Goal: Information Seeking & Learning: Check status

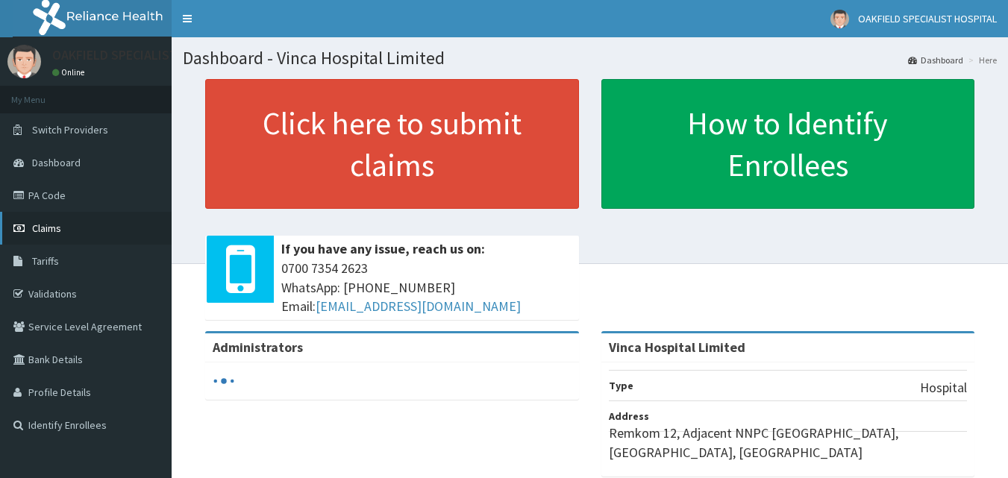
click at [69, 221] on link "Claims" at bounding box center [86, 228] width 172 height 33
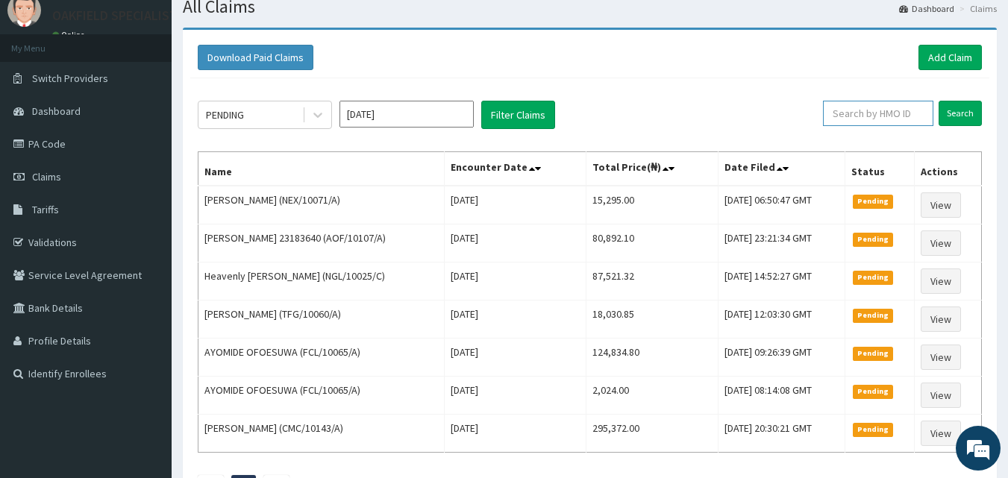
click at [845, 107] on input "text" at bounding box center [878, 113] width 110 height 25
paste input "RTM/10066/C"
type input "RTM/10066/C"
click at [950, 117] on input "Search" at bounding box center [959, 113] width 43 height 25
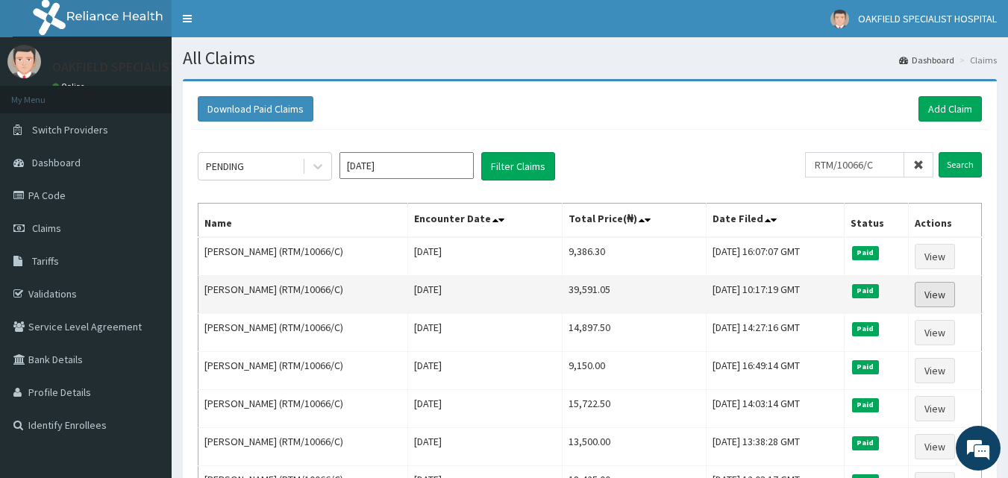
click at [936, 300] on link "View" at bounding box center [934, 294] width 40 height 25
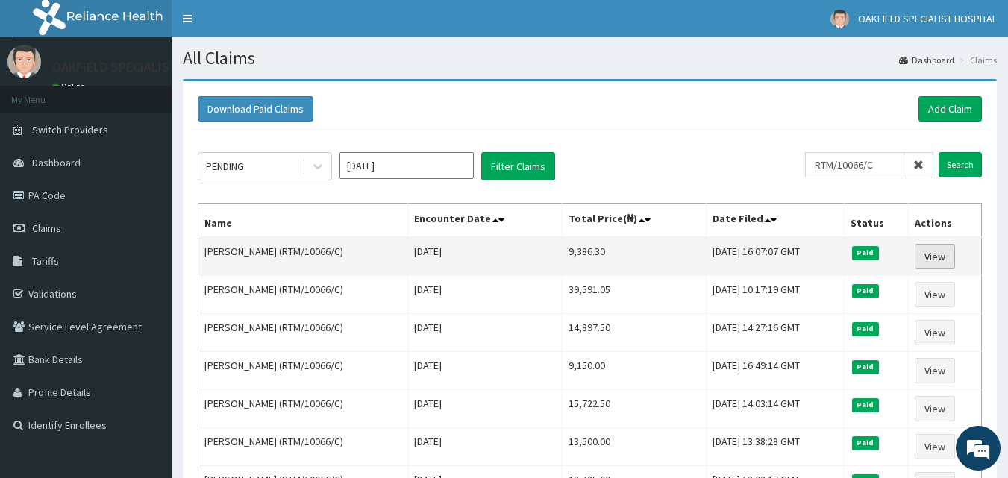
click at [928, 252] on link "View" at bounding box center [934, 256] width 40 height 25
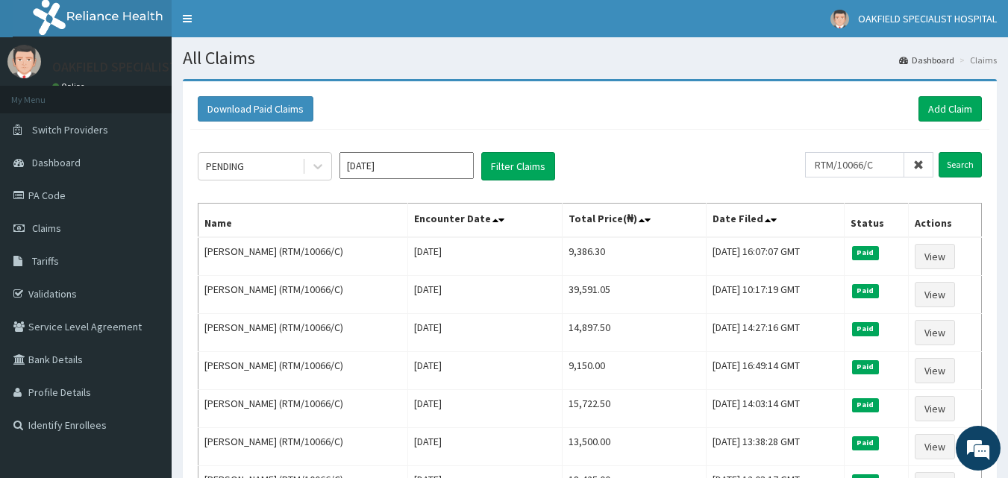
click at [916, 169] on icon at bounding box center [918, 165] width 10 height 10
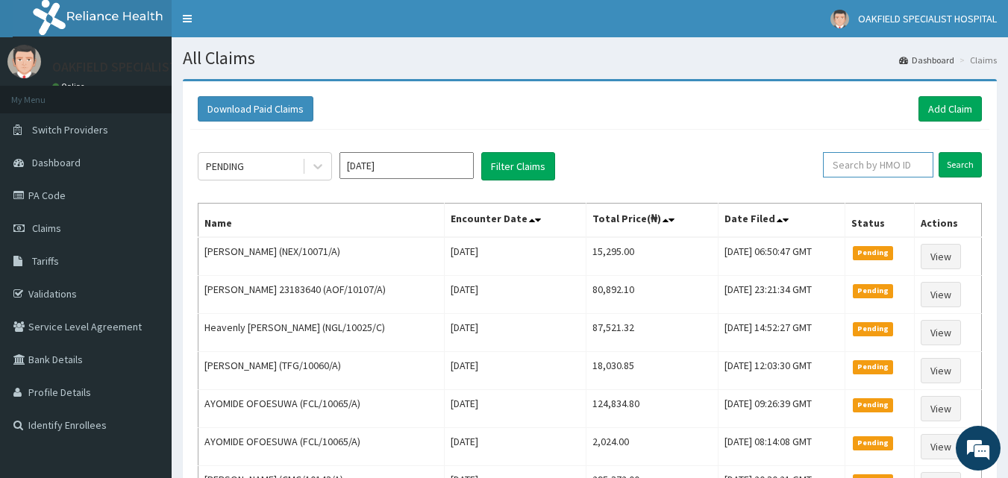
click at [895, 166] on input "text" at bounding box center [878, 164] width 110 height 25
paste input "FSG/10010/B"
type input "FSG/10010/B"
click at [963, 172] on input "Search" at bounding box center [959, 164] width 43 height 25
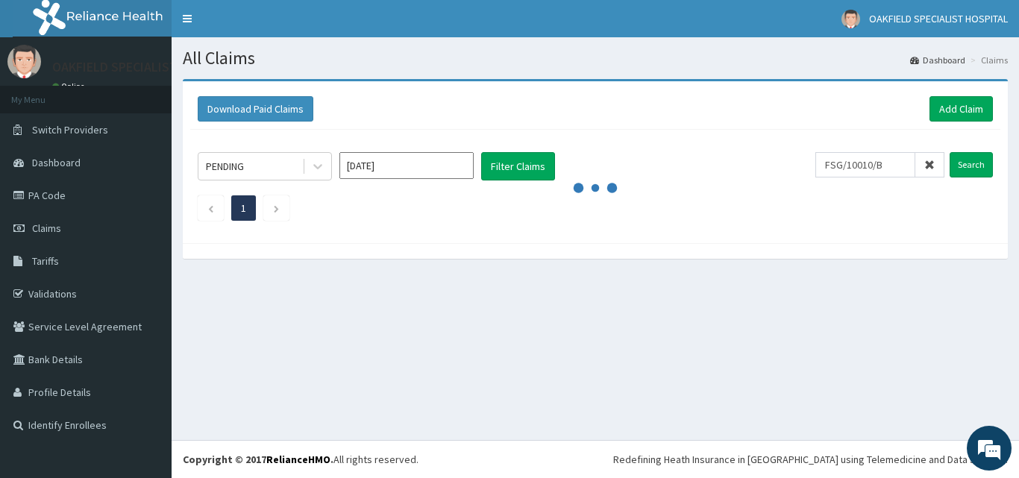
click at [803, 129] on div "Download Paid Claims Add Claim" at bounding box center [595, 109] width 810 height 41
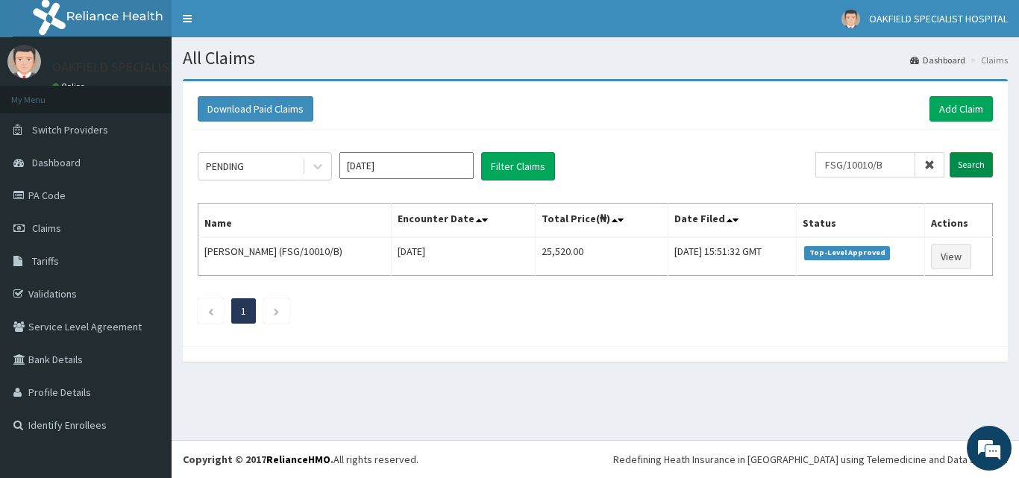
click at [985, 157] on input "Search" at bounding box center [970, 164] width 43 height 25
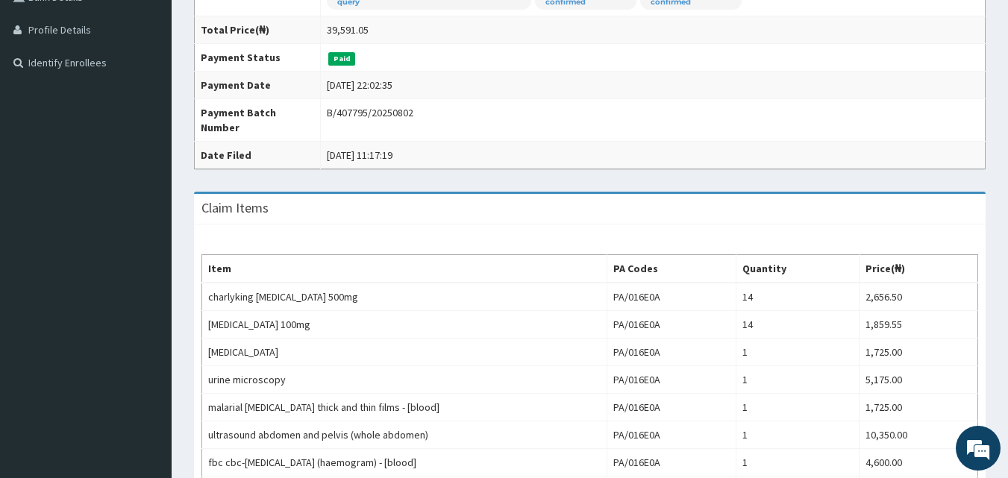
scroll to position [497, 0]
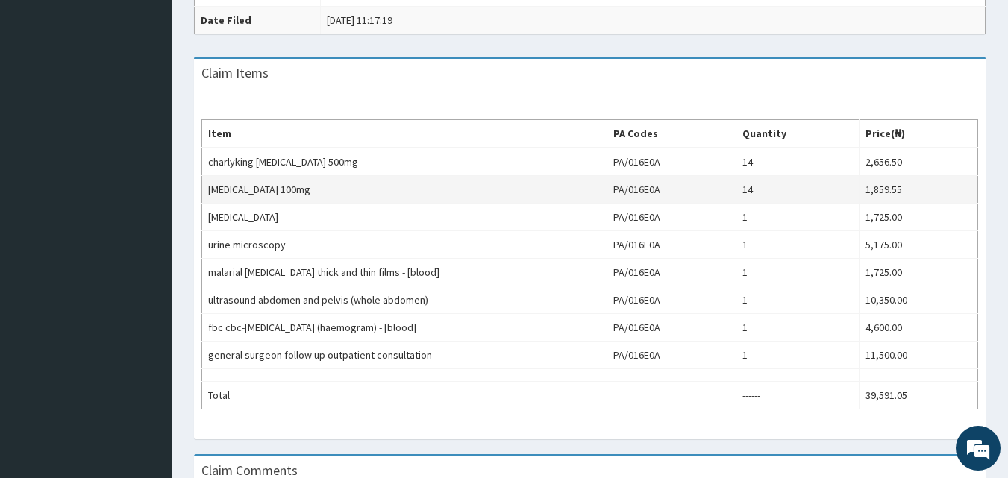
click at [408, 201] on td "fluconazole 100mg" at bounding box center [404, 190] width 405 height 28
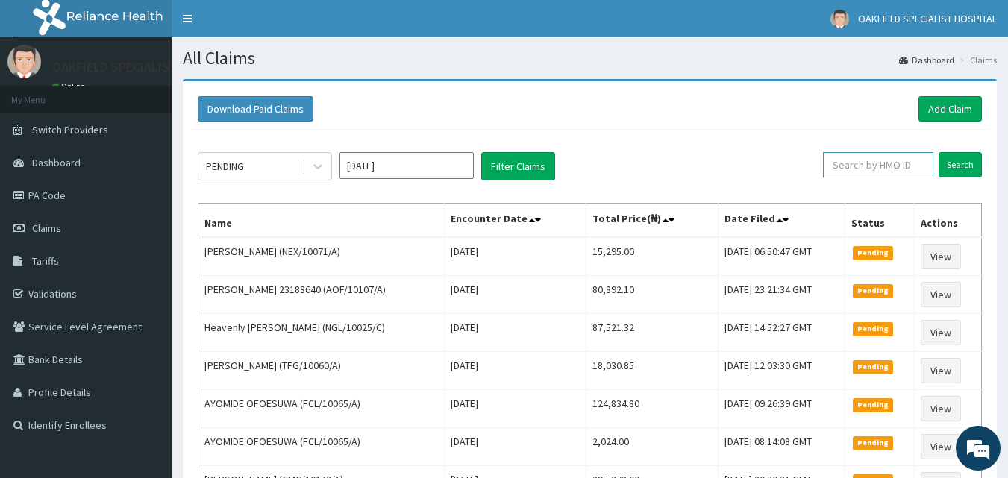
paste input "NPM/10390/C"
type input "NPM/10390/C"
click at [967, 167] on input "Search" at bounding box center [959, 164] width 43 height 25
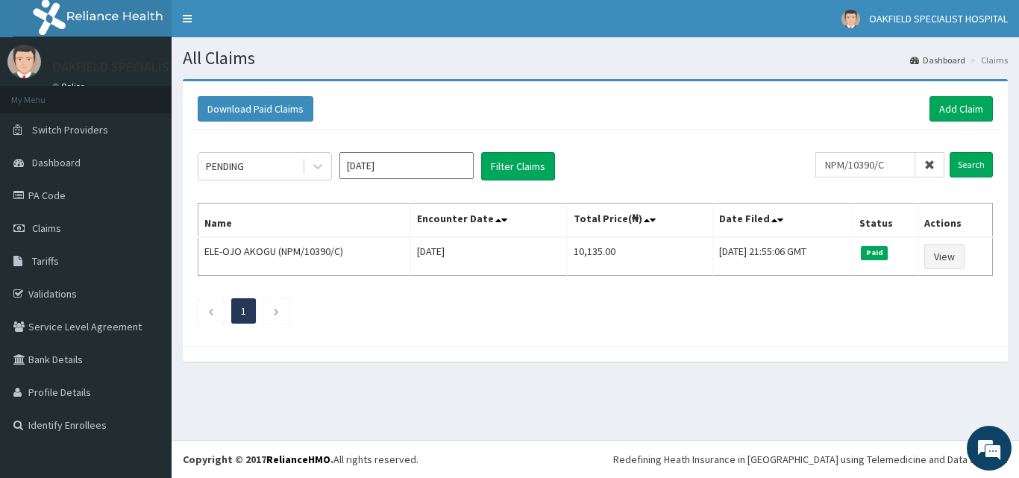
click at [938, 168] on span at bounding box center [929, 164] width 29 height 25
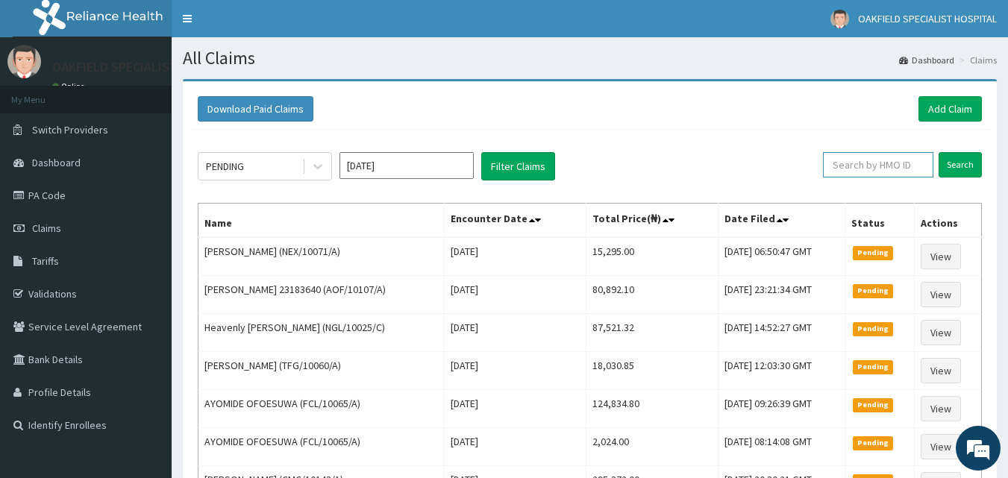
click at [847, 162] on input "text" at bounding box center [878, 164] width 110 height 25
paste input "NPM/10390/D"
type input "NPM/10390/D"
click at [967, 164] on input "Search" at bounding box center [959, 164] width 43 height 25
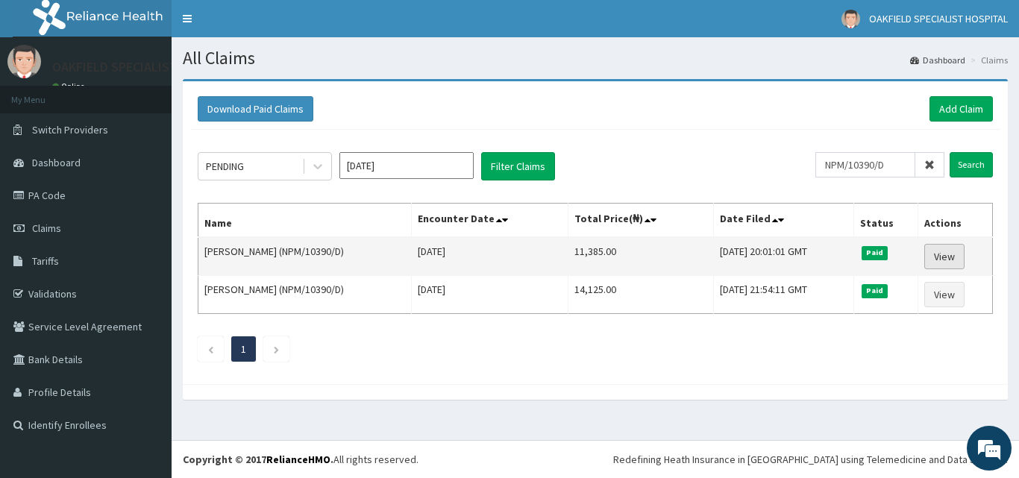
click at [949, 257] on link "View" at bounding box center [944, 256] width 40 height 25
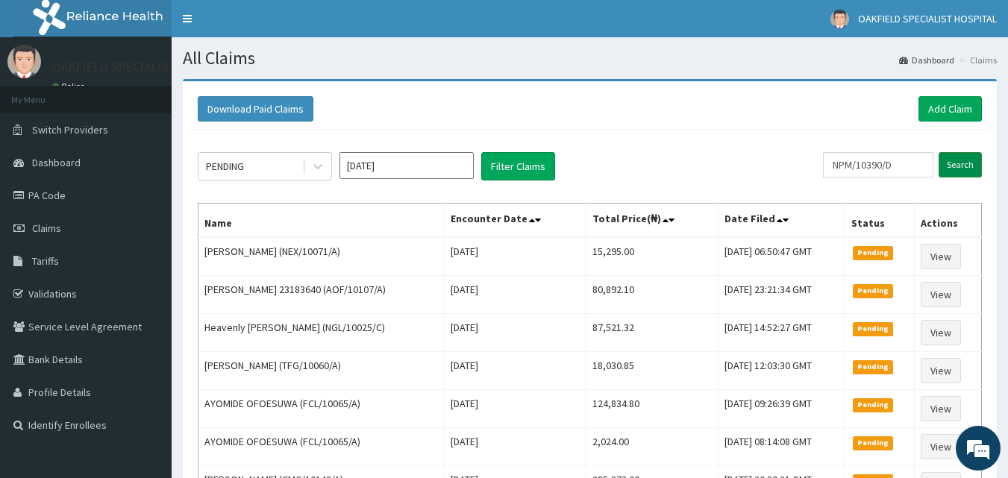
click at [961, 171] on input "Search" at bounding box center [959, 164] width 43 height 25
drag, startPoint x: 616, startPoint y: 110, endPoint x: 635, endPoint y: 112, distance: 18.7
click at [616, 110] on div "Download Paid Claims Add Claim" at bounding box center [590, 108] width 784 height 25
click at [900, 167] on input "text" at bounding box center [878, 164] width 110 height 25
paste input "CMS/10040/A"
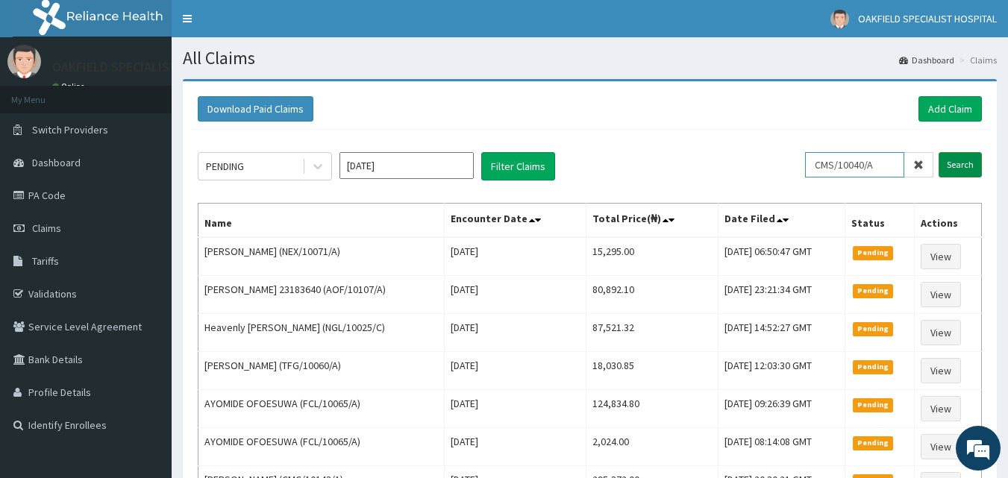
type input "CMS/10040/A"
click at [946, 160] on input "Search" at bounding box center [959, 164] width 43 height 25
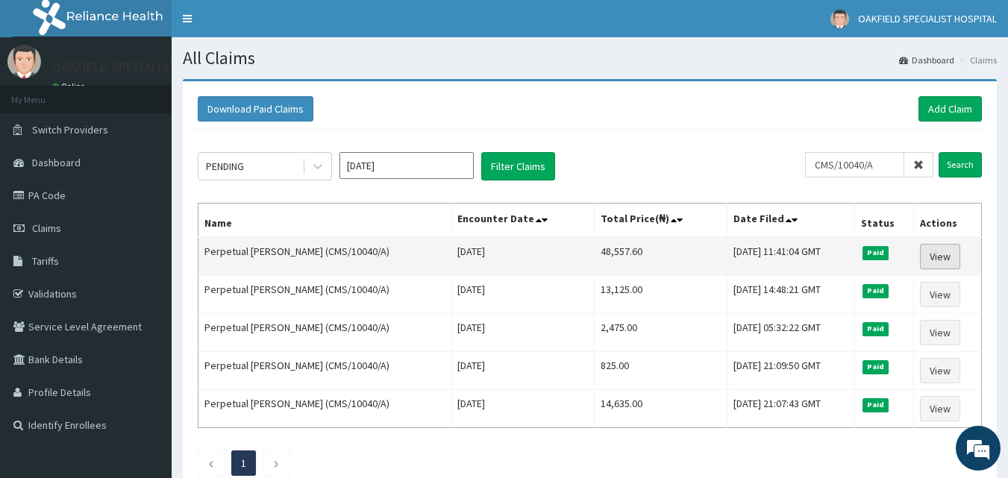
click at [926, 250] on link "View" at bounding box center [940, 256] width 40 height 25
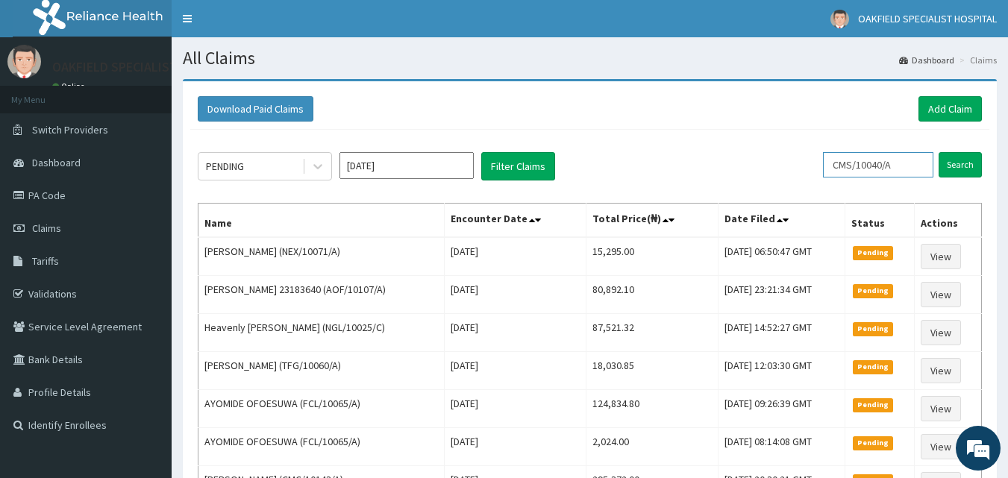
click at [925, 172] on input "CMS/10040/A" at bounding box center [878, 164] width 110 height 25
type input "C"
paste input "ANS/10092/D"
type input "ANS/10092/D"
click at [957, 167] on input "Search" at bounding box center [959, 164] width 43 height 25
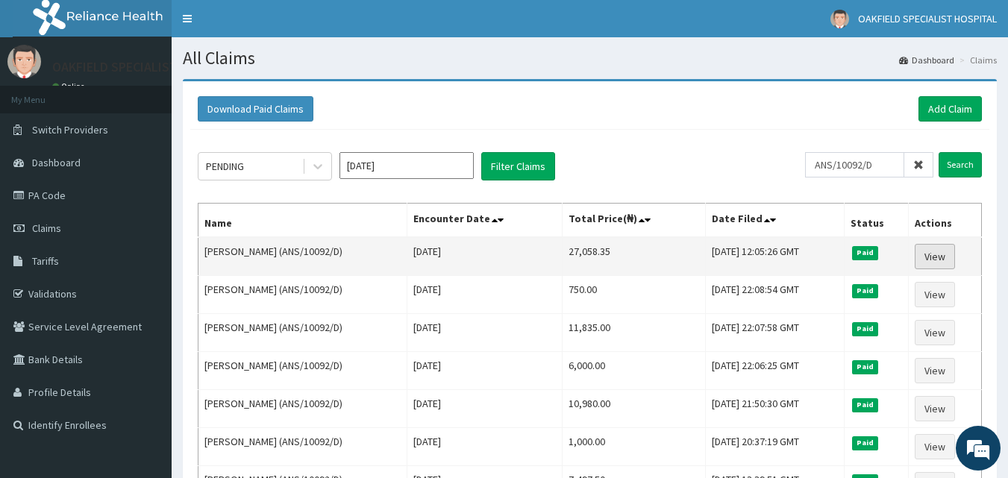
click at [941, 253] on link "View" at bounding box center [934, 256] width 40 height 25
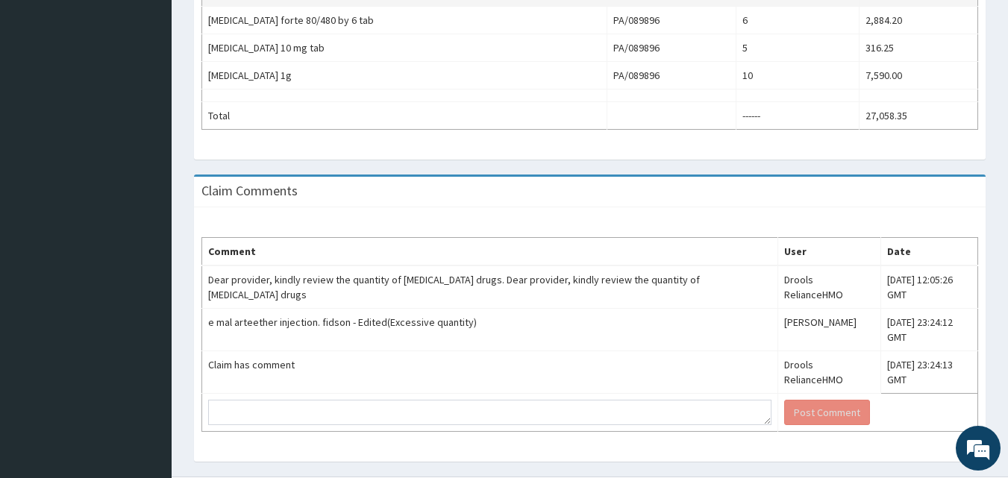
scroll to position [752, 0]
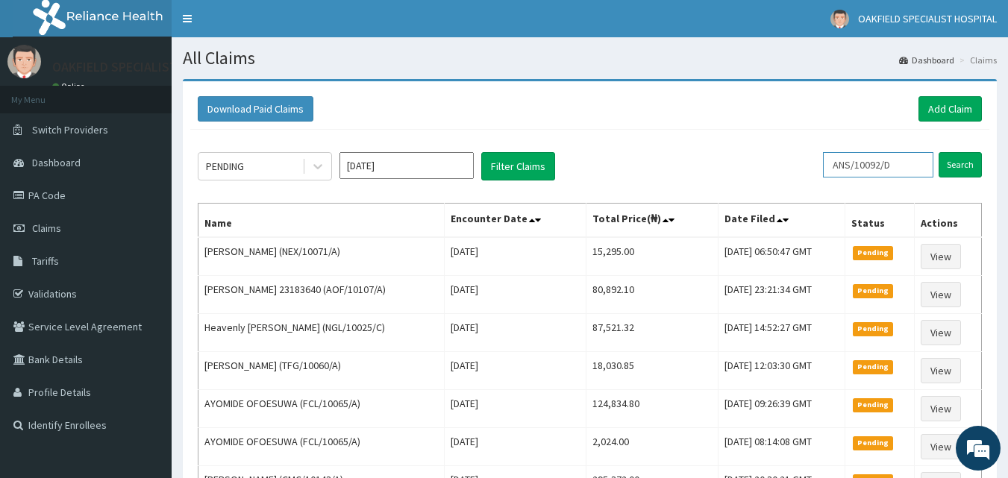
click at [906, 161] on input "ANS/10092/D" at bounding box center [878, 164] width 110 height 25
type input "A"
paste input "WAN/10057/A"
type input "WAN/10057/A"
click at [970, 175] on input "Search" at bounding box center [959, 164] width 43 height 25
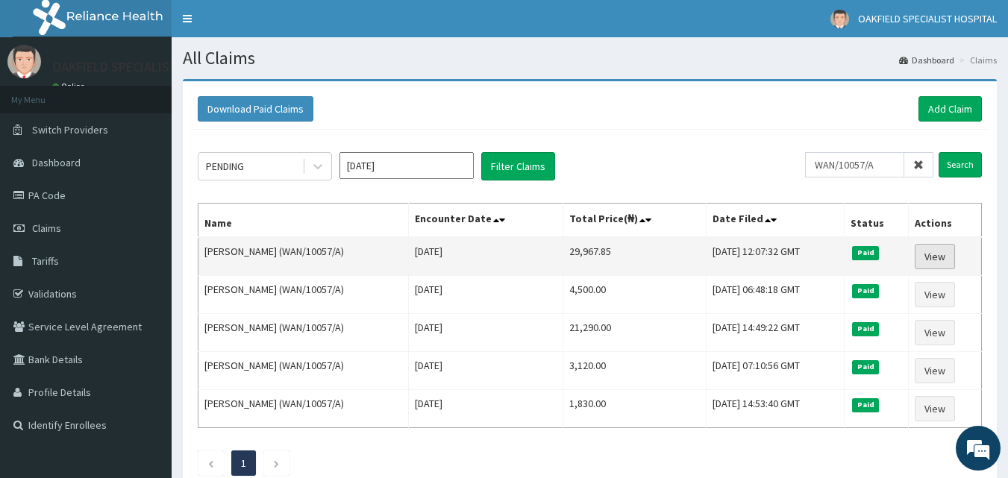
click at [941, 248] on link "View" at bounding box center [934, 256] width 40 height 25
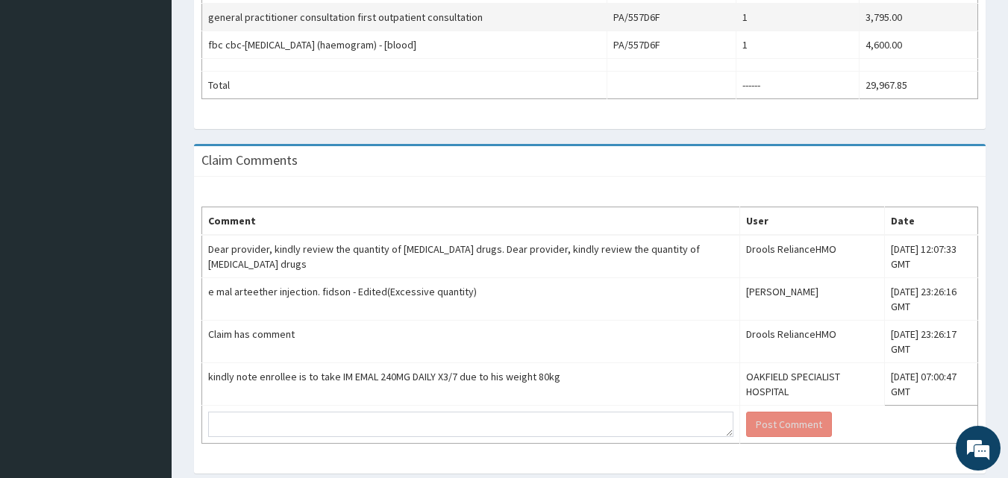
scroll to position [795, 0]
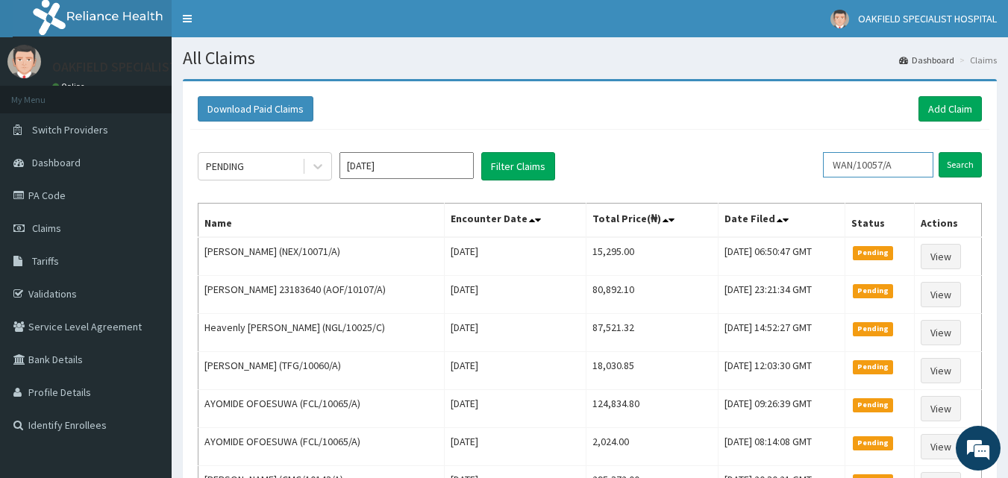
click at [912, 172] on input "WAN/10057/A" at bounding box center [878, 164] width 110 height 25
type input "W"
paste input "CVE/10026/A"
type input "CVE/10026/A"
click at [952, 163] on input "Search" at bounding box center [959, 164] width 43 height 25
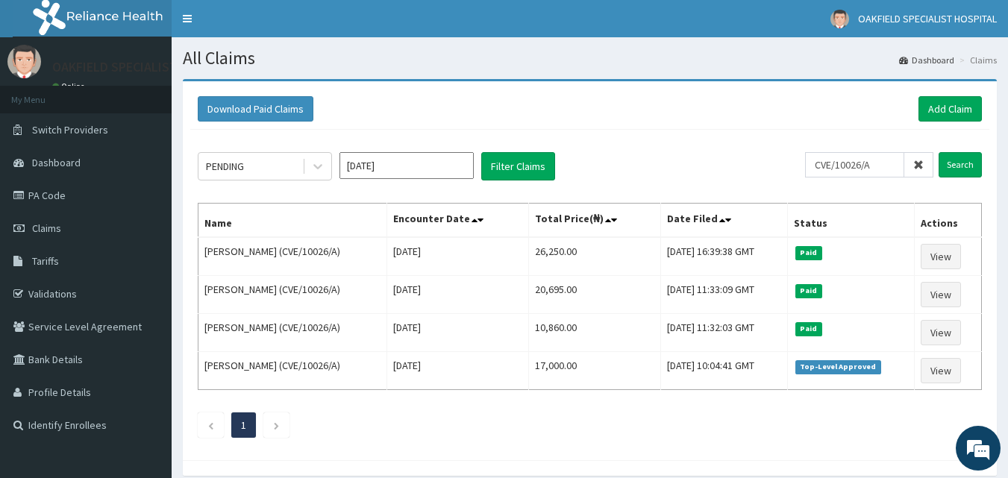
click at [918, 170] on icon at bounding box center [918, 165] width 10 height 10
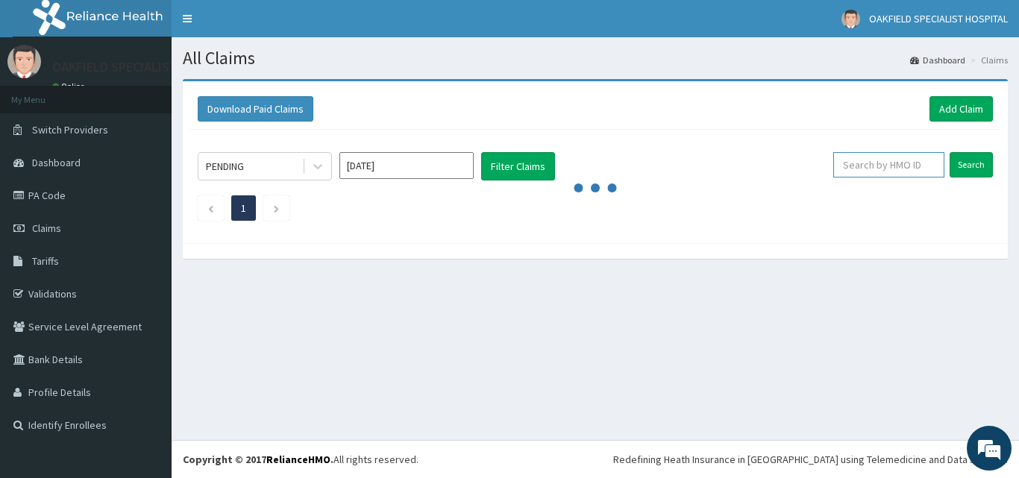
click at [880, 165] on input "text" at bounding box center [888, 164] width 111 height 25
paste input "FCC/12647/A"
type input "FCC/12647/A"
click at [979, 159] on input "Search" at bounding box center [970, 164] width 43 height 25
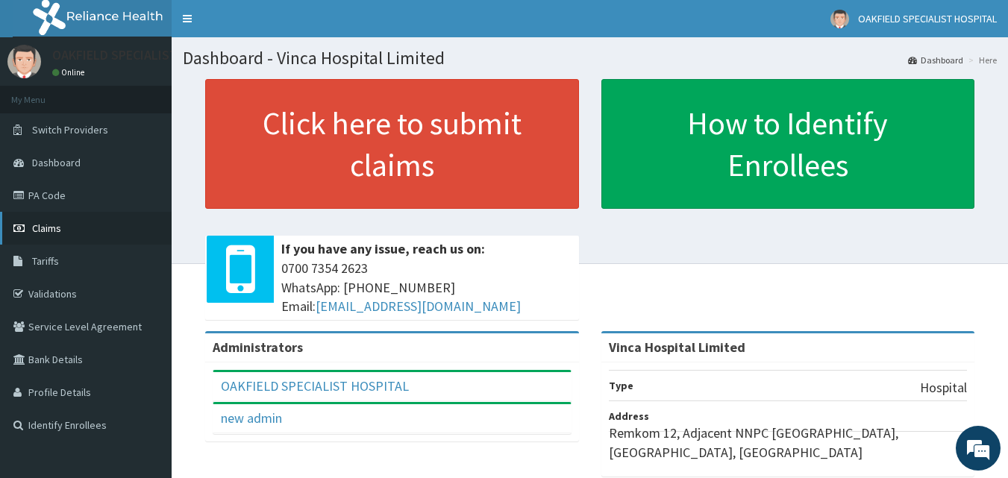
click at [128, 234] on link "Claims" at bounding box center [86, 228] width 172 height 33
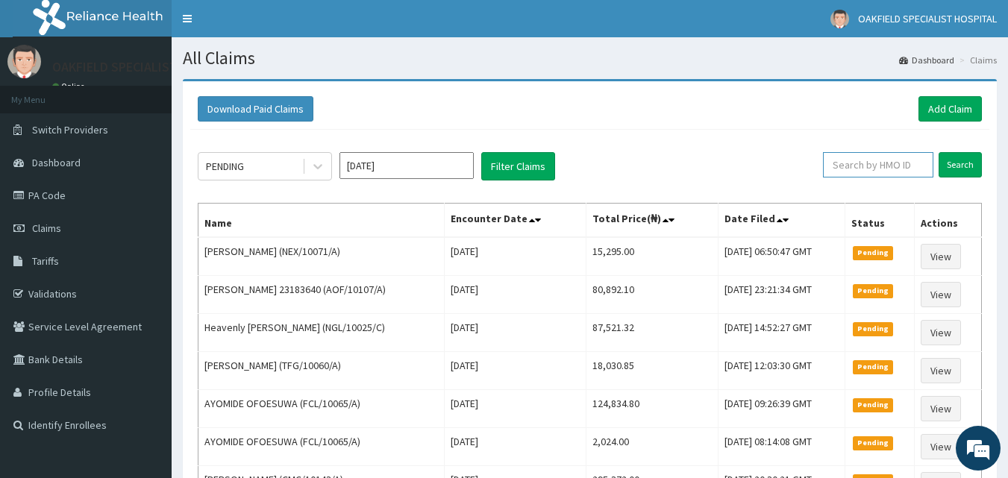
click at [863, 165] on input "text" at bounding box center [878, 164] width 110 height 25
paste input "FCC/12647/A"
type input "FCC/12647/A"
click at [951, 153] on input "Search" at bounding box center [959, 164] width 43 height 25
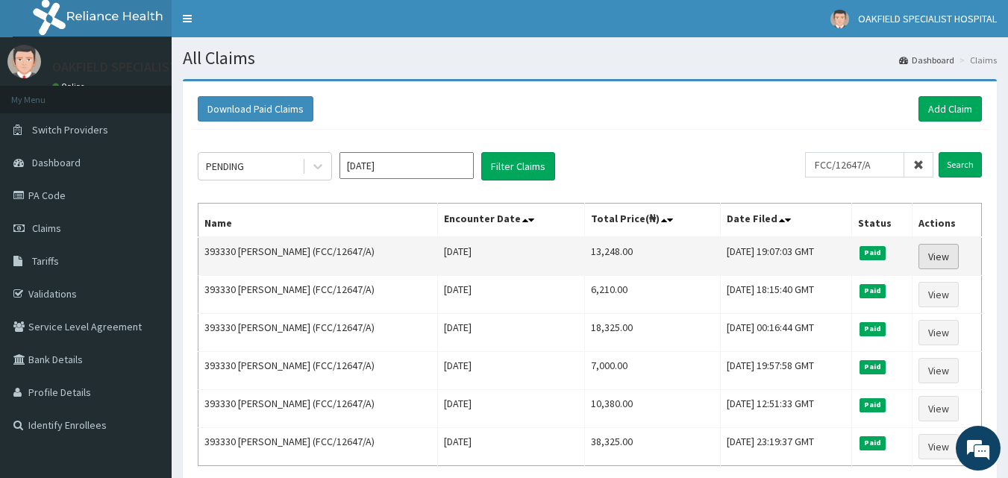
click at [934, 263] on link "View" at bounding box center [938, 256] width 40 height 25
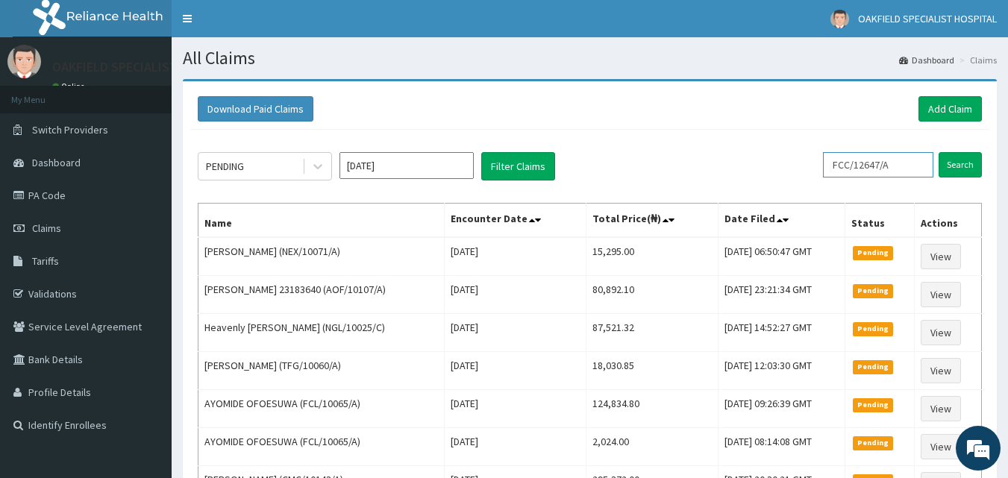
click at [902, 162] on input "FCC/12647/A" at bounding box center [878, 164] width 110 height 25
type input "F"
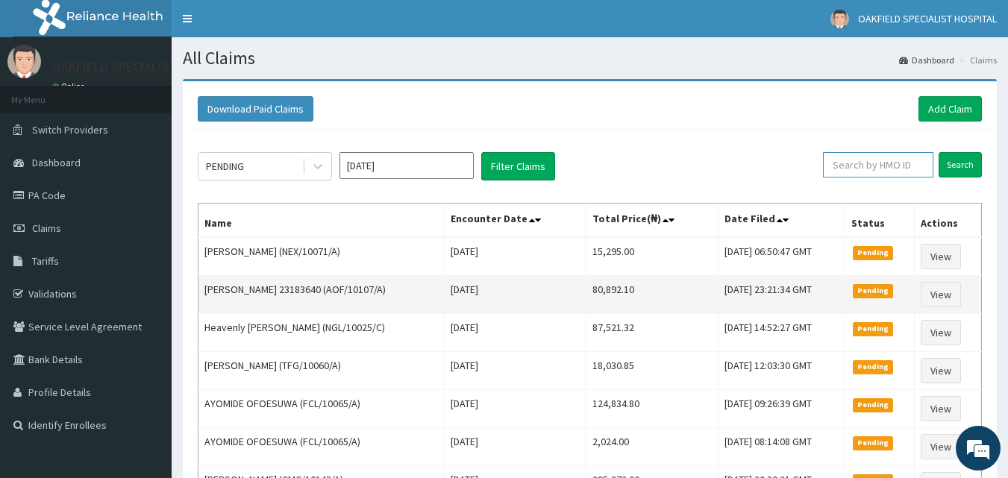
paste input "CPP/10001/D"
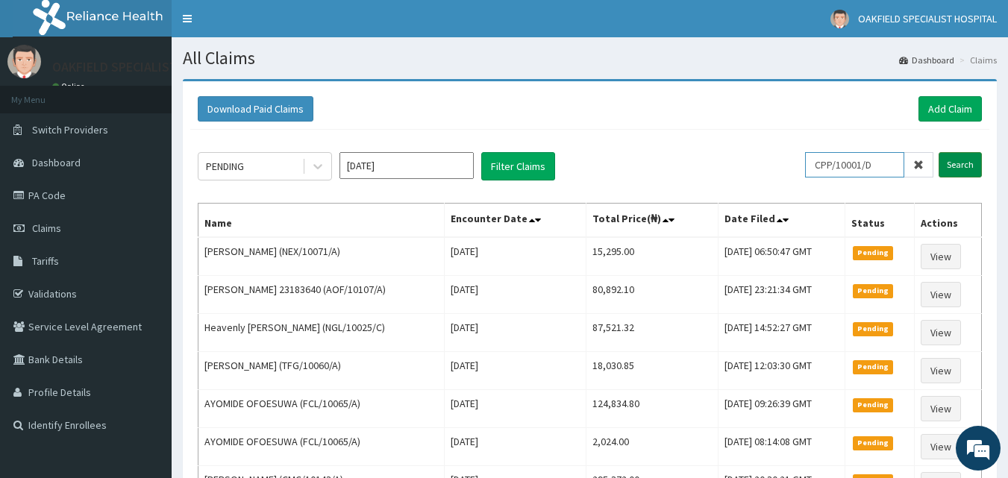
type input "CPP/10001/D"
click at [955, 162] on input "Search" at bounding box center [959, 164] width 43 height 25
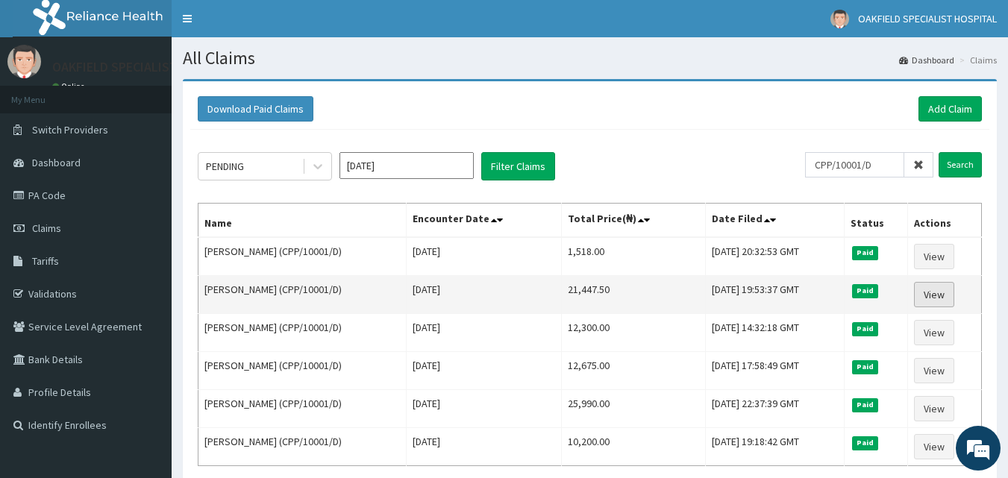
click at [922, 293] on link "View" at bounding box center [934, 294] width 40 height 25
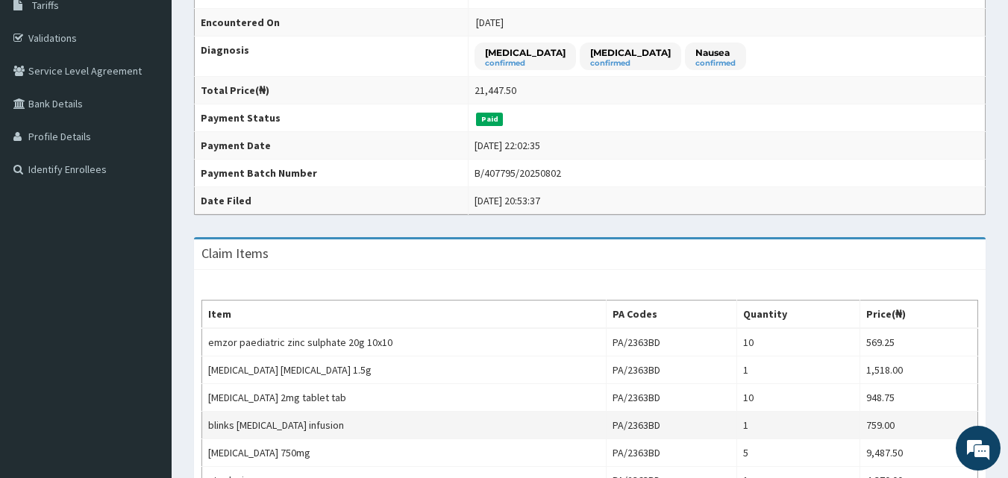
scroll to position [100, 0]
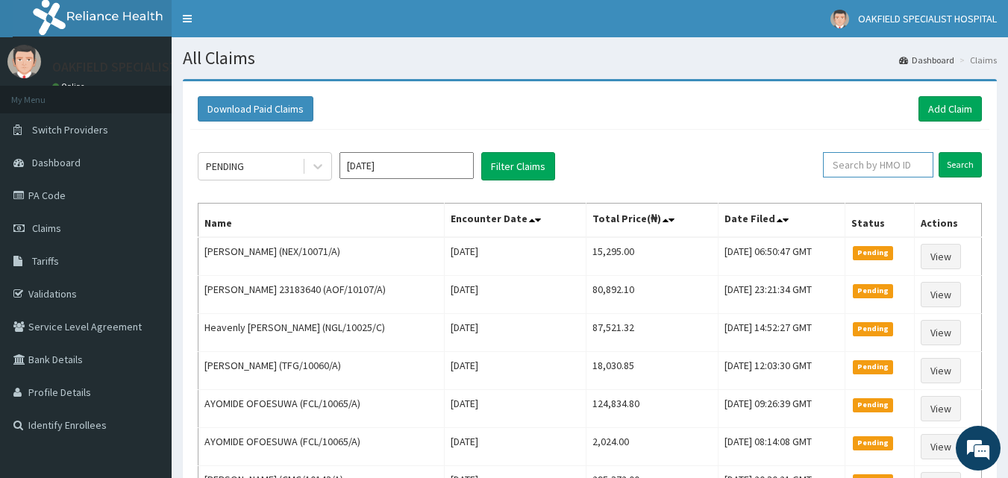
click at [906, 177] on input "text" at bounding box center [878, 164] width 110 height 25
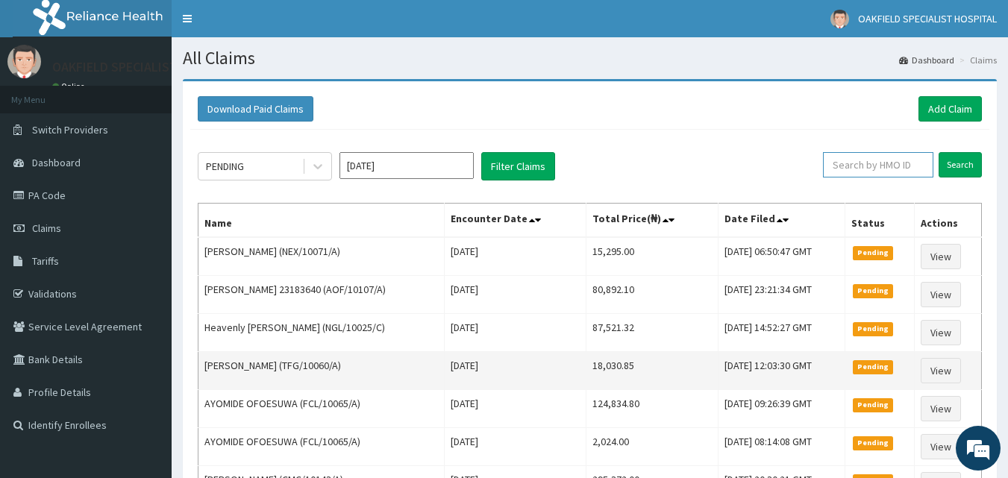
paste input "CPP/10001/D"
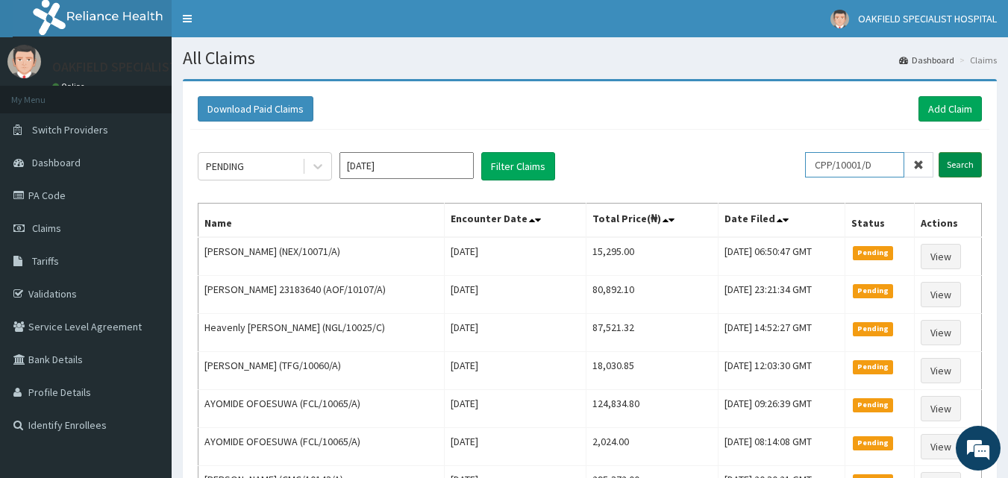
type input "CPP/10001/D"
click at [961, 175] on input "Search" at bounding box center [959, 164] width 43 height 25
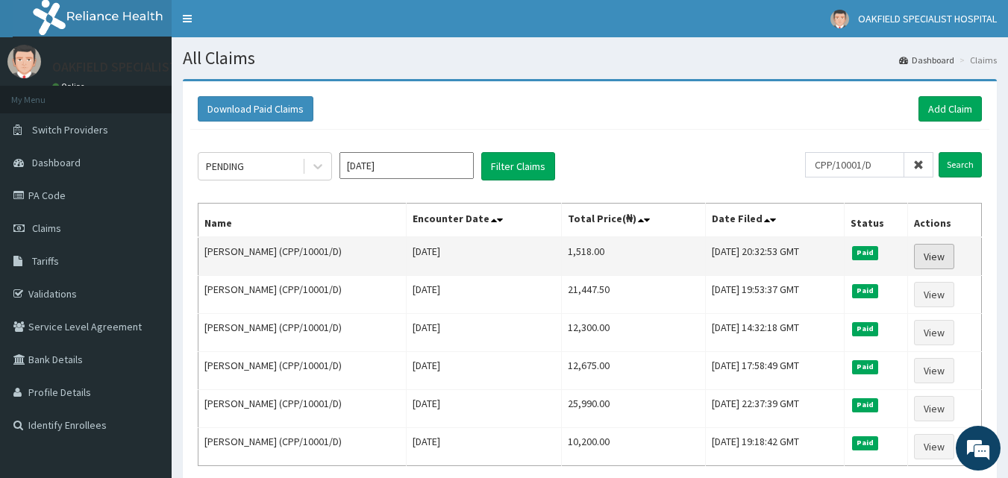
click at [928, 257] on link "View" at bounding box center [934, 256] width 40 height 25
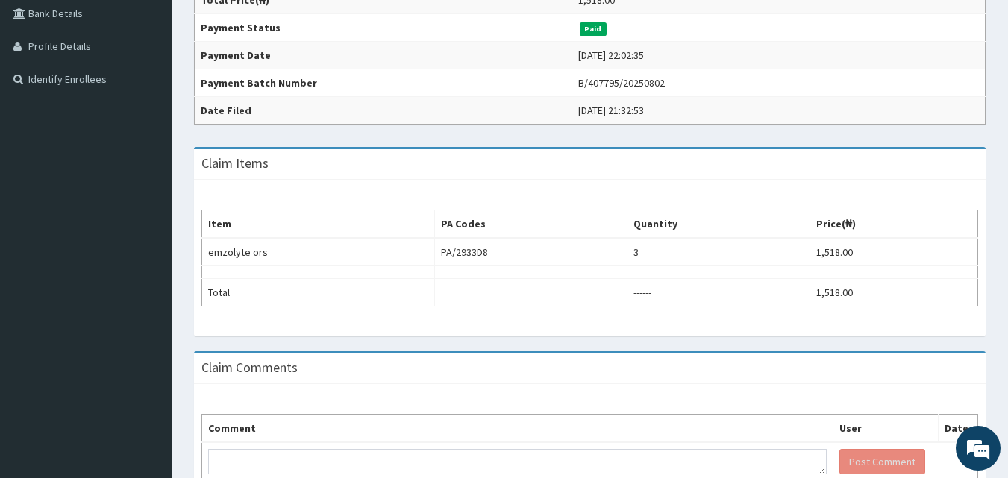
scroll to position [373, 0]
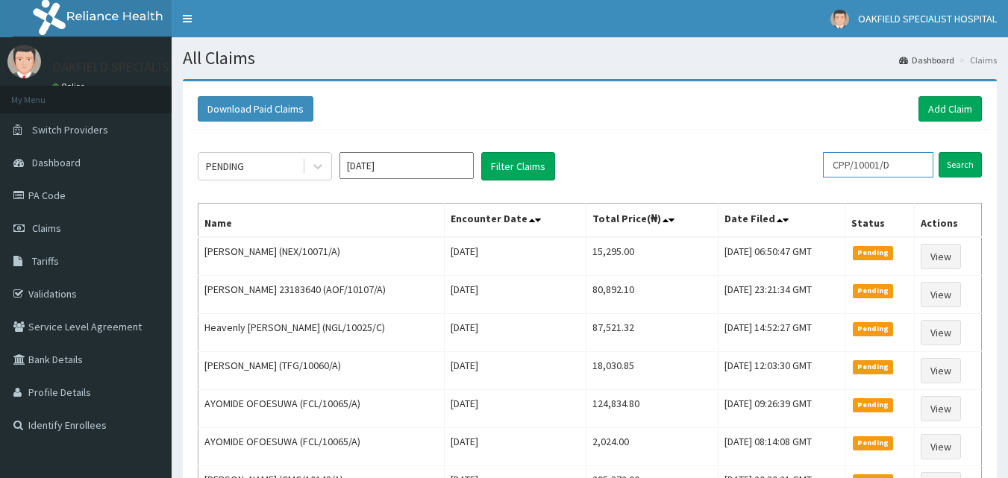
click at [914, 163] on input "CPP/10001/D" at bounding box center [878, 164] width 110 height 25
type input "C"
paste input "GIM/10045/A"
type input "GIM/10045/A"
click at [965, 166] on input "Search" at bounding box center [959, 164] width 43 height 25
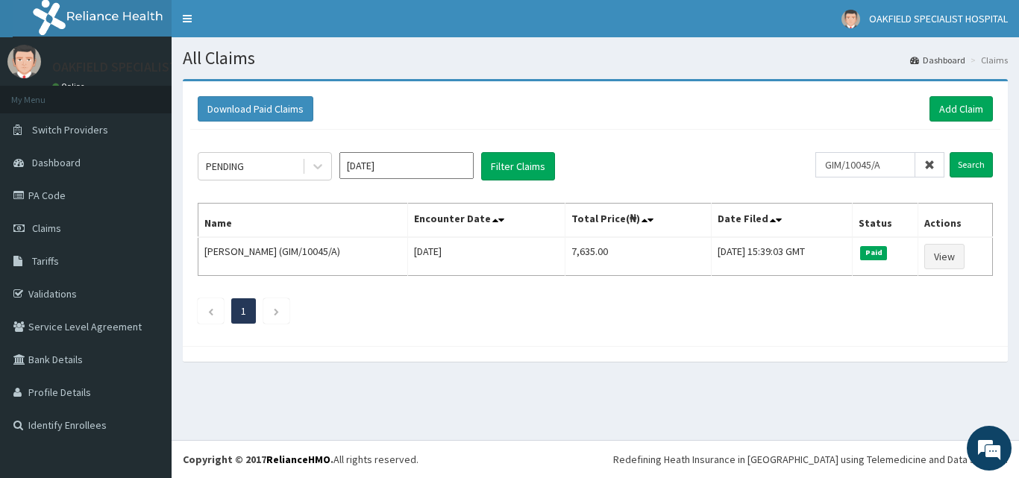
click at [934, 167] on icon at bounding box center [929, 165] width 10 height 10
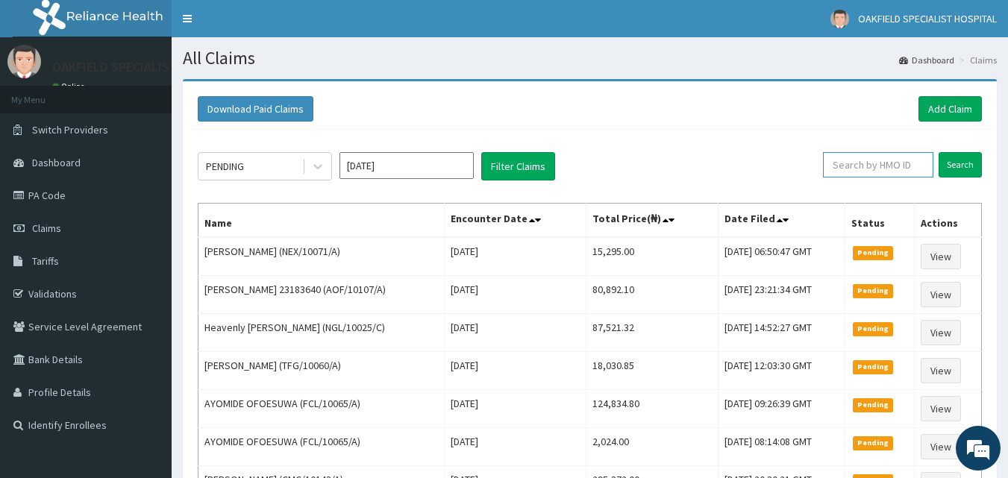
click at [835, 159] on input "text" at bounding box center [878, 164] width 110 height 25
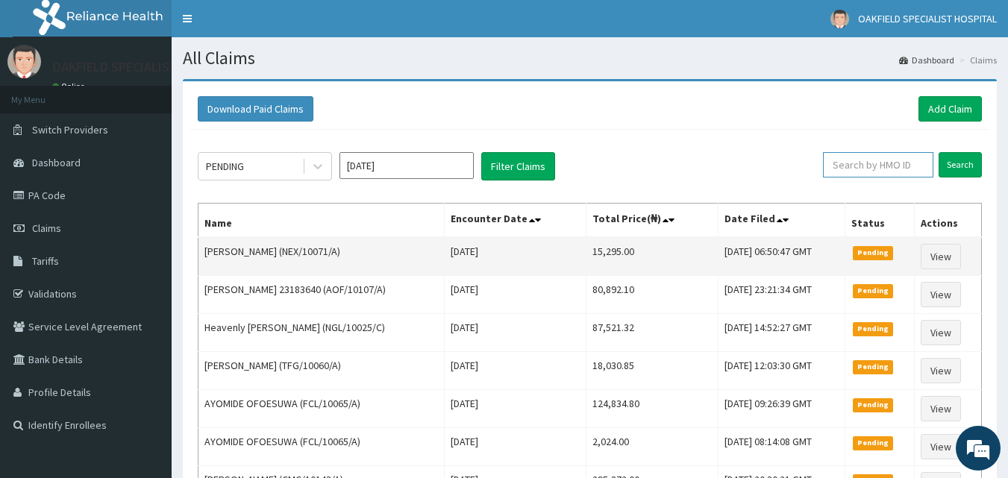
paste input "FMI/10057/A"
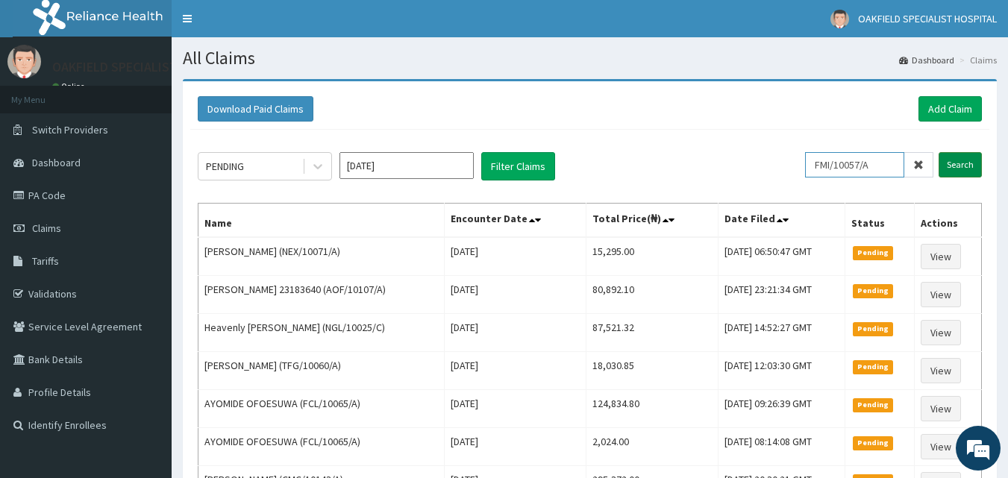
type input "FMI/10057/A"
click at [943, 157] on input "Search" at bounding box center [959, 164] width 43 height 25
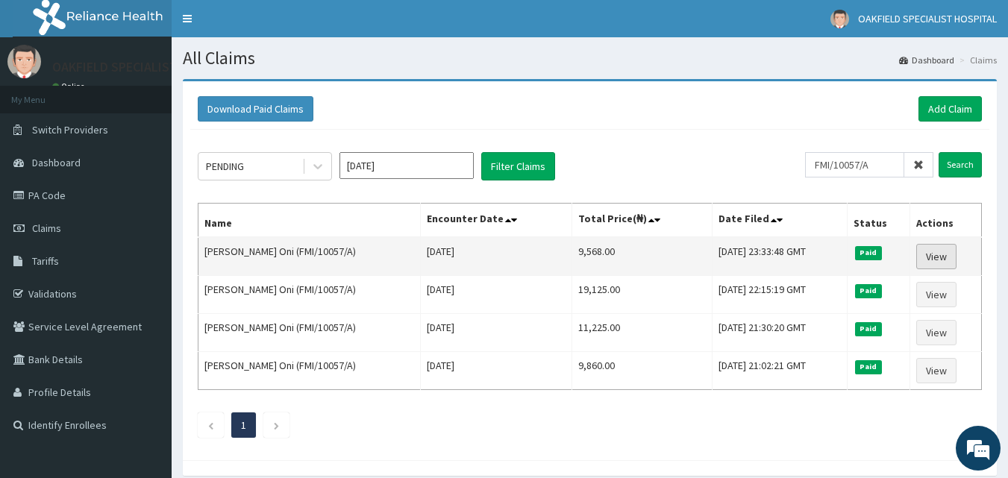
click at [944, 268] on link "View" at bounding box center [936, 256] width 40 height 25
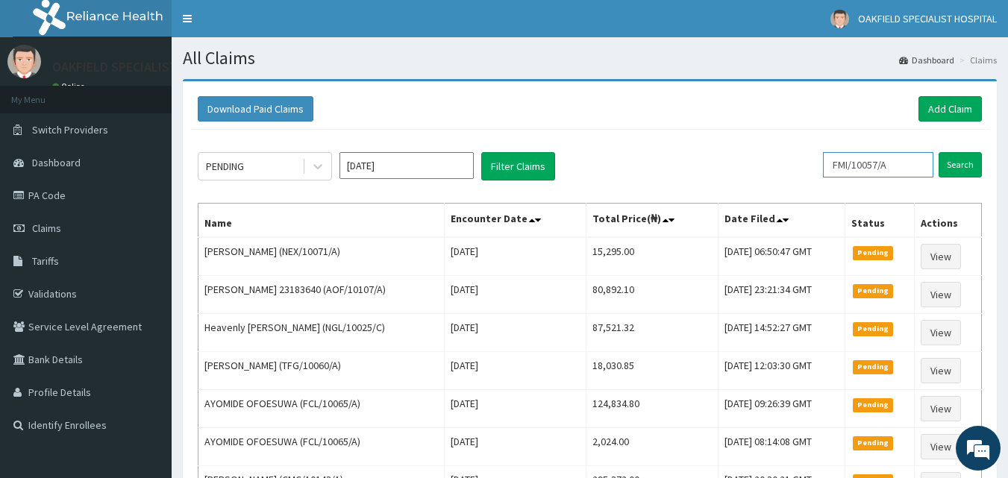
click at [920, 172] on input "FMI/10057/A" at bounding box center [878, 164] width 110 height 25
type input "F"
paste input "FMI/10057/C"
type input "FMI/10057/C"
click at [972, 169] on input "Search" at bounding box center [959, 164] width 43 height 25
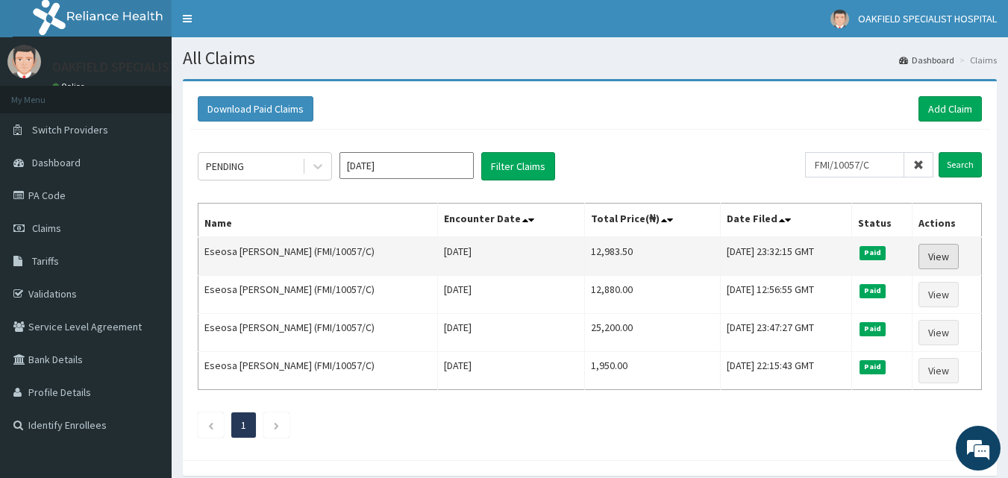
click at [934, 251] on link "View" at bounding box center [938, 256] width 40 height 25
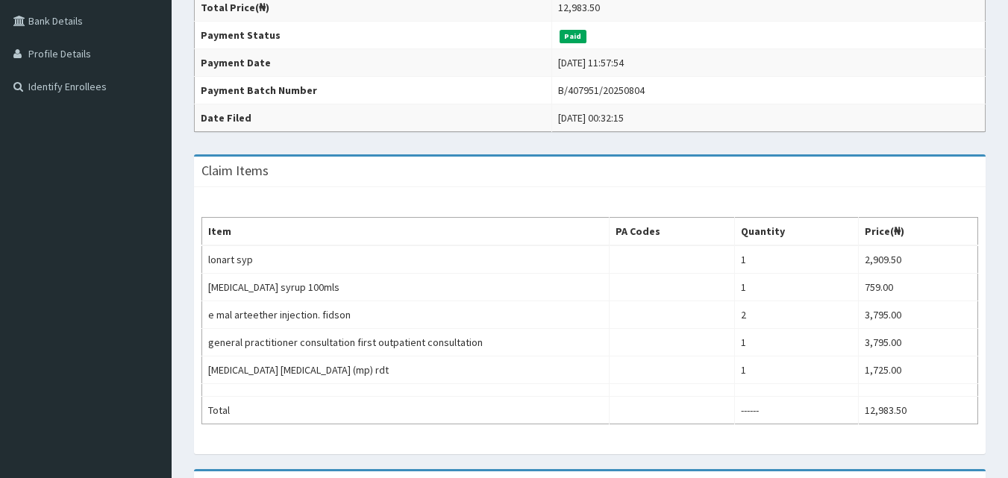
scroll to position [373, 0]
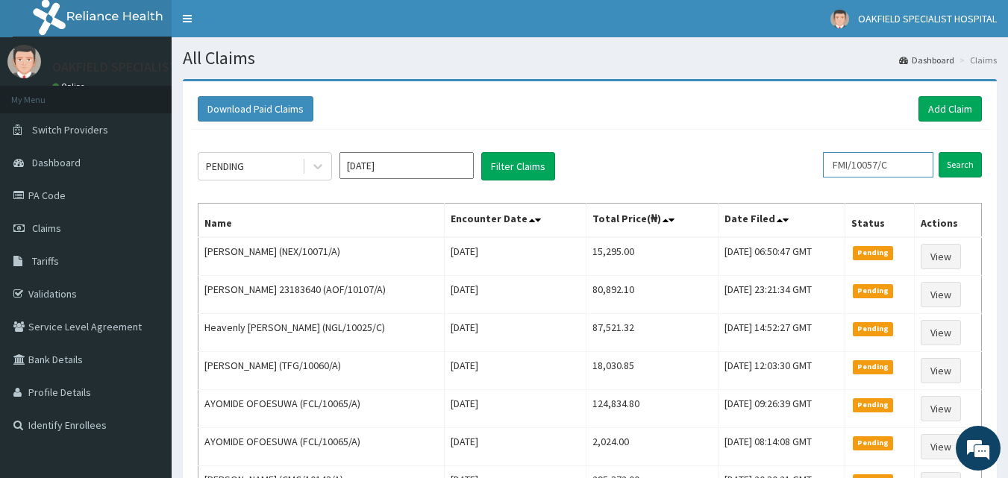
click at [917, 160] on input "FMI/10057/C" at bounding box center [878, 164] width 110 height 25
type input "F"
paste input "FMI/10057/D"
type input "FMI/10057/D"
click at [957, 166] on input "Search" at bounding box center [959, 164] width 43 height 25
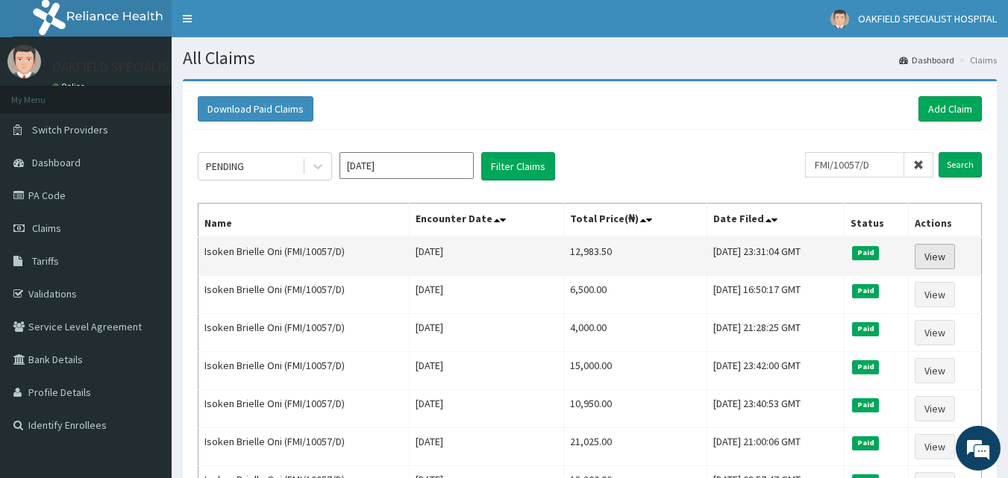
click at [937, 254] on link "View" at bounding box center [934, 256] width 40 height 25
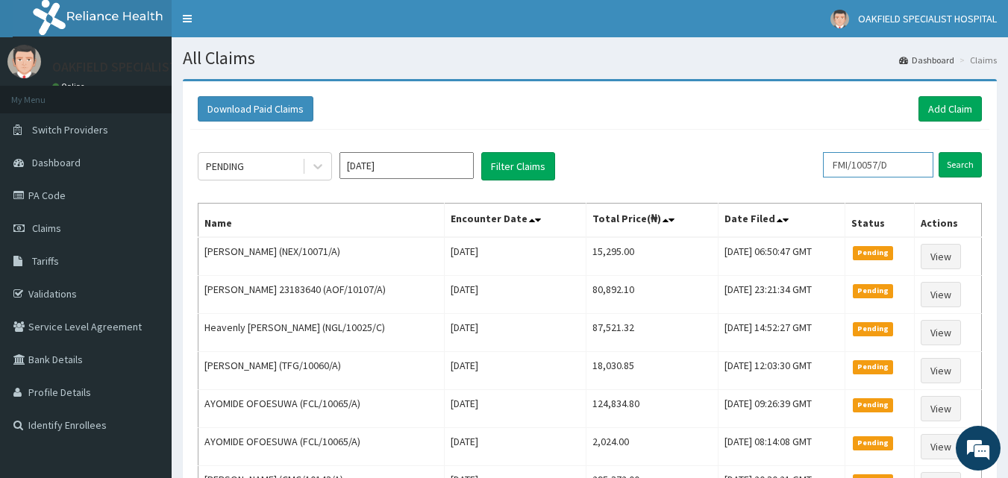
click at [906, 166] on input "FMI/10057/D" at bounding box center [878, 164] width 110 height 25
type input "F"
paste input "BAH/10066/B"
type input "BAH/10066/B"
click at [966, 168] on input "Search" at bounding box center [959, 164] width 43 height 25
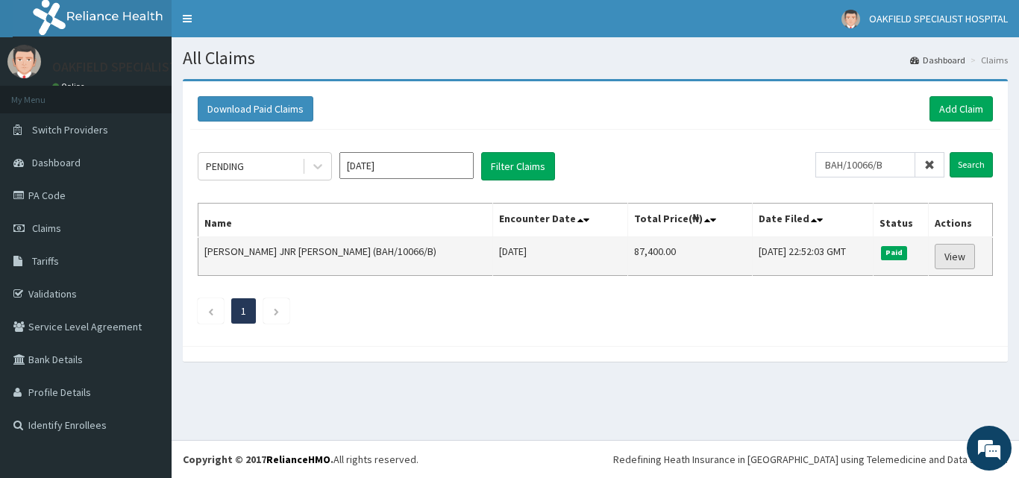
click at [934, 254] on link "View" at bounding box center [954, 256] width 40 height 25
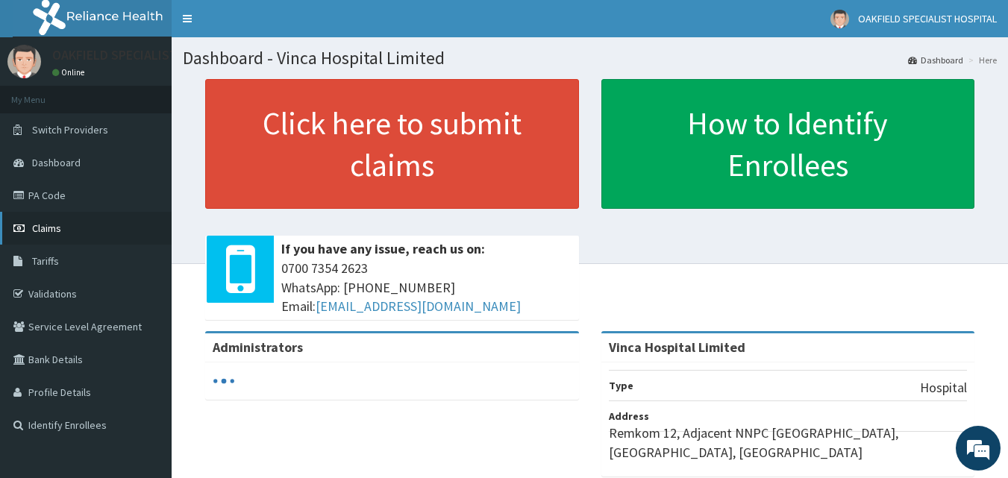
click at [73, 224] on link "Claims" at bounding box center [86, 228] width 172 height 33
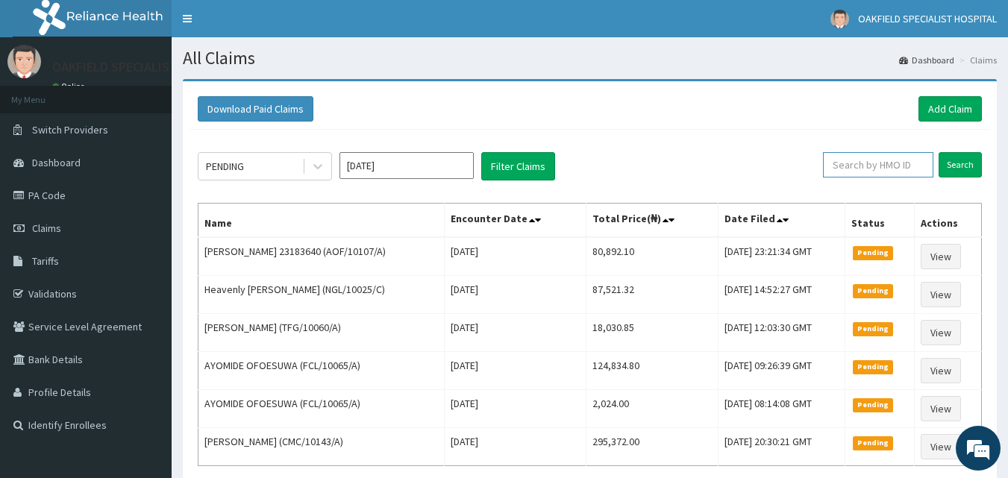
click at [850, 159] on input "text" at bounding box center [878, 164] width 110 height 25
paste input "BAH/10066/B"
type input "BAH/10066/B"
click at [955, 163] on input "Search" at bounding box center [959, 164] width 43 height 25
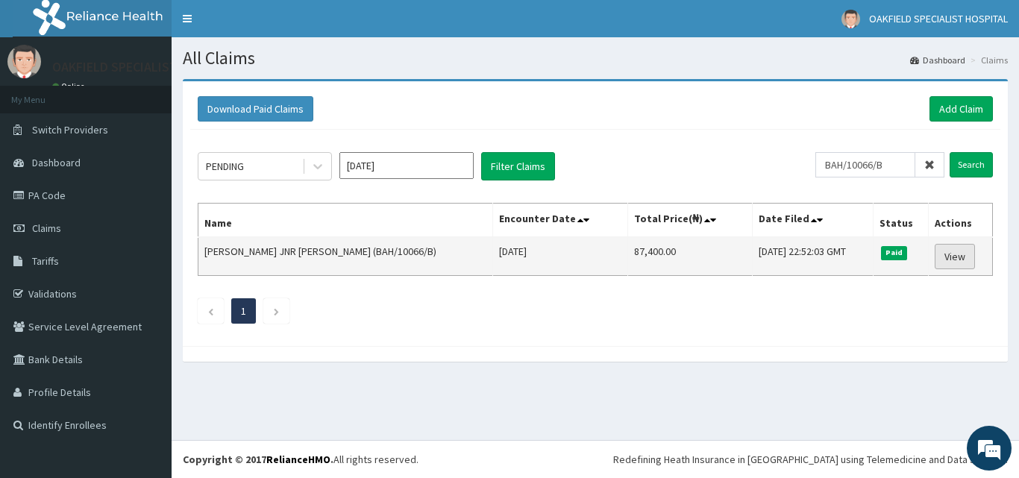
click at [943, 250] on link "View" at bounding box center [954, 256] width 40 height 25
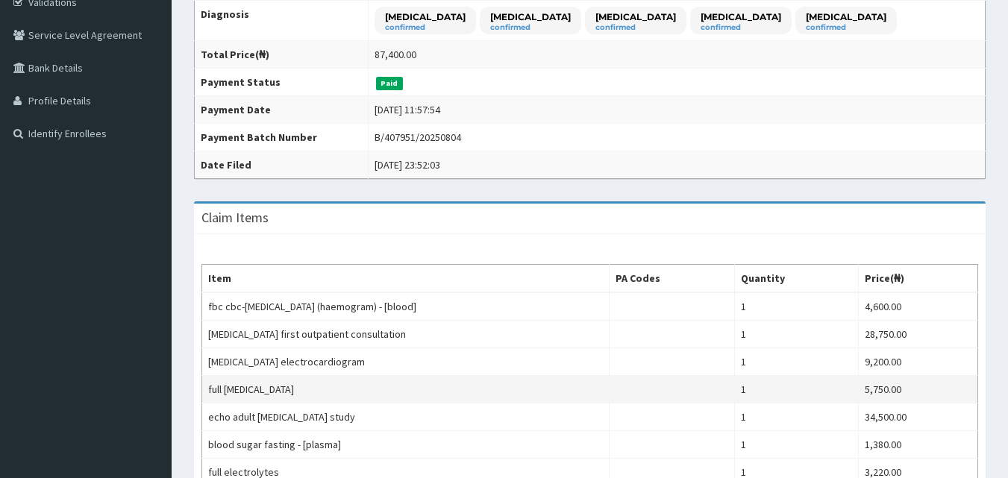
scroll to position [497, 0]
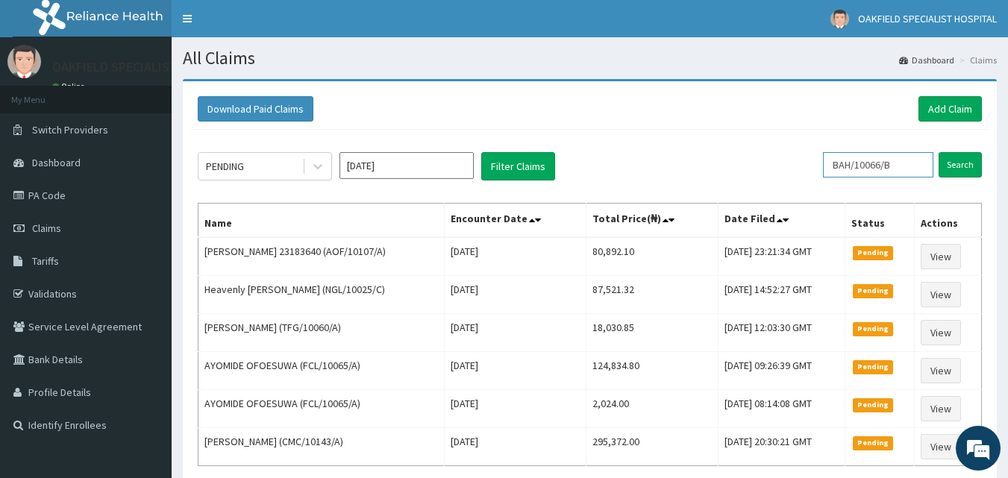
click at [894, 165] on input "BAH/10066/B" at bounding box center [878, 164] width 110 height 25
click at [900, 166] on input "BAH/10066/B" at bounding box center [878, 164] width 110 height 25
type input "B"
paste input "TSH/10062/B"
type input "TSH/10062/B"
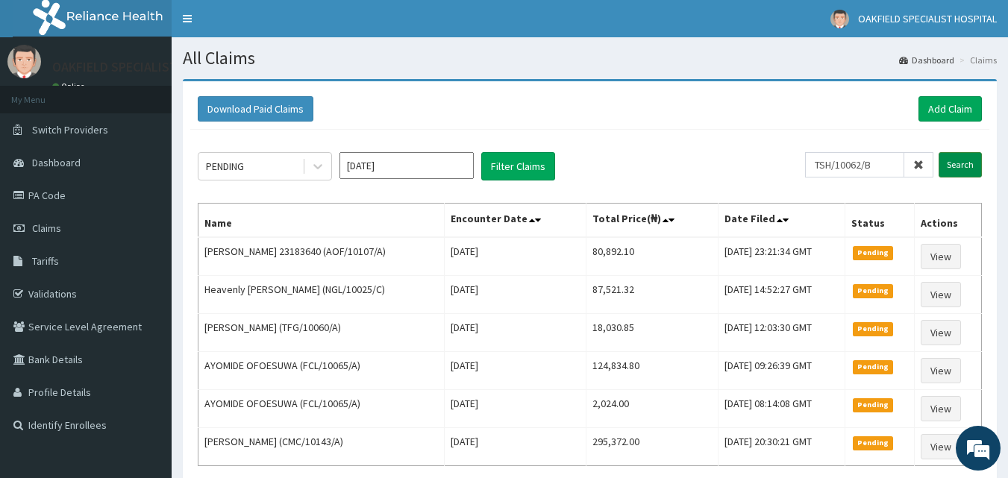
click at [976, 172] on input "Search" at bounding box center [959, 164] width 43 height 25
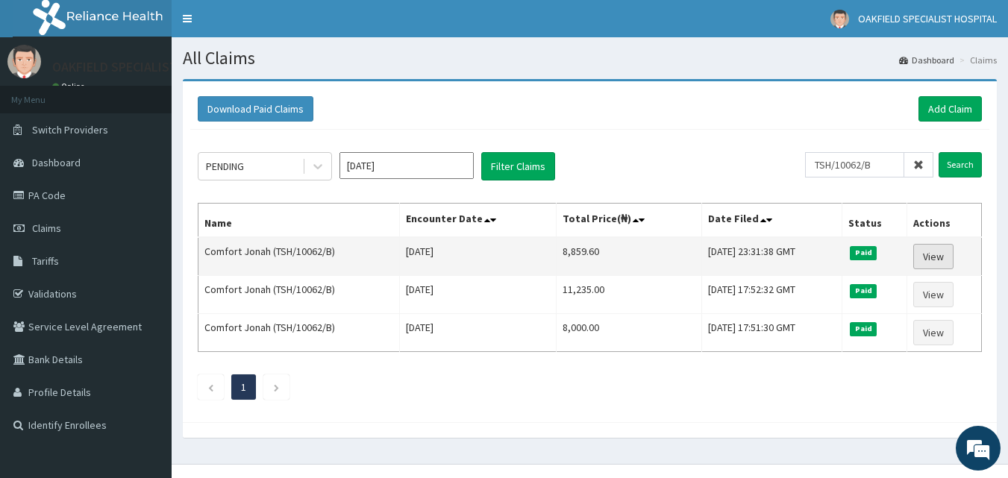
click at [941, 260] on link "View" at bounding box center [933, 256] width 40 height 25
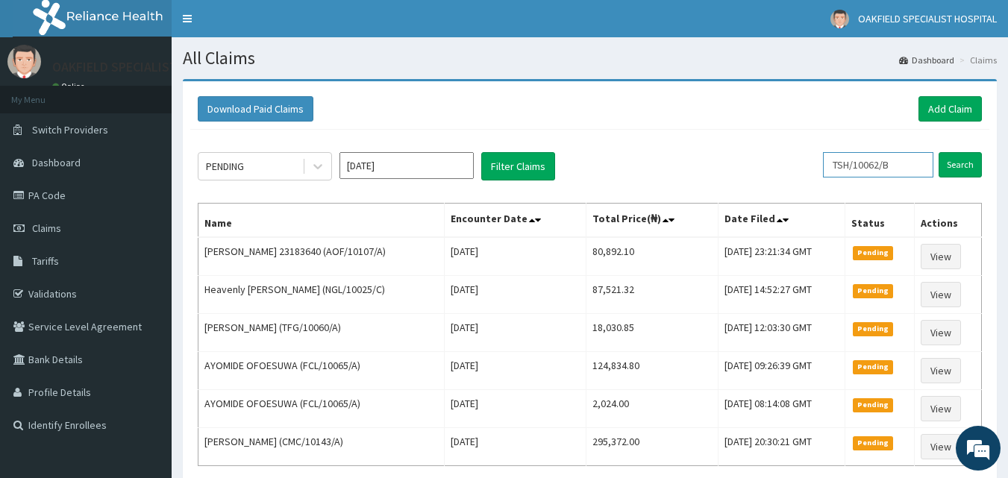
click at [908, 163] on input "TSH/10062/B" at bounding box center [878, 164] width 110 height 25
type input "T"
paste input "VMY/10007/B"
type input "VMY/10007/B"
click at [967, 166] on input "Search" at bounding box center [959, 164] width 43 height 25
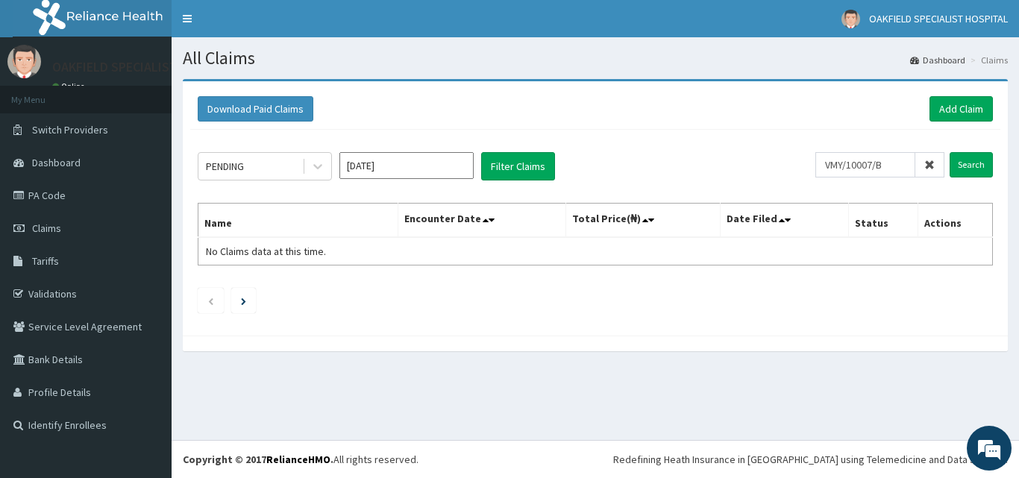
click at [932, 166] on icon at bounding box center [929, 165] width 10 height 10
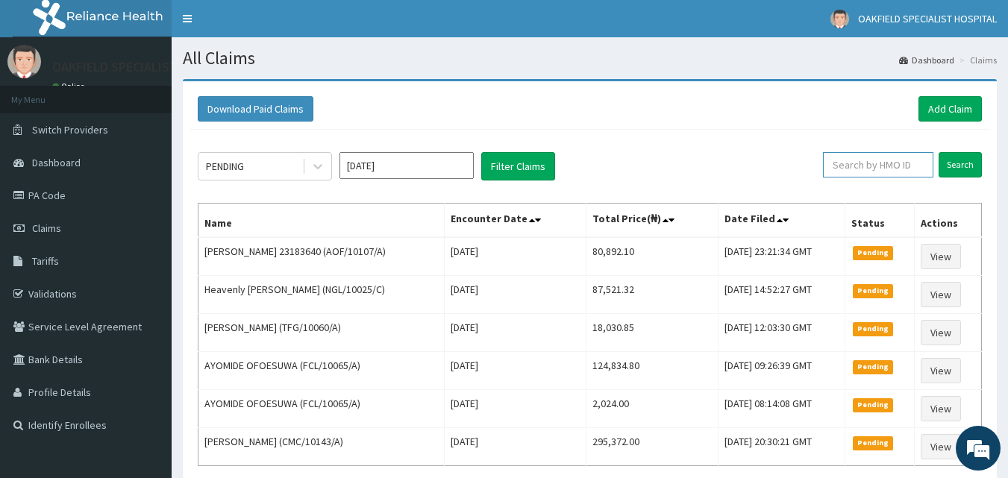
click at [907, 172] on input "text" at bounding box center [878, 164] width 110 height 25
paste input "VMY/10007/B"
type input "VMY/10007/B"
click at [946, 161] on input "Search" at bounding box center [959, 164] width 43 height 25
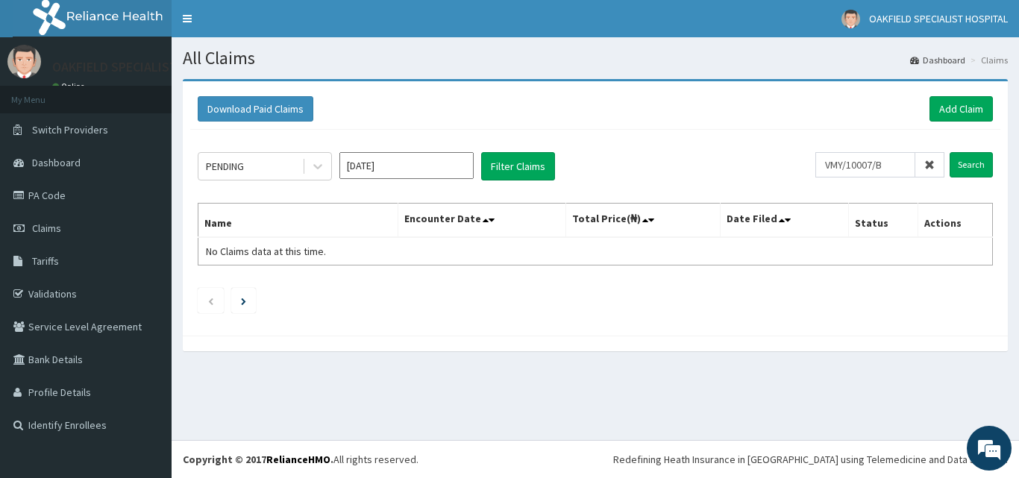
click at [943, 138] on div "PENDING Aug 2025 Filter Claims VMY/10007/B Search Name Encounter Date Total Pri…" at bounding box center [595, 229] width 810 height 198
click at [961, 162] on input "Search" at bounding box center [970, 164] width 43 height 25
click at [931, 163] on icon at bounding box center [929, 165] width 10 height 10
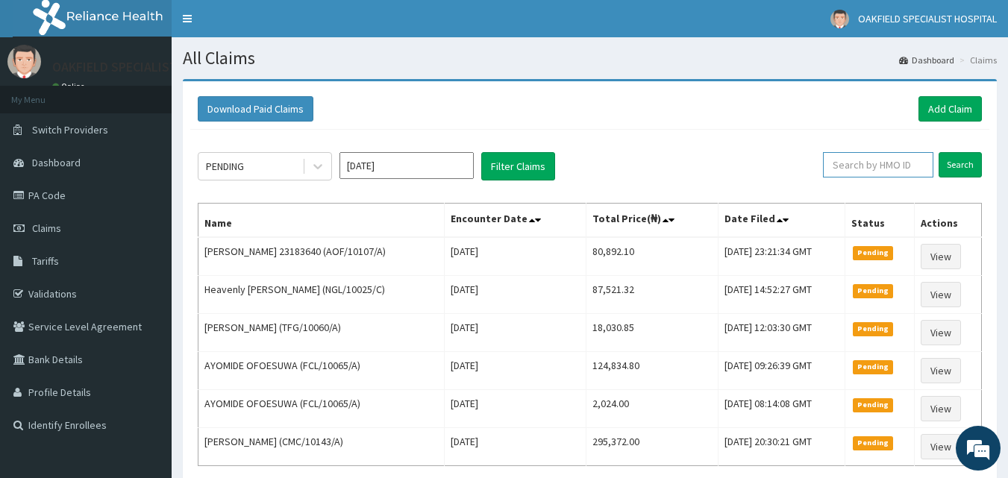
click at [855, 169] on input "text" at bounding box center [878, 164] width 110 height 25
paste input "ANH/10002/F"
type input "ANH/10002/F"
click at [938, 152] on input "Search" at bounding box center [959, 164] width 43 height 25
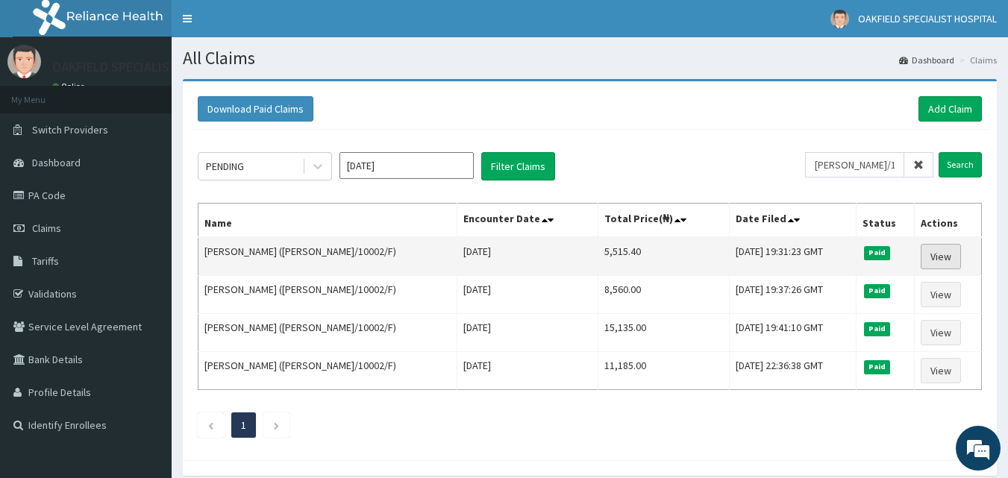
click at [928, 257] on link "View" at bounding box center [940, 256] width 40 height 25
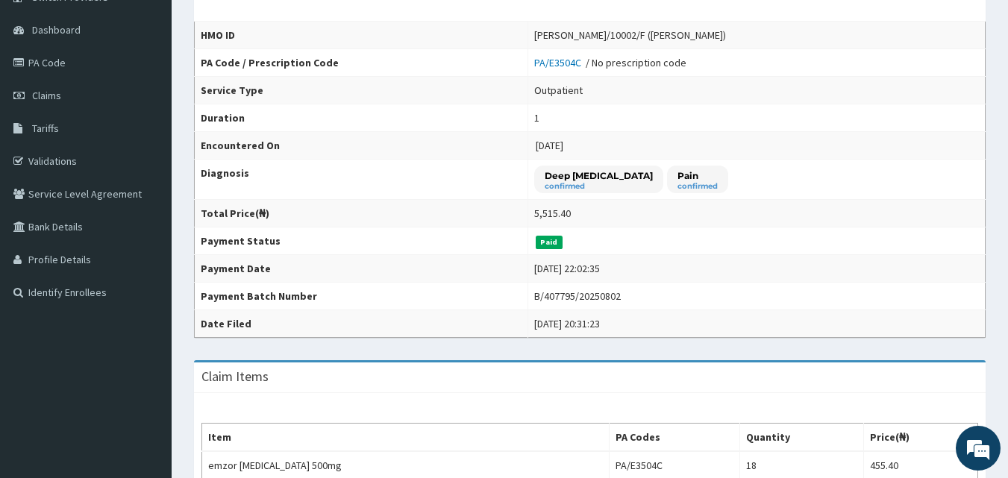
scroll to position [114, 0]
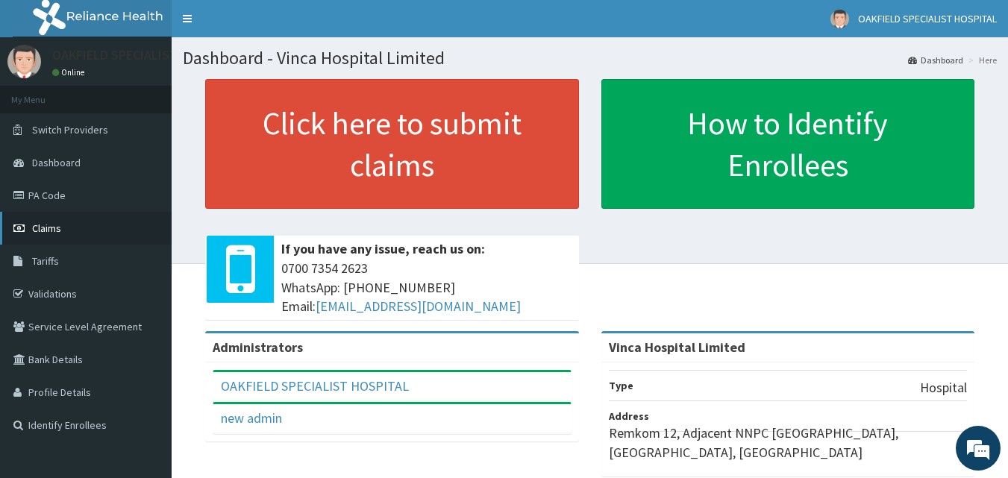
click at [84, 224] on link "Claims" at bounding box center [86, 228] width 172 height 33
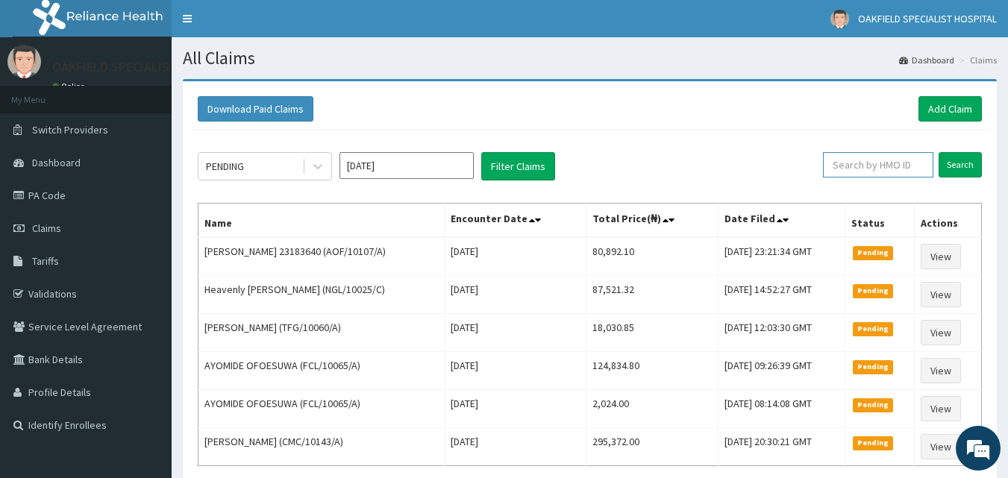
click at [872, 170] on input "text" at bounding box center [878, 164] width 110 height 25
paste input "FMI/100"
type input "FMI/100"
click at [916, 159] on span at bounding box center [918, 164] width 29 height 25
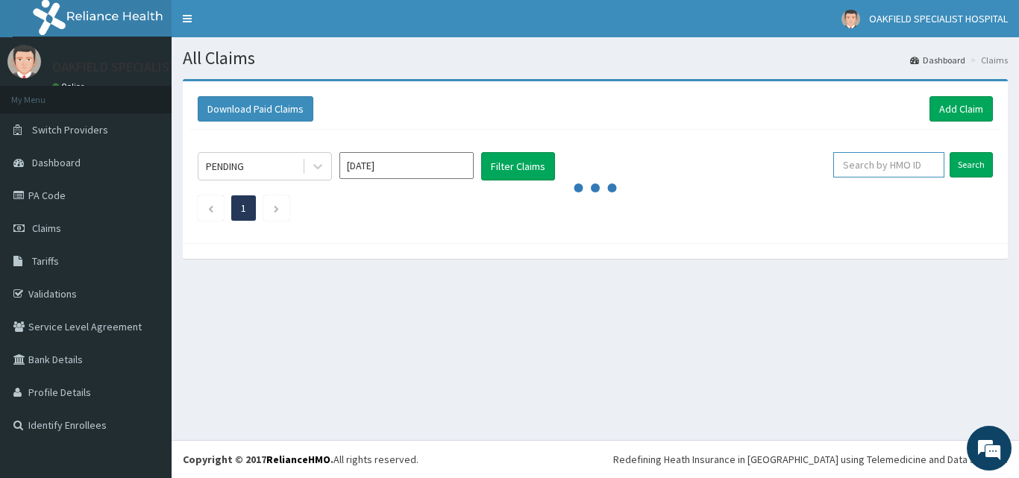
click at [908, 160] on input "text" at bounding box center [888, 164] width 111 height 25
paste input "FMI/100"
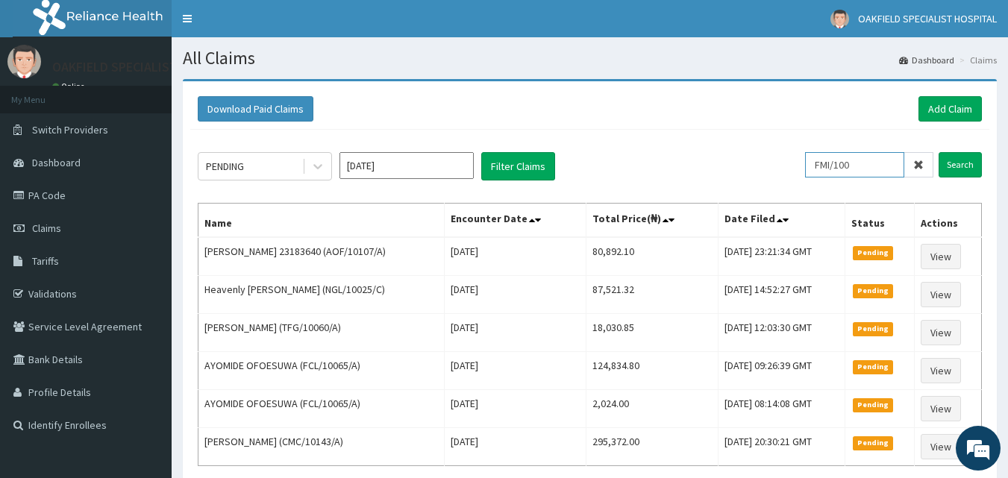
type input "FMI/100"
click at [920, 169] on icon at bounding box center [918, 165] width 10 height 10
click at [899, 170] on input "text" at bounding box center [878, 164] width 110 height 25
paste input "FMI/10057/B"
type input "FMI/10057/B"
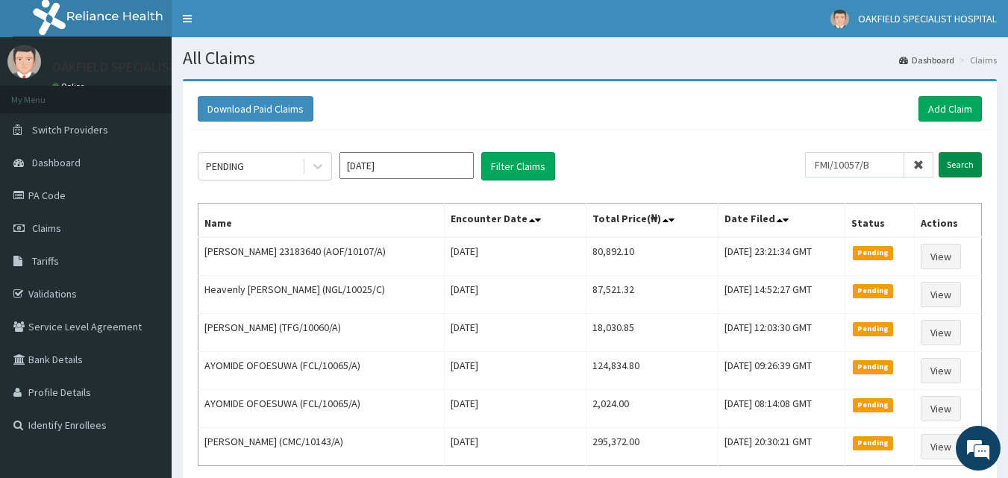
click at [953, 156] on input "Search" at bounding box center [959, 164] width 43 height 25
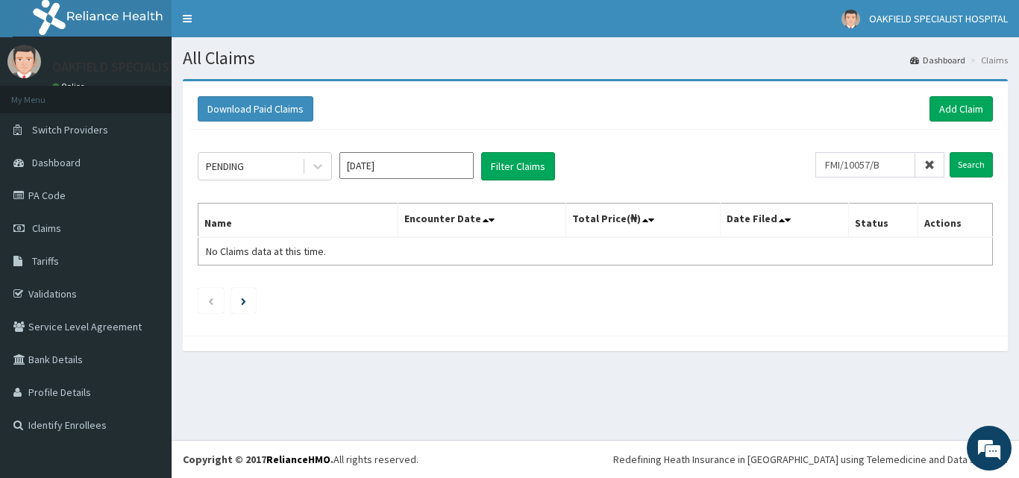
click at [933, 168] on icon at bounding box center [929, 165] width 10 height 10
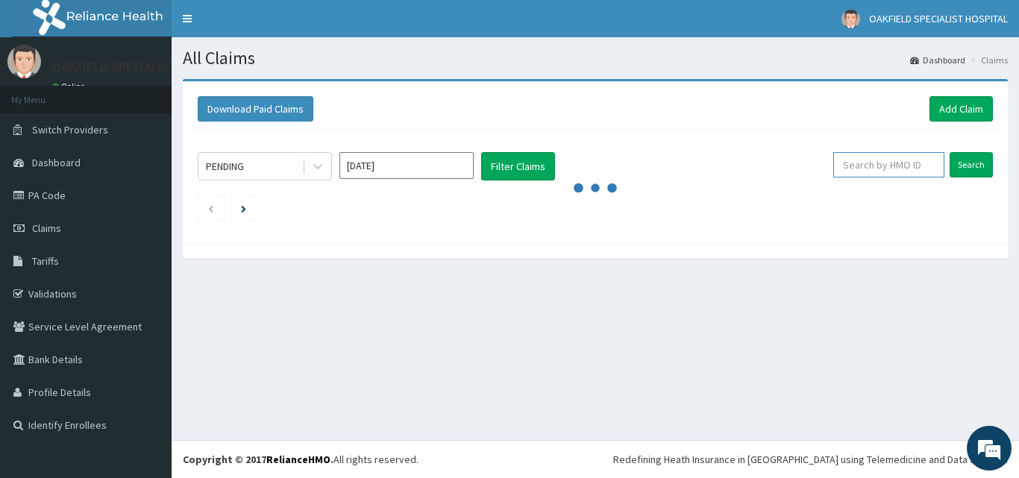
click at [909, 158] on input "text" at bounding box center [888, 164] width 111 height 25
paste input "BAH/10060/A"
type input "BAH/10060/A"
click at [967, 156] on input "Search" at bounding box center [970, 164] width 43 height 25
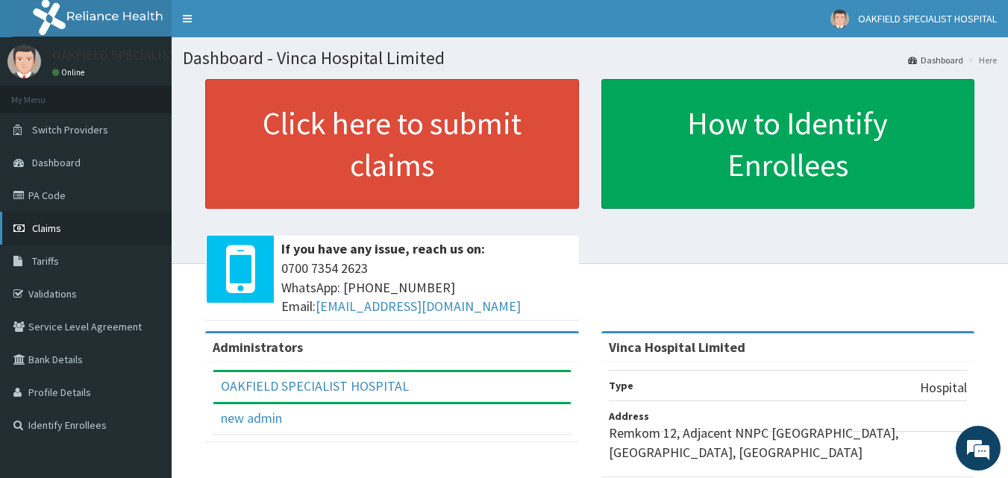
click at [59, 225] on span "Claims" at bounding box center [46, 227] width 29 height 13
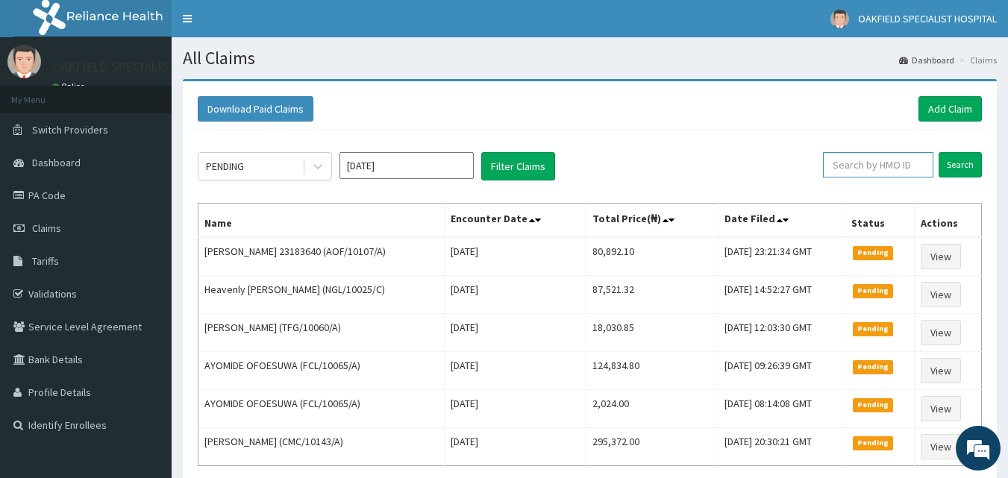
click at [887, 177] on input "text" at bounding box center [878, 164] width 110 height 25
paste input "BAH/10060/A"
type input "BAH/10060/A"
click at [946, 157] on input "Search" at bounding box center [959, 164] width 43 height 25
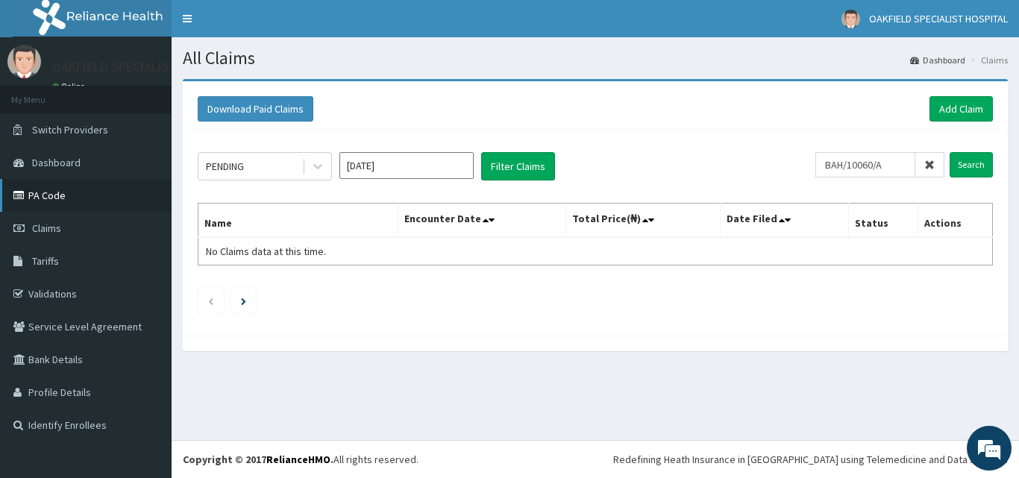
click at [108, 191] on link "PA Code" at bounding box center [86, 195] width 172 height 33
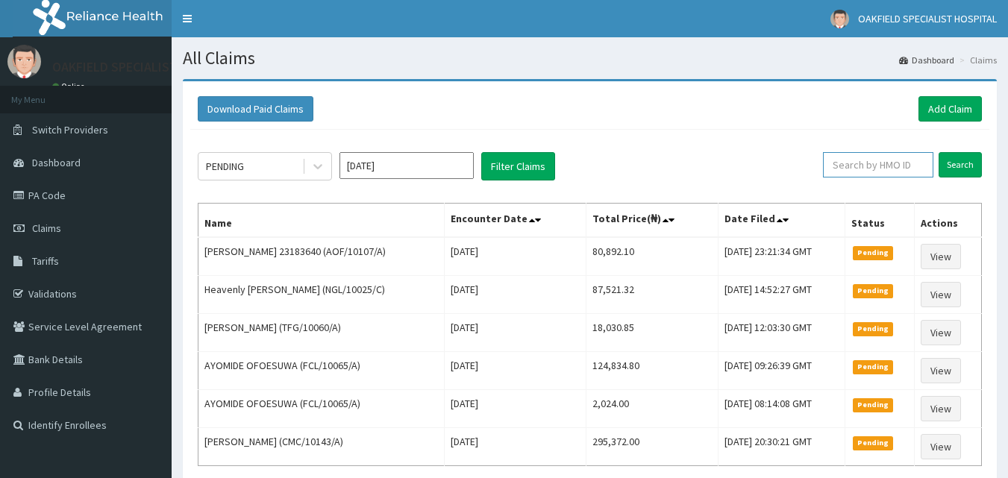
click at [893, 168] on input "text" at bounding box center [878, 164] width 110 height 25
paste input "FMI/10057/B"
type input "FMI/10057/B"
click at [951, 162] on input "Search" at bounding box center [959, 164] width 43 height 25
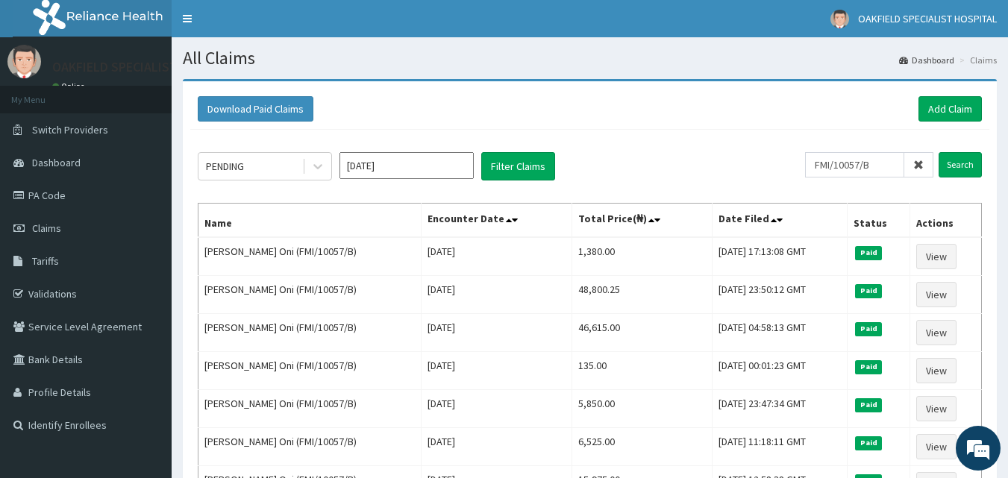
click at [923, 163] on icon at bounding box center [918, 165] width 10 height 10
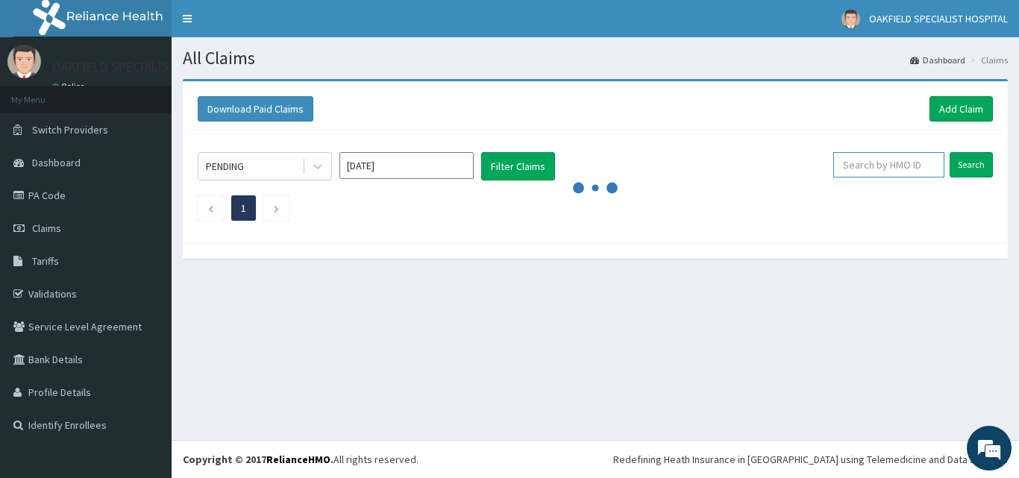
click at [912, 173] on input "text" at bounding box center [888, 164] width 111 height 25
paste input "BAH/10060/A"
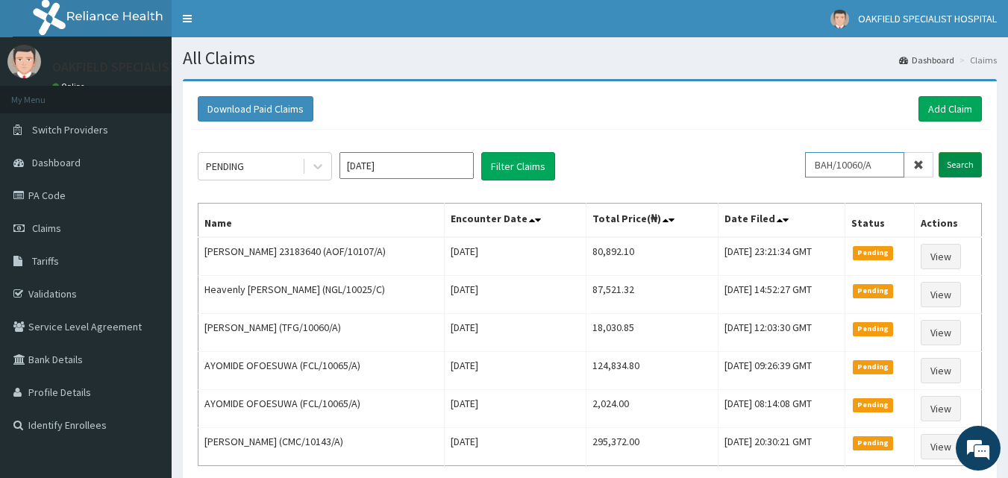
type input "BAH/10060/A"
click at [950, 161] on input "Search" at bounding box center [959, 164] width 43 height 25
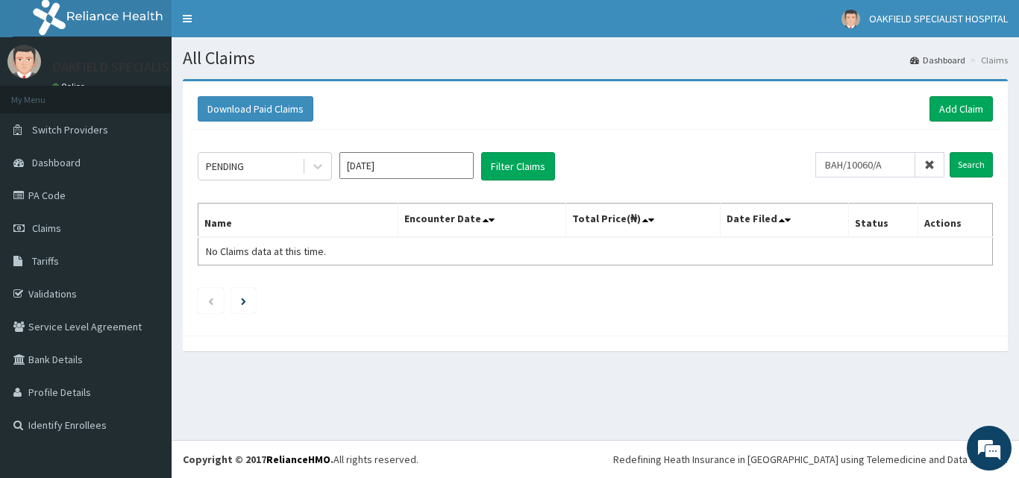
click at [936, 174] on span at bounding box center [929, 164] width 29 height 25
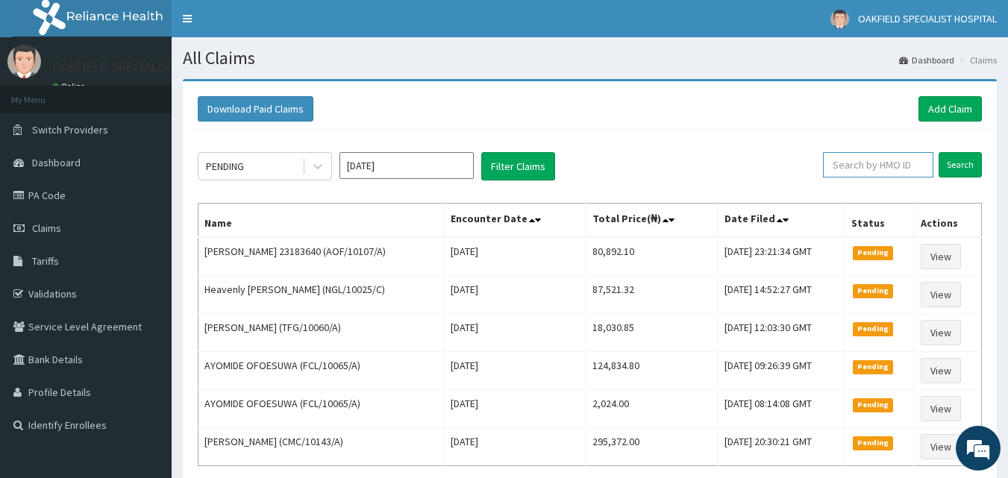
click at [910, 166] on input "text" at bounding box center [878, 164] width 110 height 25
paste input "BAH/10060/A"
type input "BAH/10060/A"
click at [943, 157] on input "Search" at bounding box center [959, 164] width 43 height 25
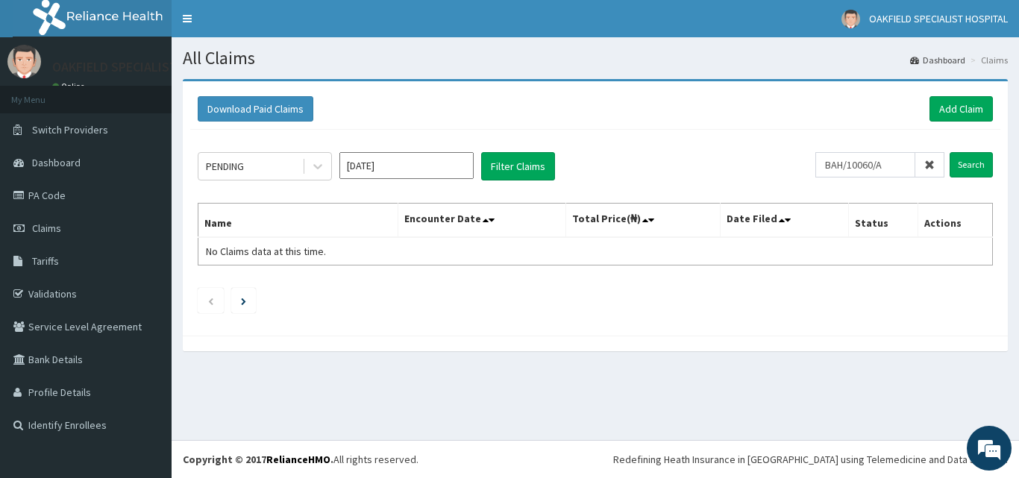
click at [933, 170] on icon at bounding box center [929, 165] width 10 height 10
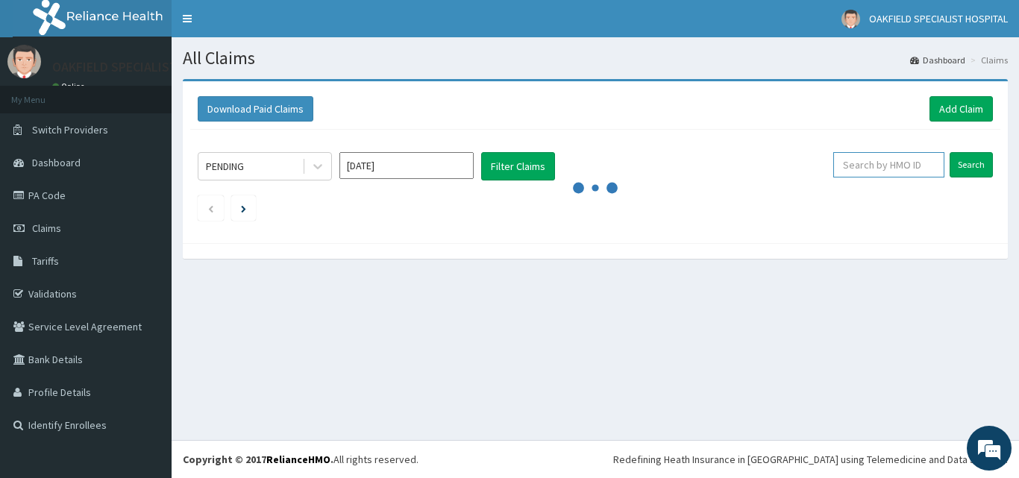
click at [880, 172] on input "text" at bounding box center [888, 164] width 111 height 25
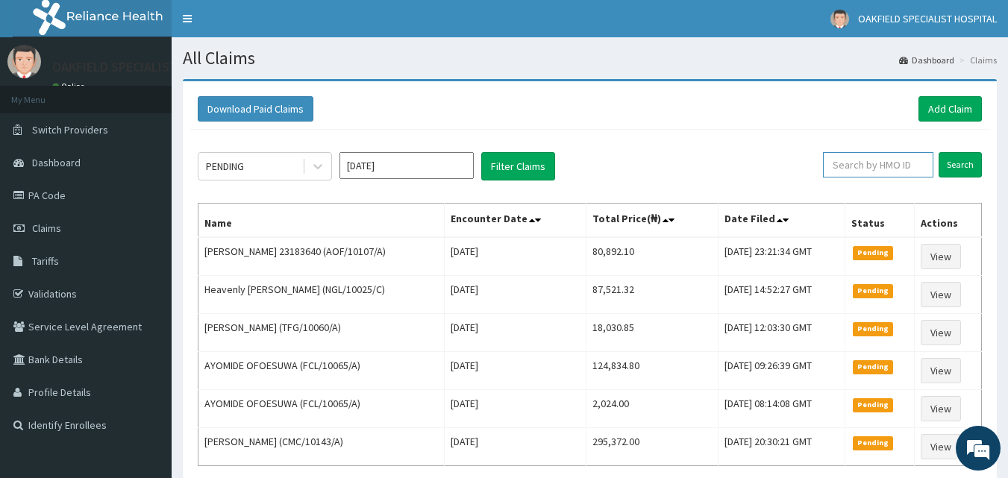
paste input "RBP/10030/A"
type input "RBP/10030/A"
click at [967, 165] on input "Search" at bounding box center [959, 164] width 43 height 25
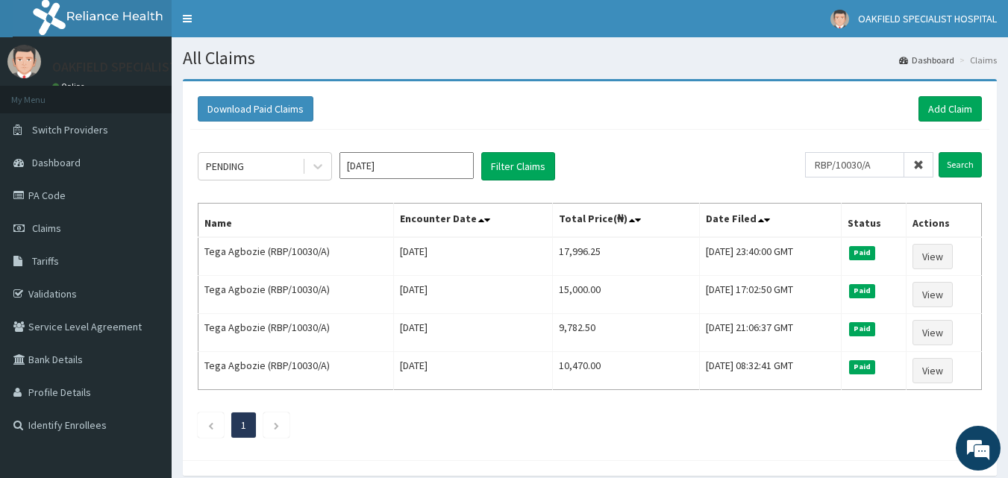
click at [915, 173] on span at bounding box center [918, 164] width 29 height 25
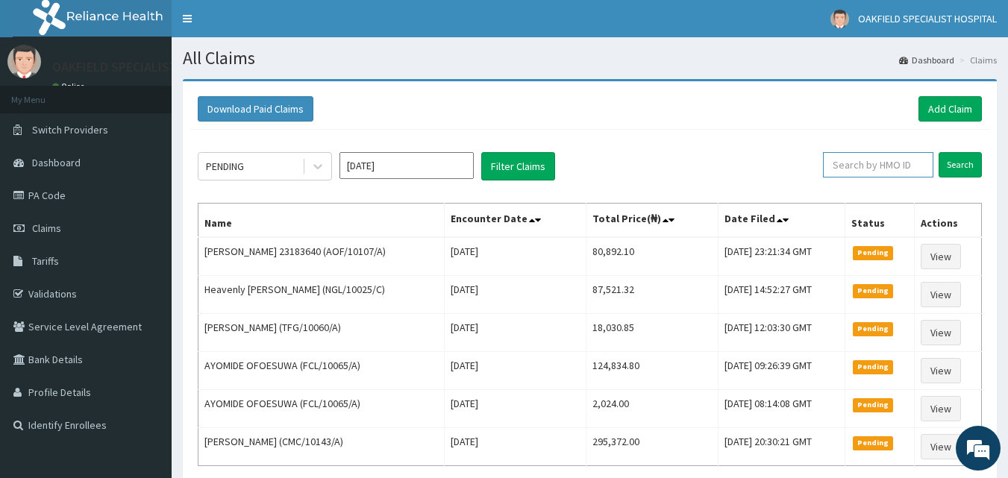
click at [905, 166] on input "text" at bounding box center [878, 164] width 110 height 25
paste input "PSE/10021/A"
type input "PSE/10021/A"
click at [967, 164] on input "Search" at bounding box center [959, 164] width 43 height 25
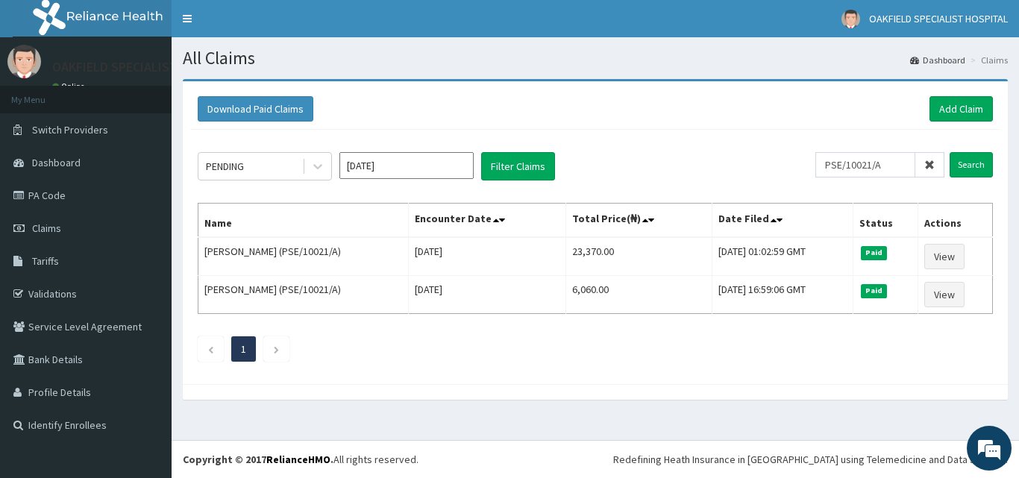
click at [931, 163] on icon at bounding box center [929, 165] width 10 height 10
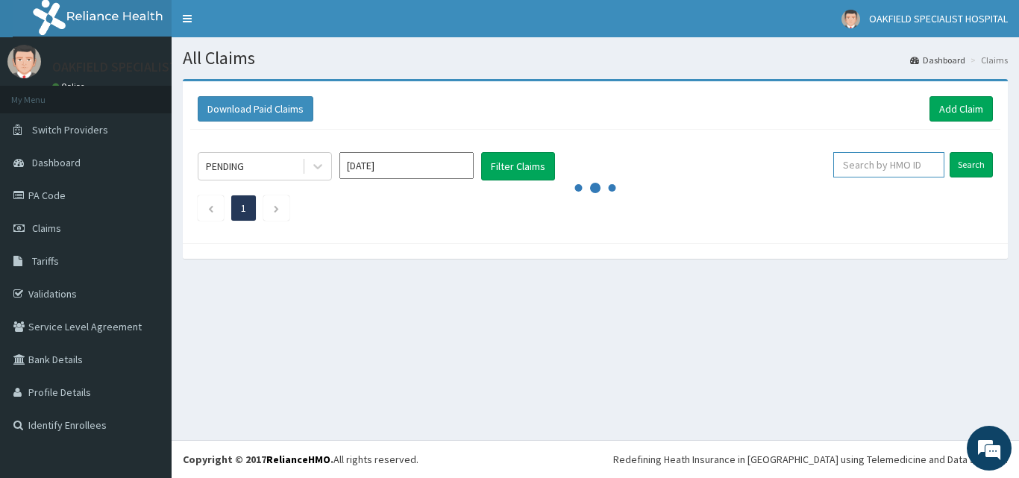
click at [887, 163] on input "text" at bounding box center [888, 164] width 111 height 25
paste input "ANS/10128/A"
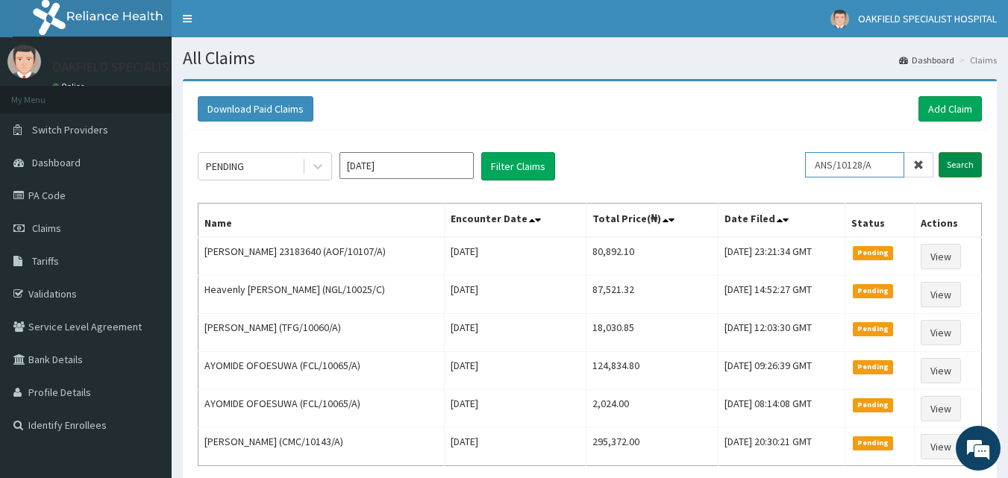
type input "ANS/10128/A"
click at [952, 162] on input "Search" at bounding box center [959, 164] width 43 height 25
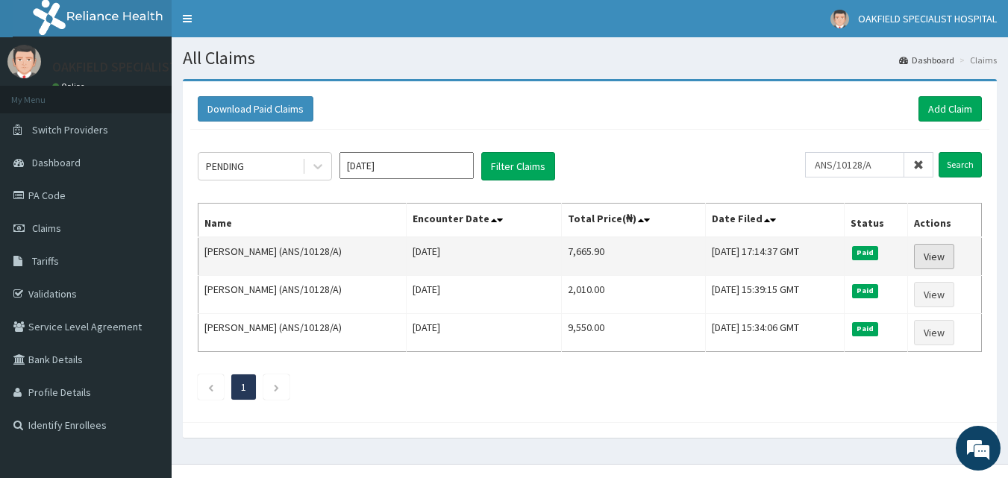
click at [920, 254] on link "View" at bounding box center [934, 256] width 40 height 25
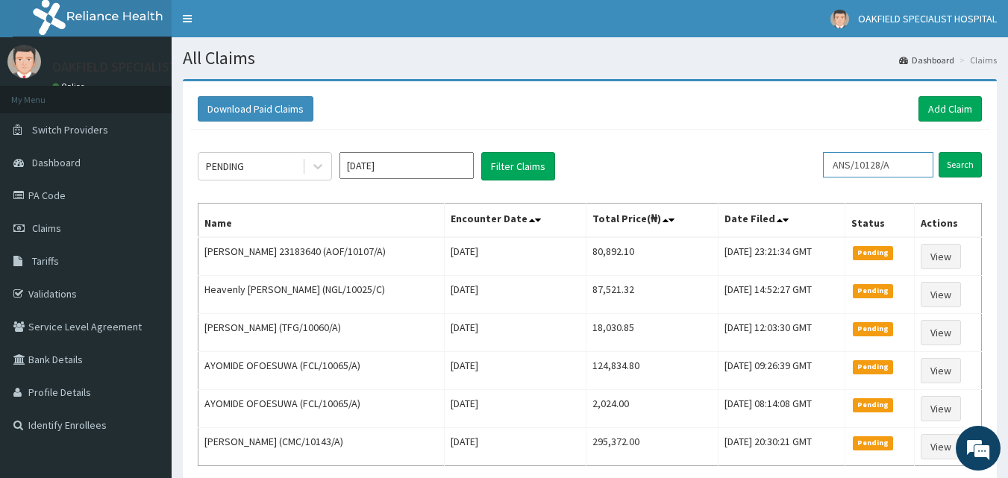
click at [916, 169] on input "ANS/10128/A" at bounding box center [878, 164] width 110 height 25
type input "A"
paste input "FCC/10558/E"
type input "FCC/10558/E"
click at [967, 168] on input "Search" at bounding box center [959, 164] width 43 height 25
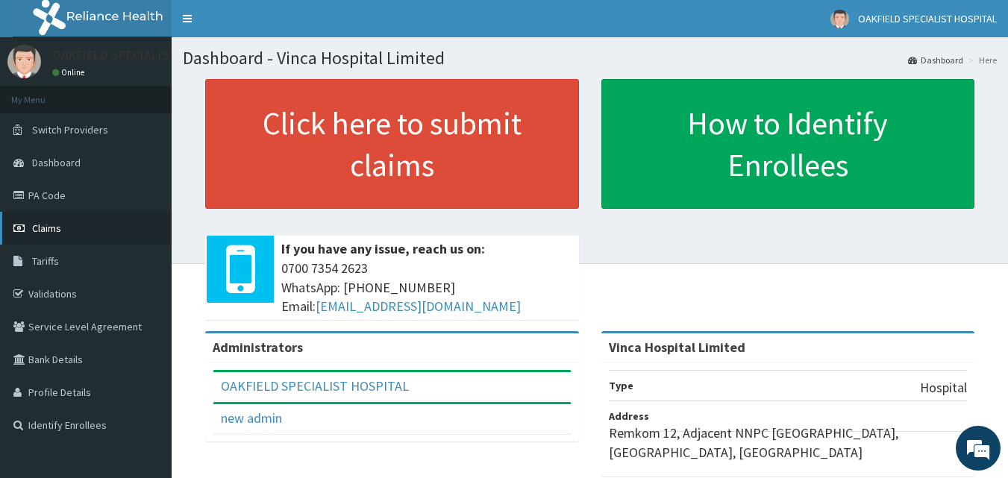
click at [97, 229] on link "Claims" at bounding box center [86, 228] width 172 height 33
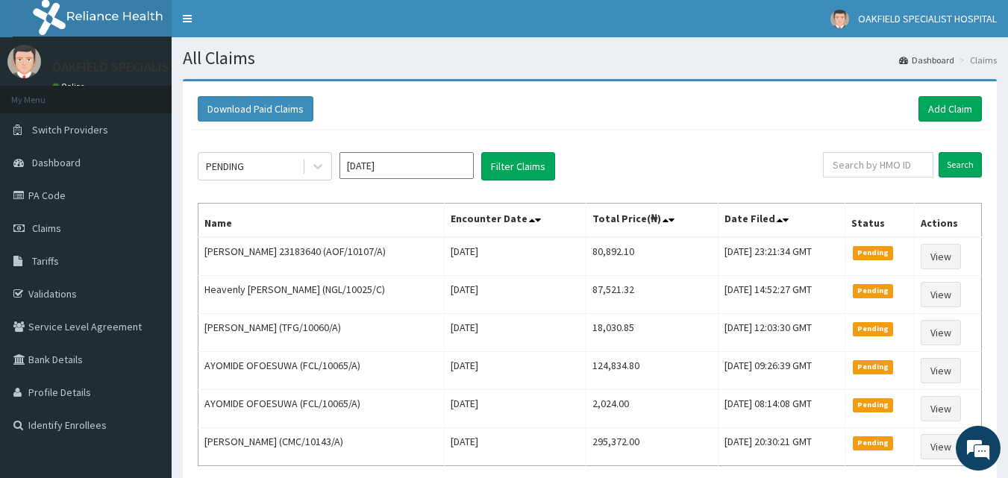
click at [867, 184] on div "PENDING Aug 2025 Filter Claims Search Name Encounter Date Total Price(₦) Date F…" at bounding box center [589, 329] width 799 height 399
click at [879, 172] on input "text" at bounding box center [878, 164] width 110 height 25
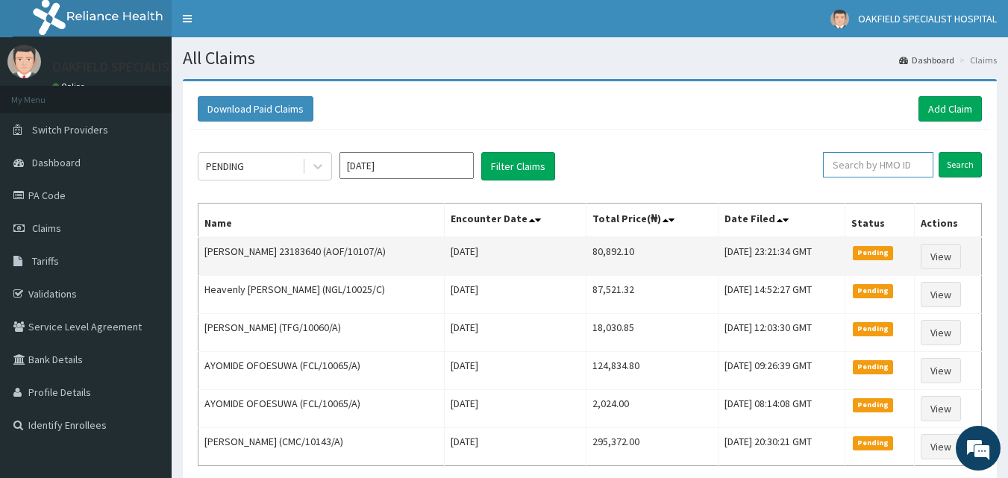
type input "V"
paste input "FCC/10558/E"
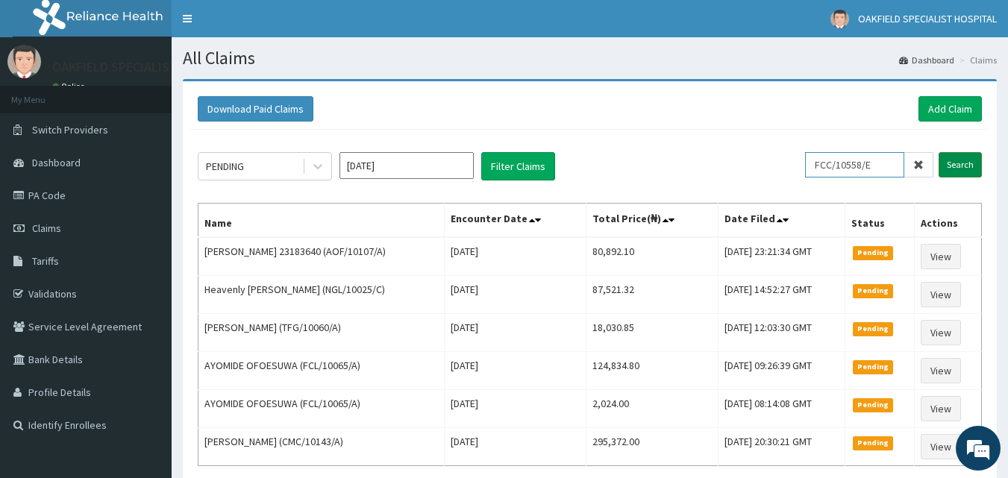
type input "FCC/10558/E"
drag, startPoint x: 957, startPoint y: 159, endPoint x: 977, endPoint y: 164, distance: 20.8
click at [972, 166] on input "Search" at bounding box center [959, 164] width 43 height 25
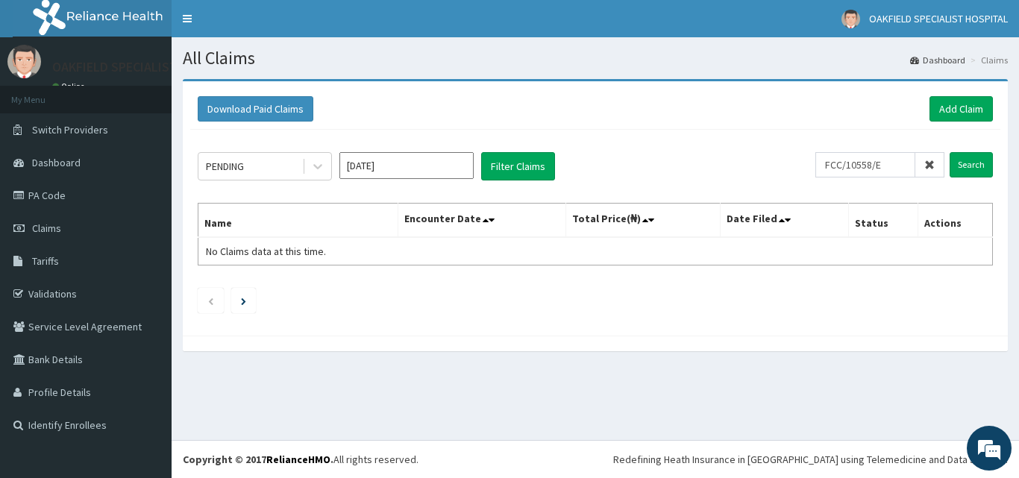
click at [937, 175] on span at bounding box center [929, 164] width 29 height 25
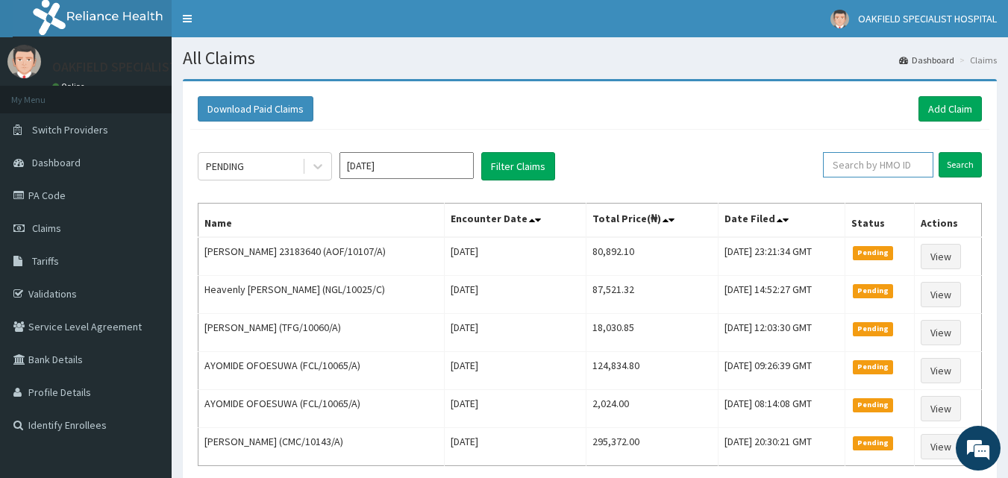
click at [933, 175] on input "text" at bounding box center [878, 164] width 110 height 25
paste input "FCC/10558/E"
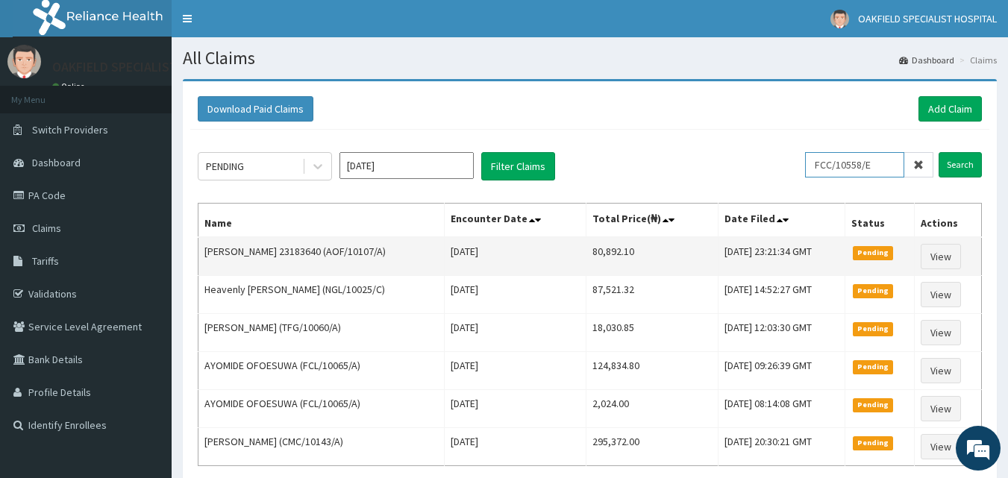
type input "FCC/10558/E"
click at [938, 152] on input "Search" at bounding box center [959, 164] width 43 height 25
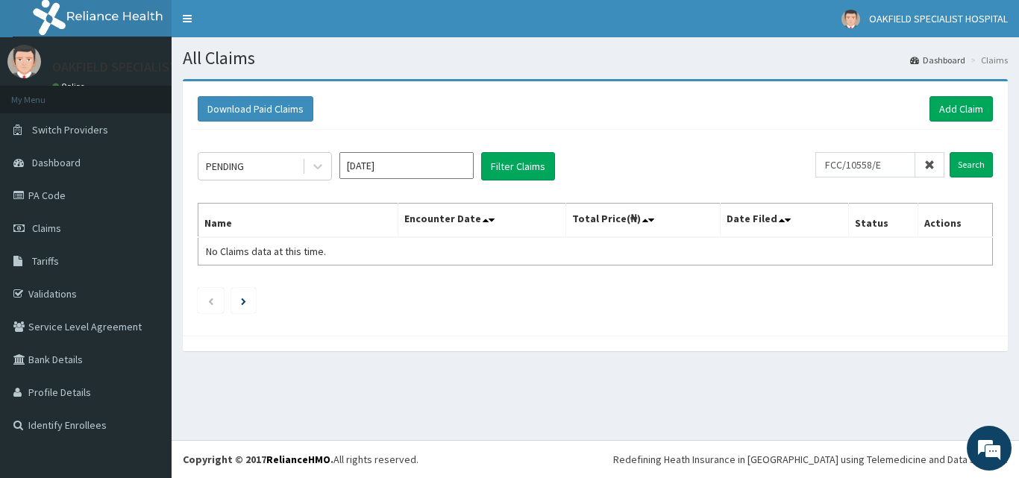
click at [931, 171] on span at bounding box center [929, 164] width 29 height 25
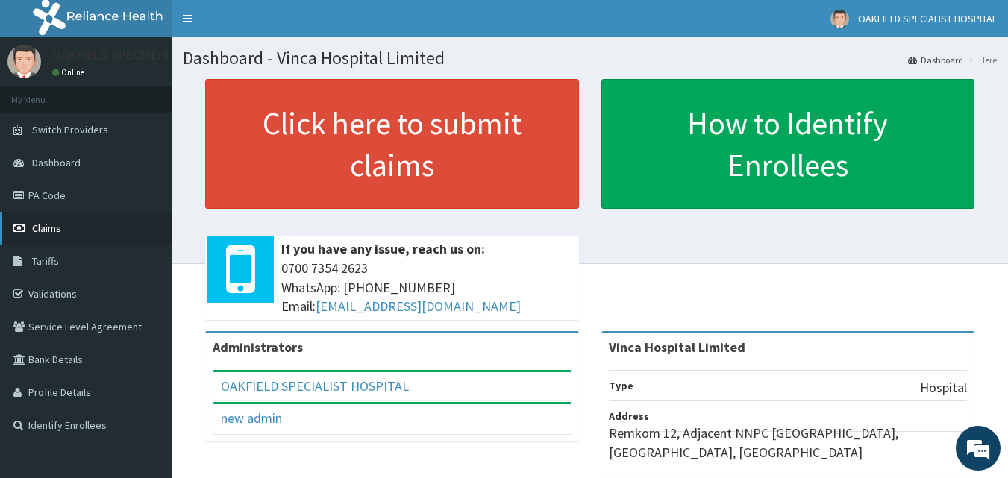
click at [129, 216] on link "Claims" at bounding box center [86, 228] width 172 height 33
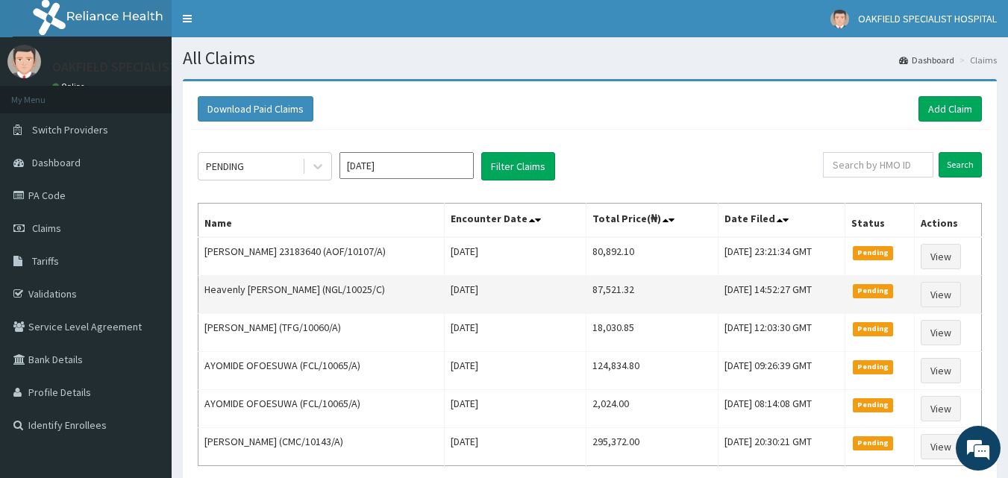
click at [832, 298] on td "[DATE] 14:52:27 GMT" at bounding box center [780, 295] width 127 height 38
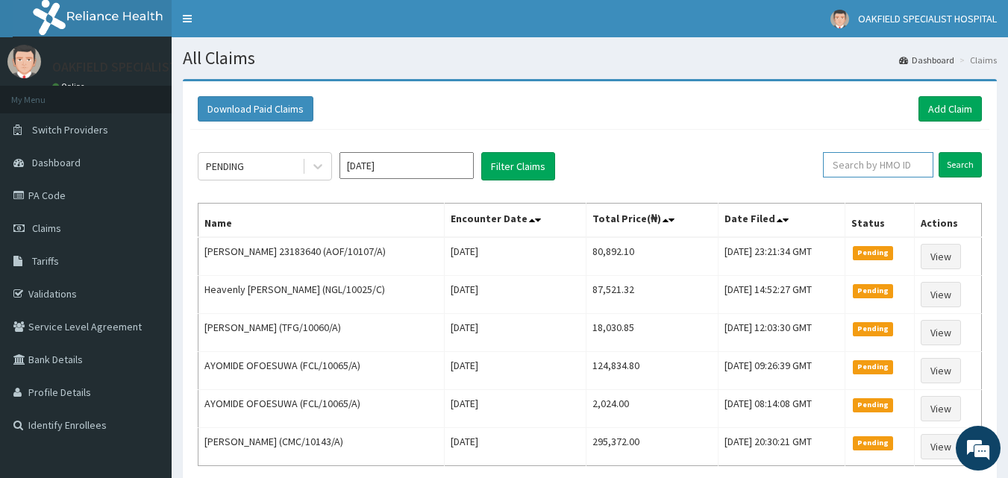
click at [912, 175] on input "text" at bounding box center [878, 164] width 110 height 25
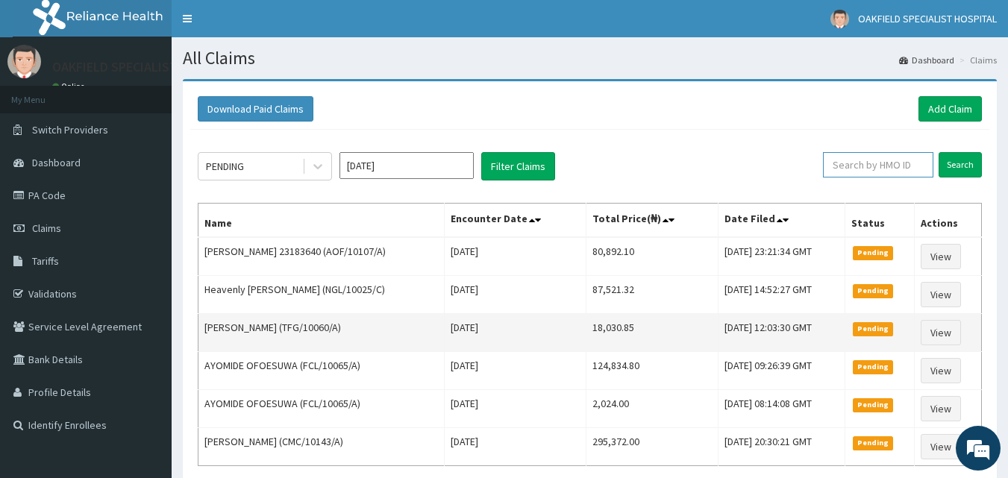
paste input "FCC/10558/E"
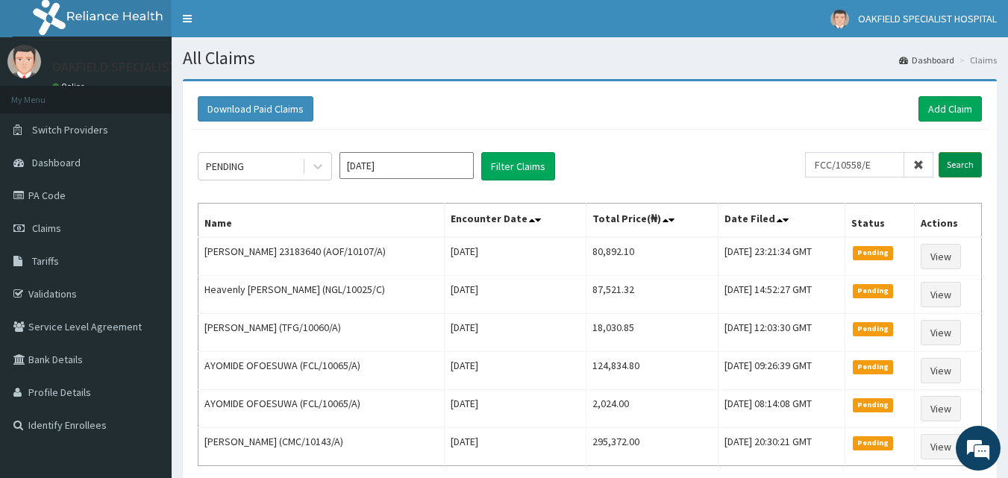
click at [954, 169] on input "Search" at bounding box center [959, 164] width 43 height 25
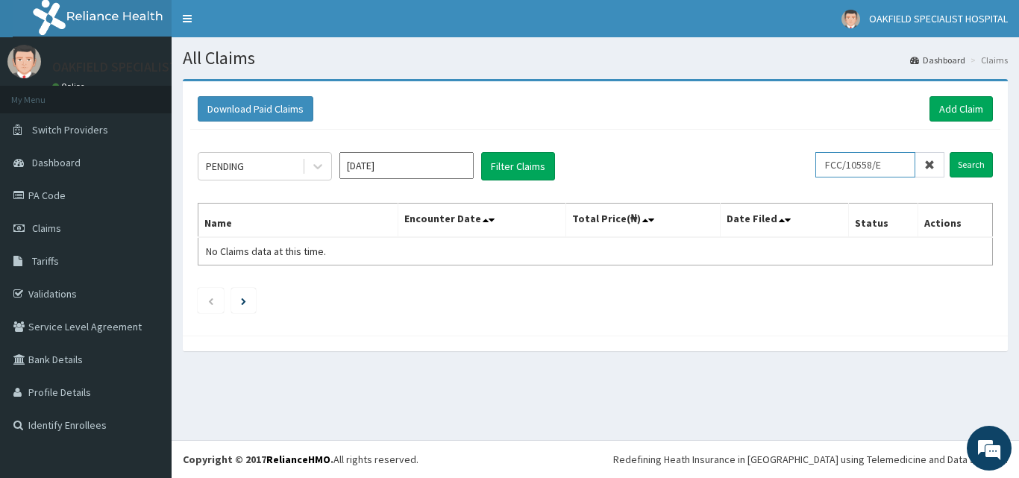
click at [879, 157] on input "FCC/10558/E" at bounding box center [865, 164] width 100 height 25
click at [840, 167] on input "FCC/10558/E" at bounding box center [865, 164] width 100 height 25
type input "FCC/10558/E"
click at [979, 174] on input "Search" at bounding box center [970, 164] width 43 height 25
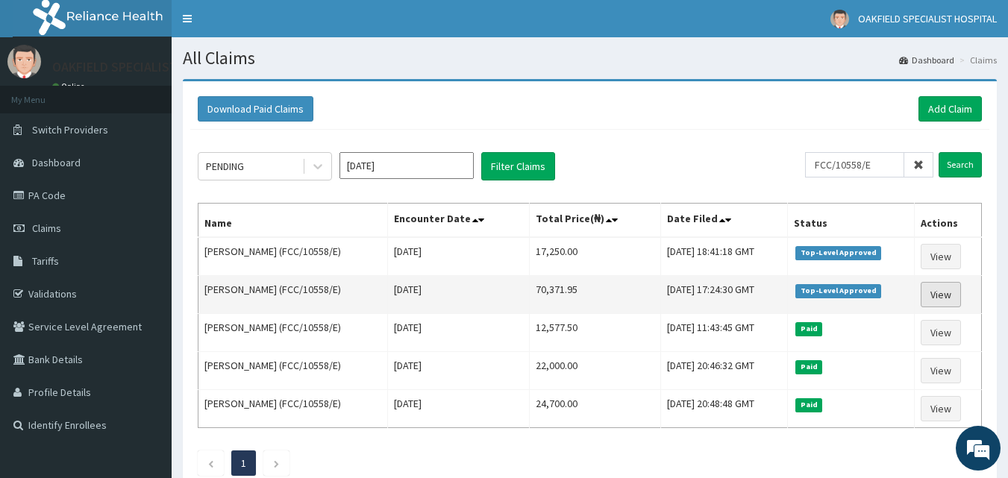
click at [943, 289] on link "View" at bounding box center [940, 294] width 40 height 25
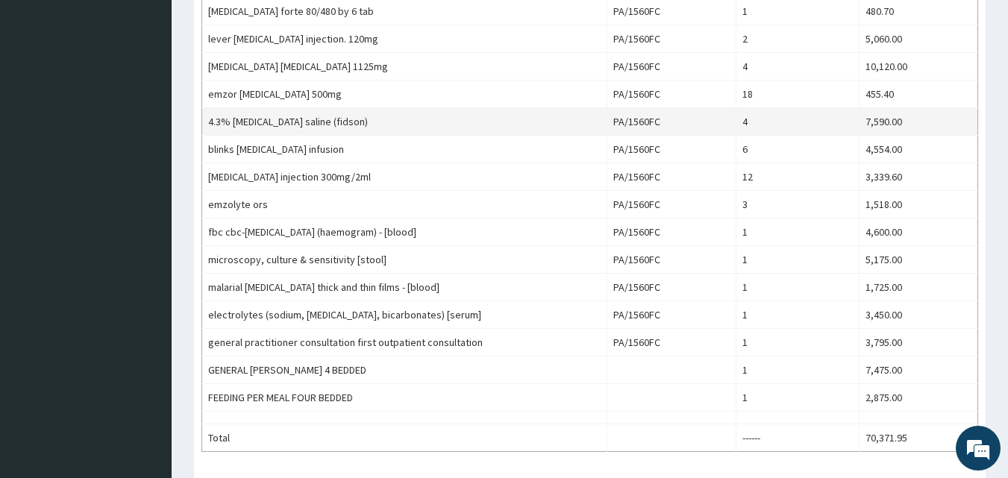
scroll to position [621, 0]
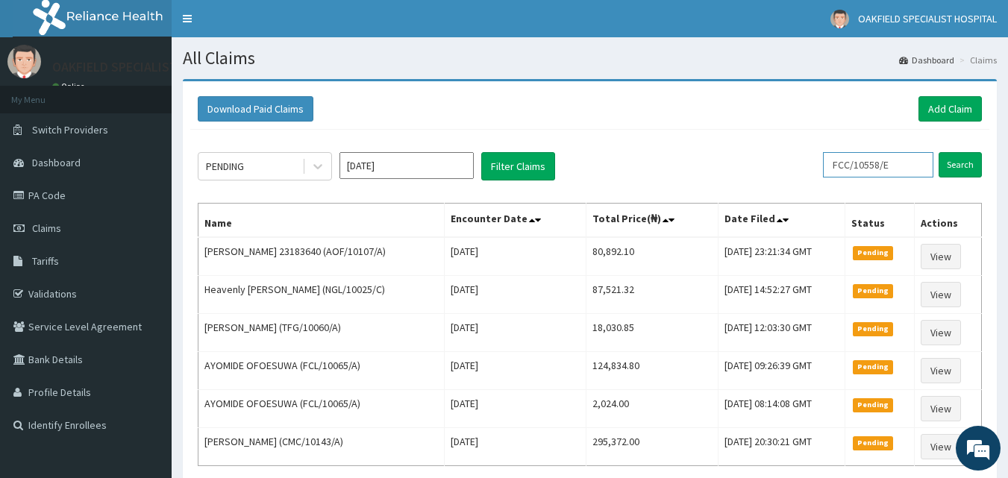
click at [899, 165] on input "FCC/10558/E" at bounding box center [878, 164] width 110 height 25
type input "F"
paste input "ENP/12046/E"
type input "ENP/12046/E"
click at [938, 152] on input "Search" at bounding box center [959, 164] width 43 height 25
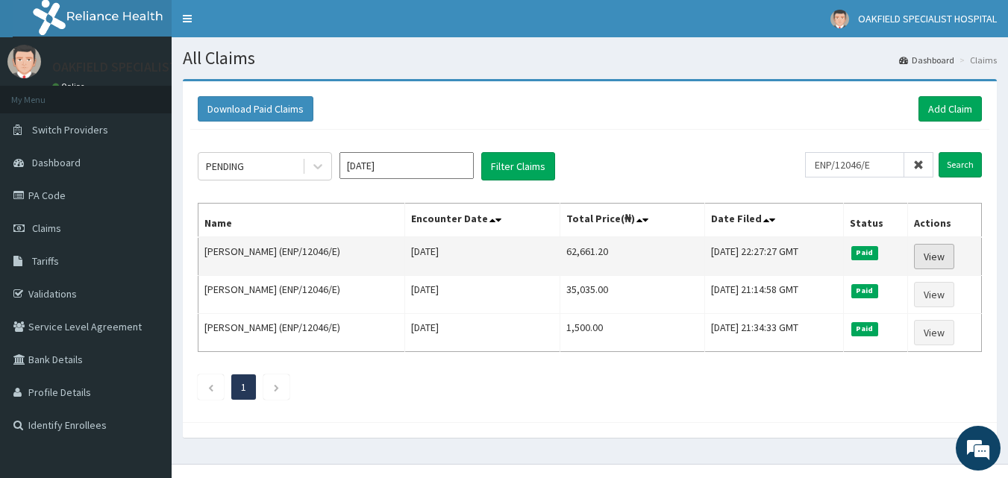
click at [936, 263] on link "View" at bounding box center [934, 256] width 40 height 25
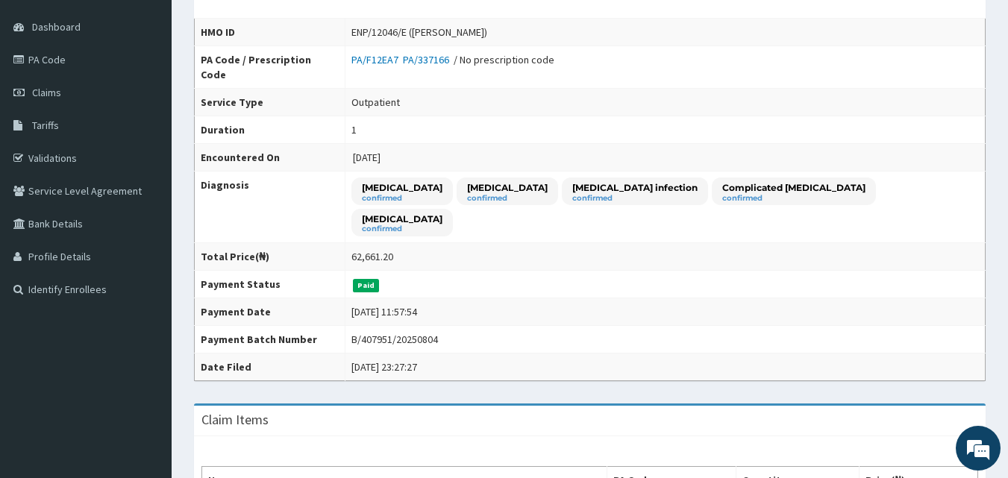
scroll to position [59, 0]
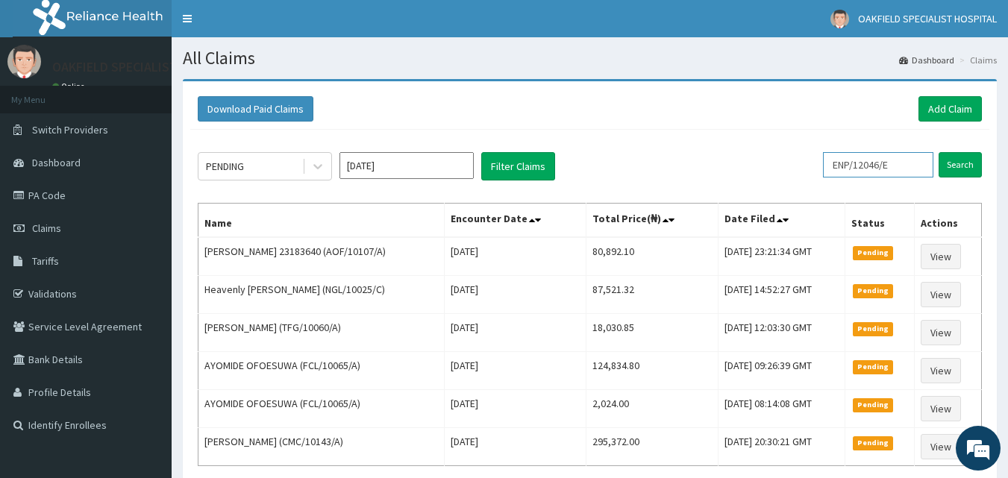
click at [918, 171] on input "ENP/12046/E" at bounding box center [878, 164] width 110 height 25
click at [966, 158] on input "Search" at bounding box center [959, 164] width 43 height 25
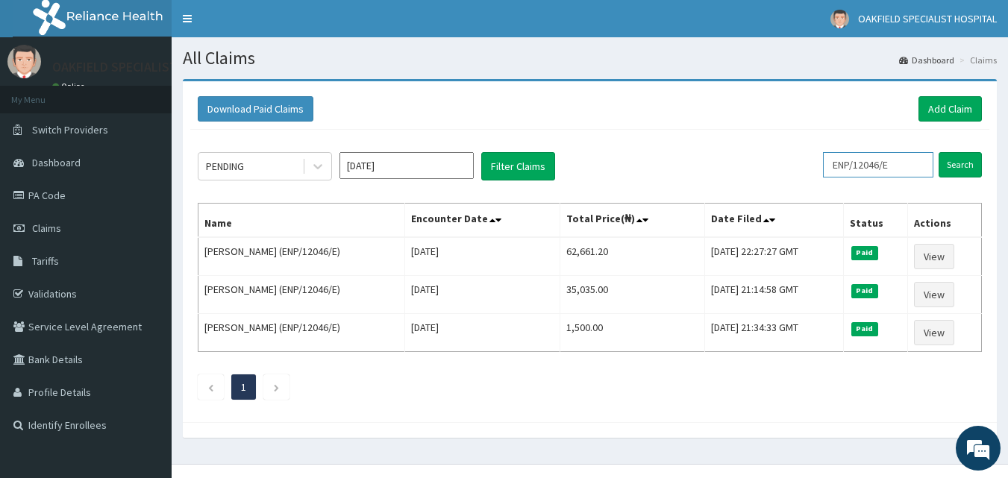
click at [929, 165] on input "ENP/12046/E" at bounding box center [878, 164] width 110 height 25
type input "E"
paste input "SUT/10012/C"
type input "SUT/10012/C"
click at [938, 152] on input "Search" at bounding box center [959, 164] width 43 height 25
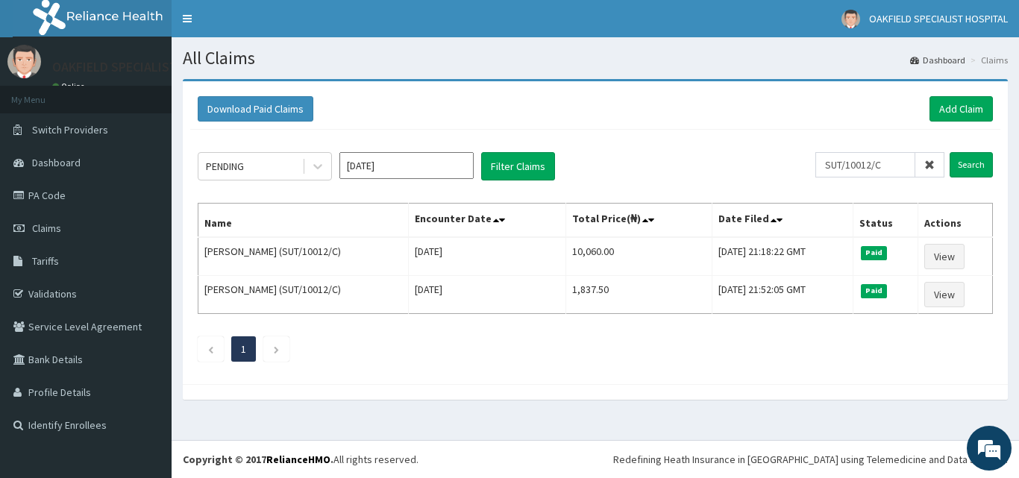
click at [937, 169] on span at bounding box center [929, 164] width 29 height 25
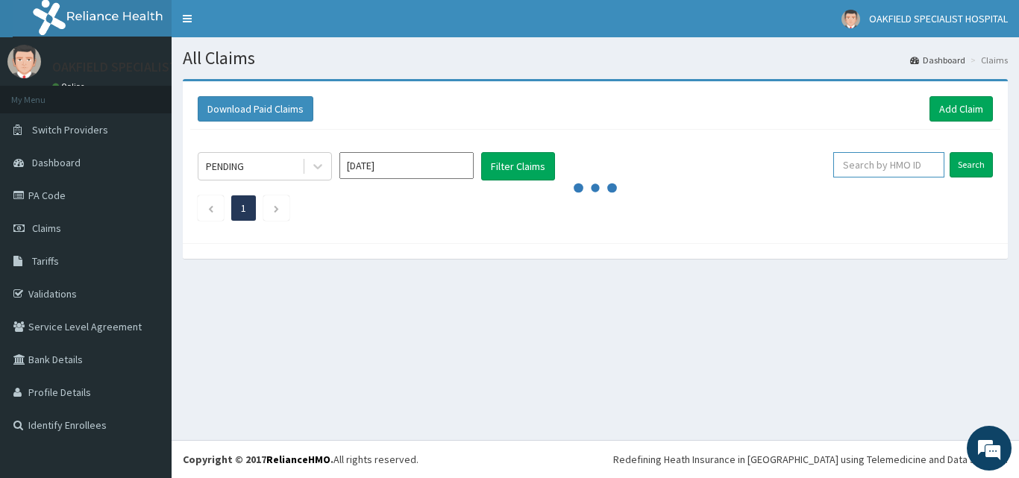
click at [917, 169] on input "text" at bounding box center [888, 164] width 111 height 25
paste input "TBD/10022/A"
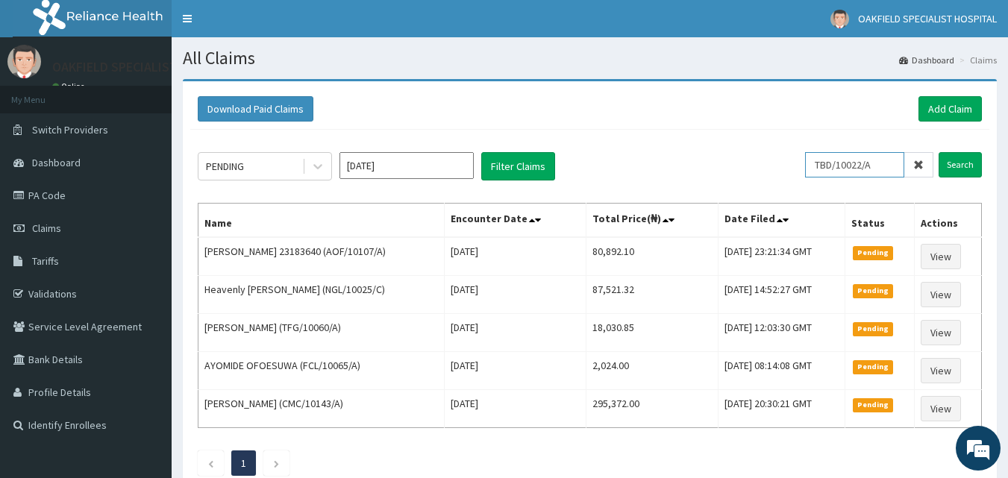
type input "TBD/10022/A"
click at [964, 164] on input "Search" at bounding box center [959, 164] width 43 height 25
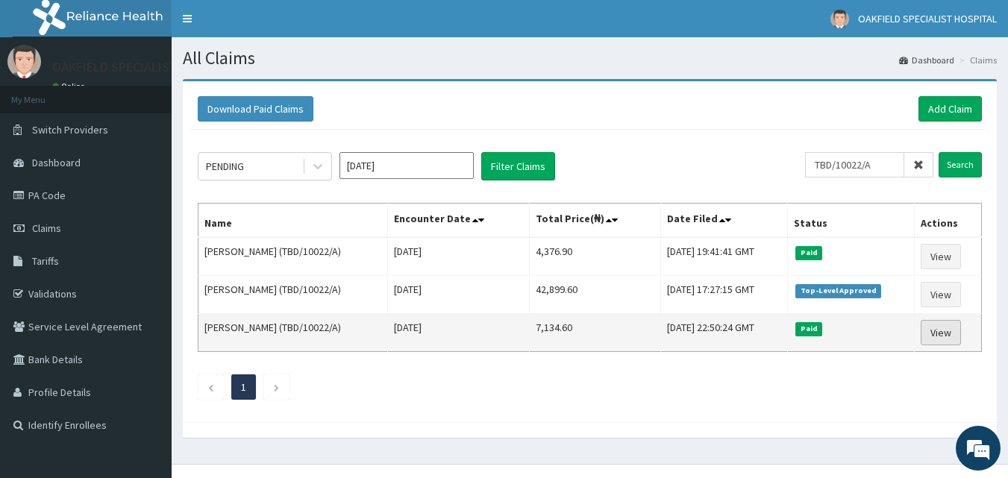
click at [939, 344] on link "View" at bounding box center [940, 332] width 40 height 25
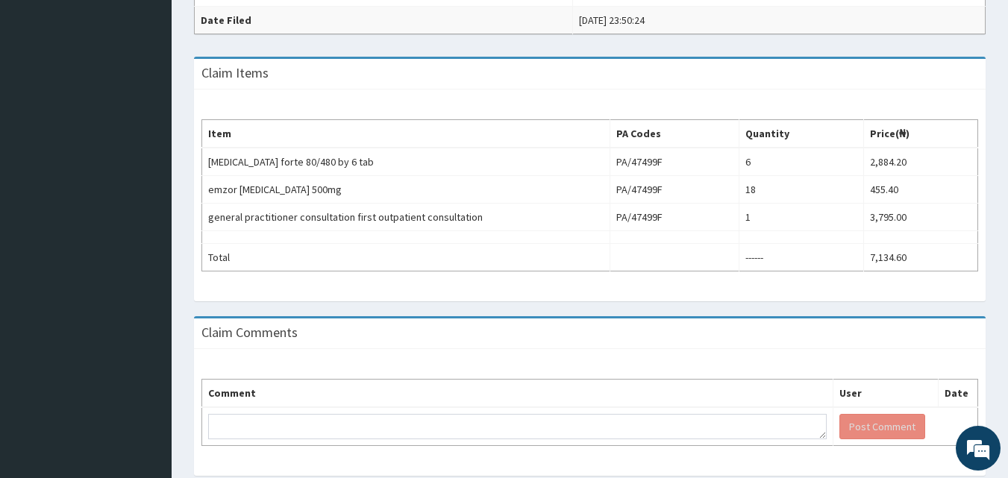
scroll to position [487, 0]
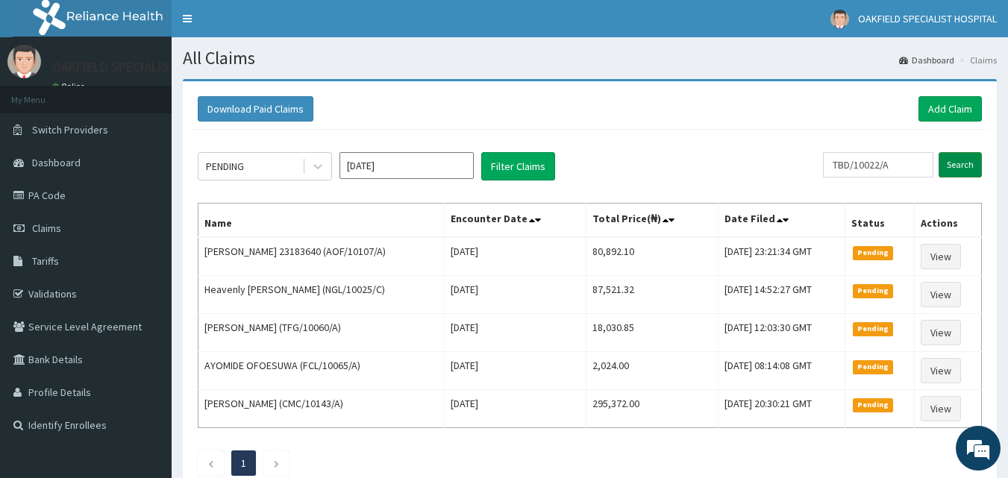
click at [956, 175] on input "Search" at bounding box center [959, 164] width 43 height 25
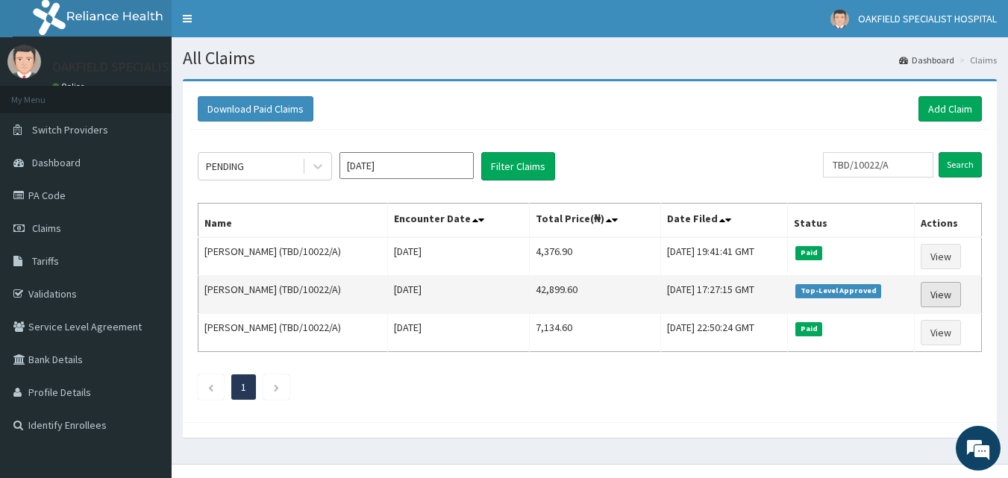
click at [931, 300] on link "View" at bounding box center [940, 294] width 40 height 25
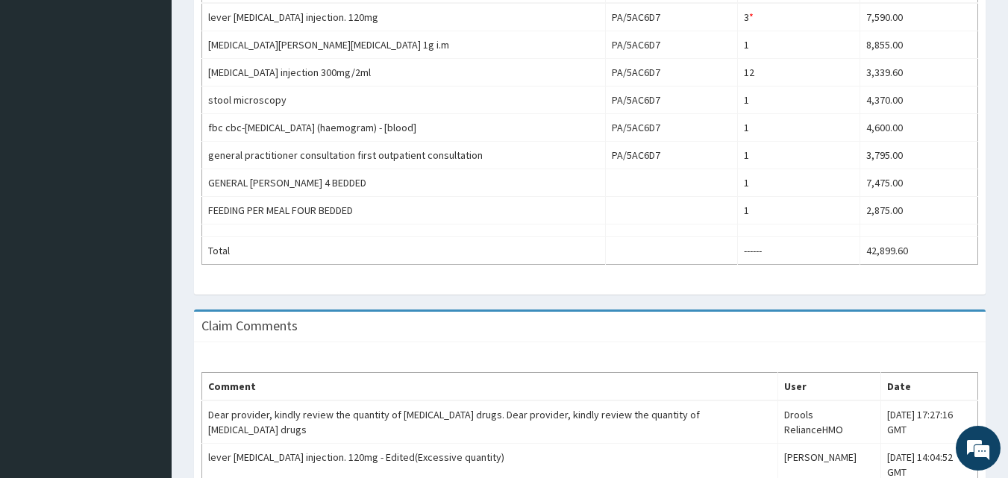
scroll to position [573, 0]
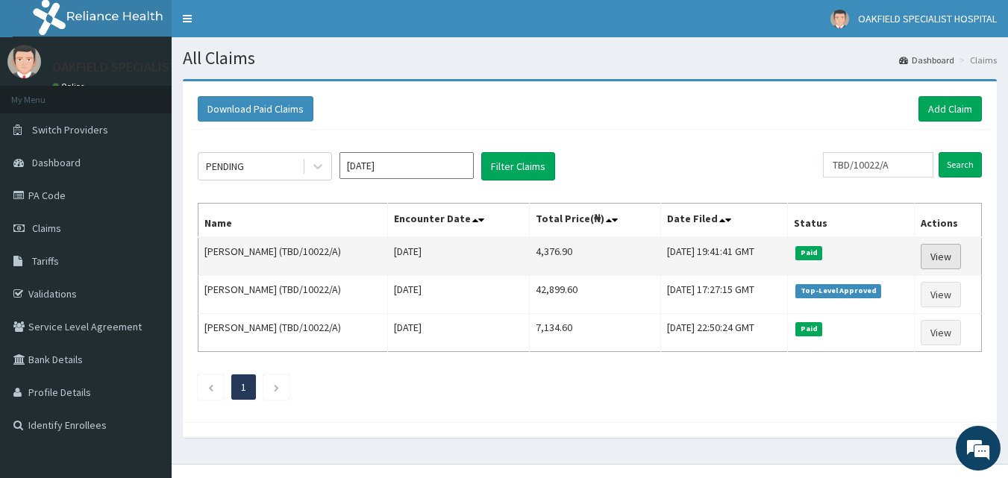
click at [938, 261] on link "View" at bounding box center [940, 256] width 40 height 25
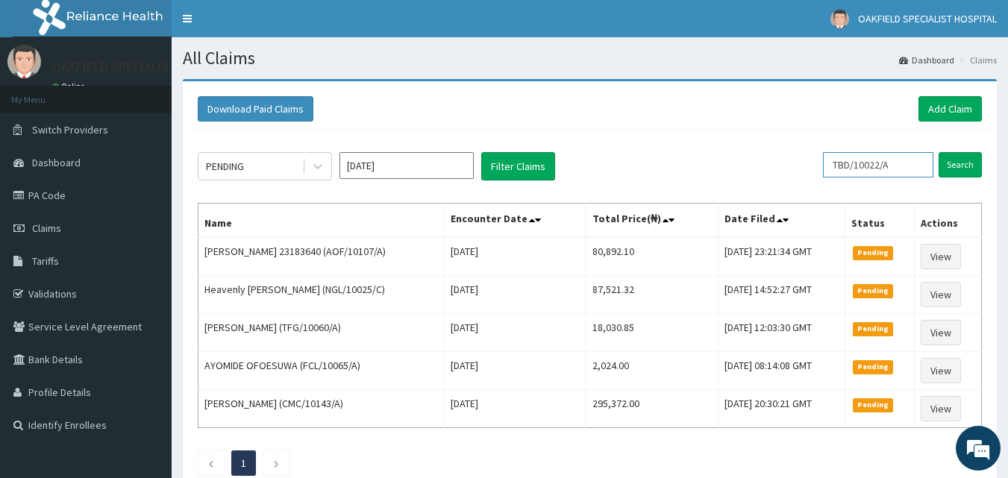
click at [915, 170] on input "TBD/10022/A" at bounding box center [878, 164] width 110 height 25
type input "T"
paste input "PEM/10040/B"
type input "PEM/10040/B"
click at [938, 152] on input "Search" at bounding box center [959, 164] width 43 height 25
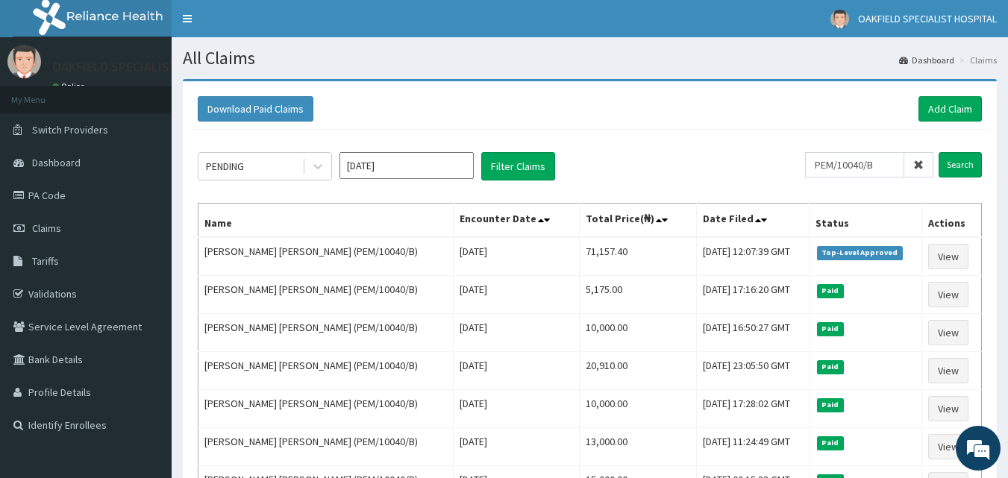
click at [921, 164] on icon at bounding box center [918, 165] width 10 height 10
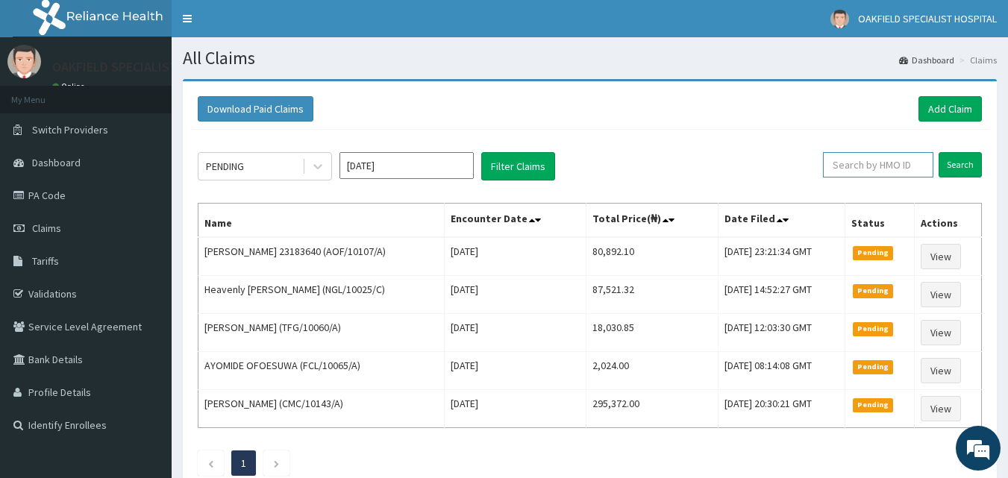
click at [917, 165] on input "text" at bounding box center [878, 164] width 110 height 25
paste input "PEM/10040/B"
type input "PEM/10040/B"
click at [962, 166] on input "Search" at bounding box center [959, 164] width 43 height 25
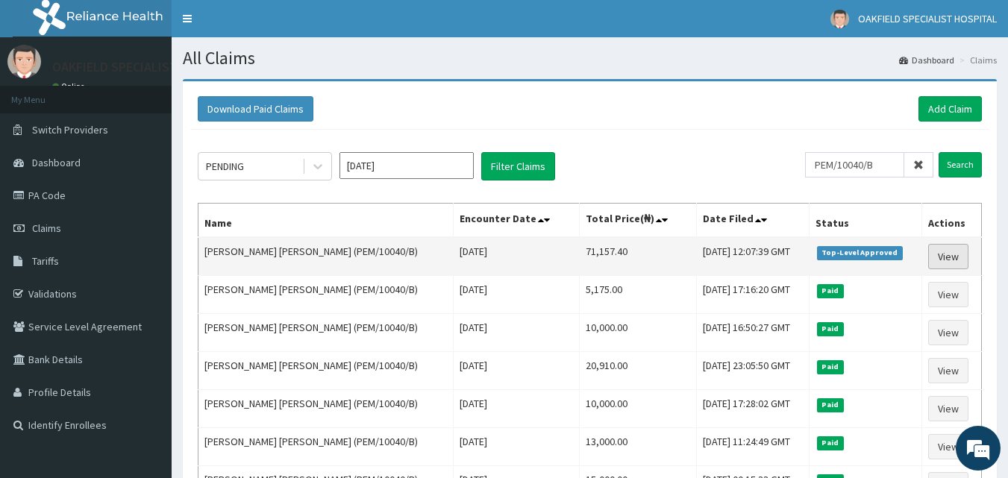
click at [943, 255] on link "View" at bounding box center [948, 256] width 40 height 25
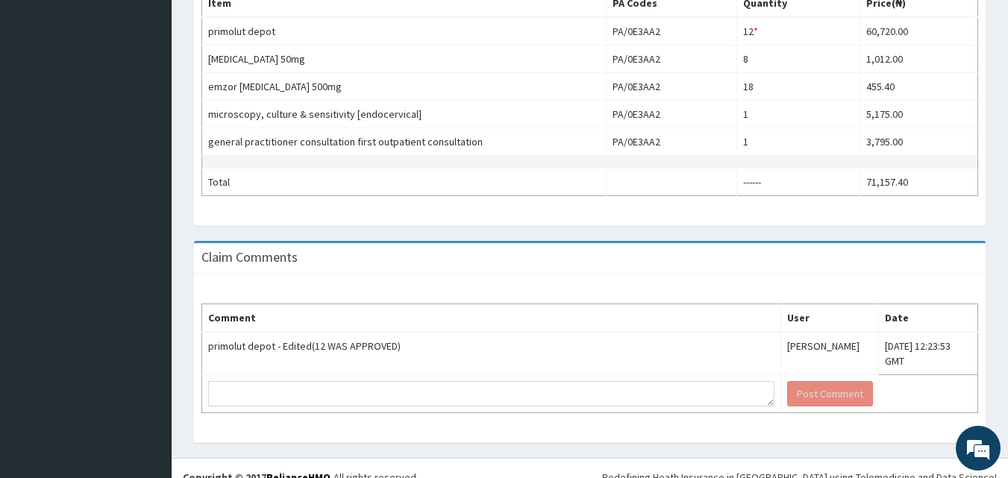
scroll to position [515, 0]
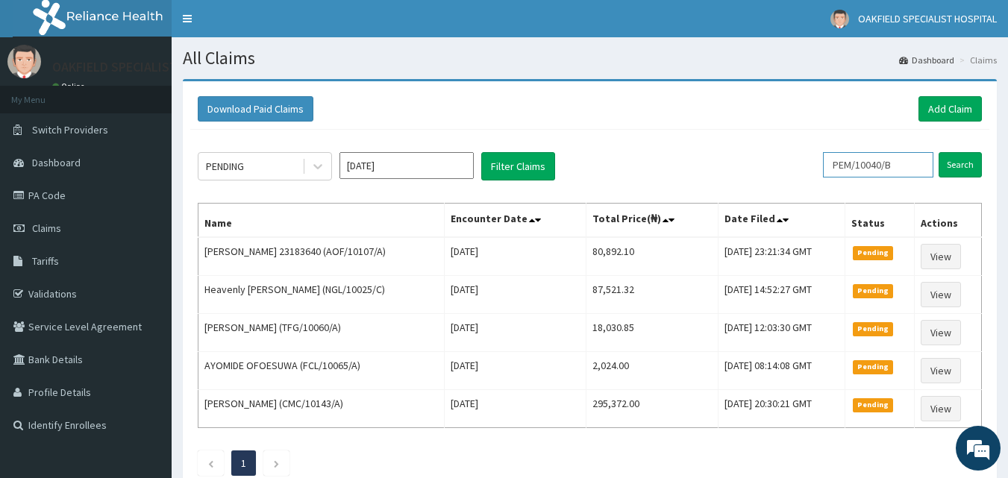
click at [911, 163] on input "PEM/10040/B" at bounding box center [878, 164] width 110 height 25
type input "P"
type input "V"
paste input "AKV/10009/C"
click at [938, 152] on input "Search" at bounding box center [959, 164] width 43 height 25
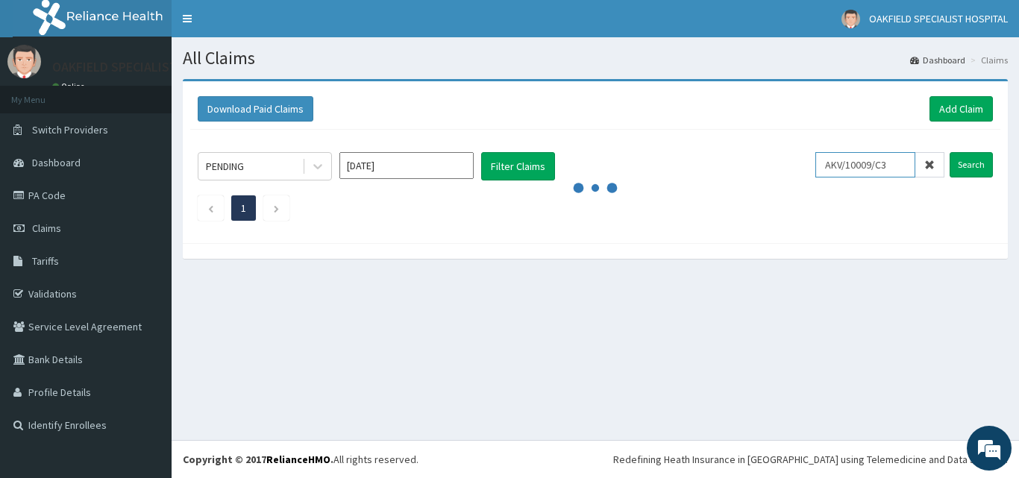
type input "AKV/10009/C3"
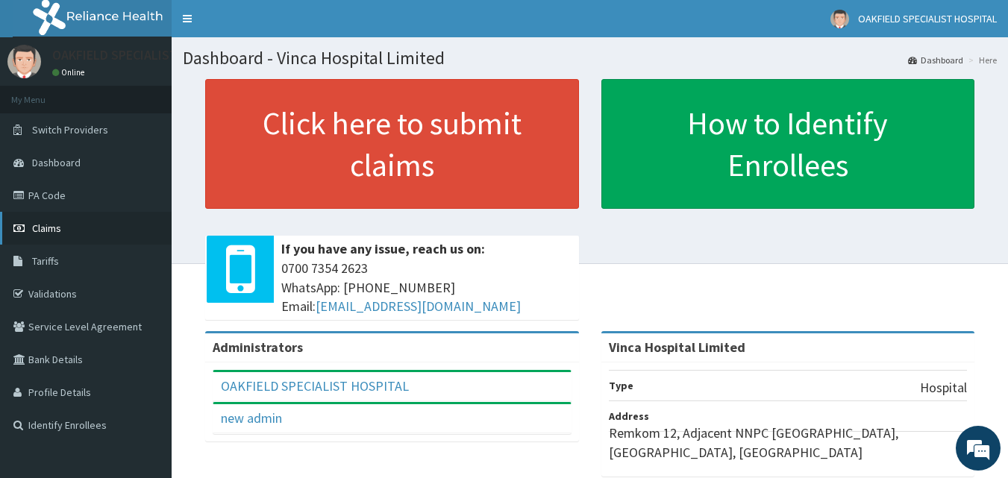
click at [109, 223] on link "Claims" at bounding box center [86, 228] width 172 height 33
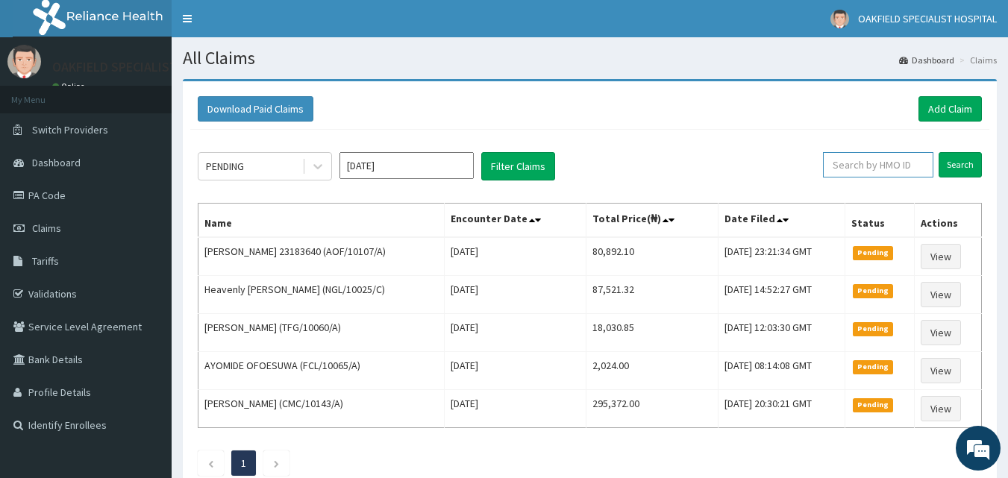
click at [876, 160] on input "text" at bounding box center [878, 164] width 110 height 25
paste input "AKV/10009/C"
type input "AKV/10009/C"
click at [955, 169] on input "Search" at bounding box center [959, 164] width 43 height 25
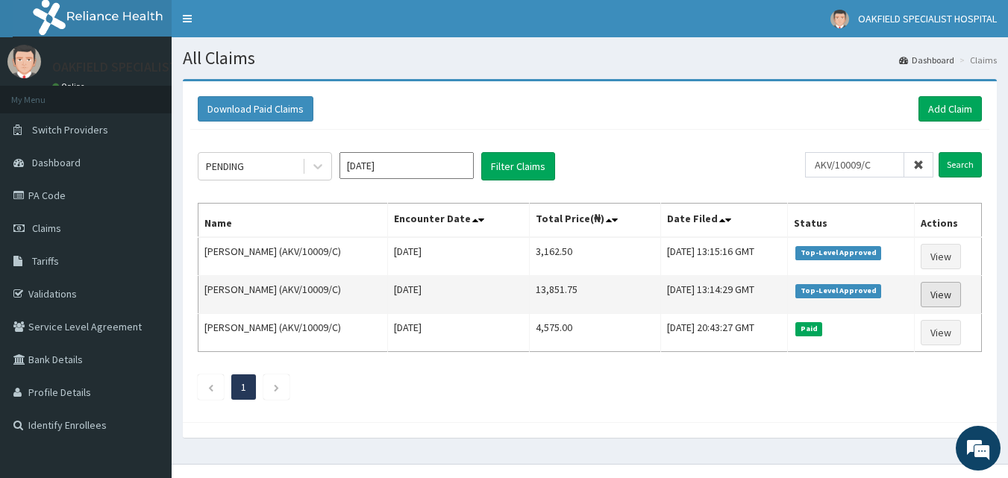
click at [938, 289] on link "View" at bounding box center [940, 294] width 40 height 25
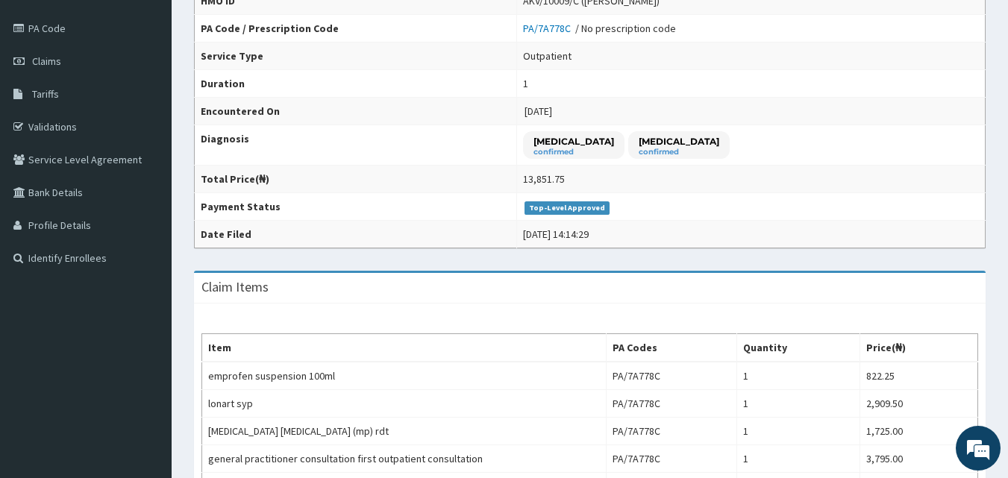
scroll to position [114, 0]
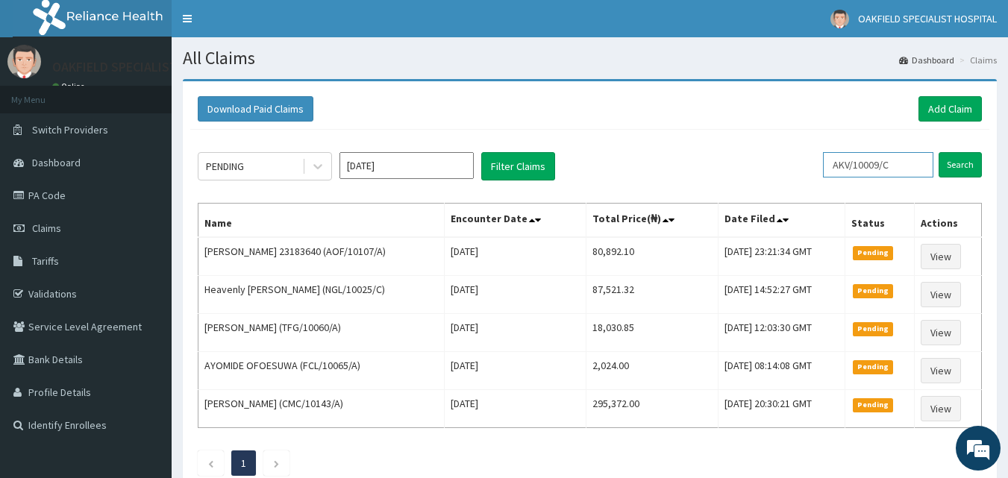
click at [933, 170] on input "AKV/10009/C" at bounding box center [878, 164] width 110 height 25
click at [938, 152] on input "Search" at bounding box center [959, 164] width 43 height 25
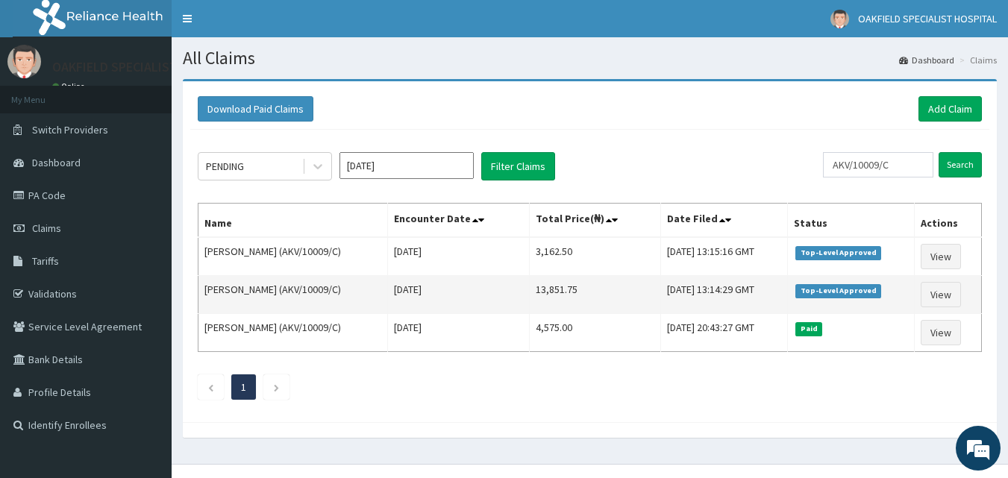
click at [930, 278] on td "View" at bounding box center [947, 295] width 67 height 38
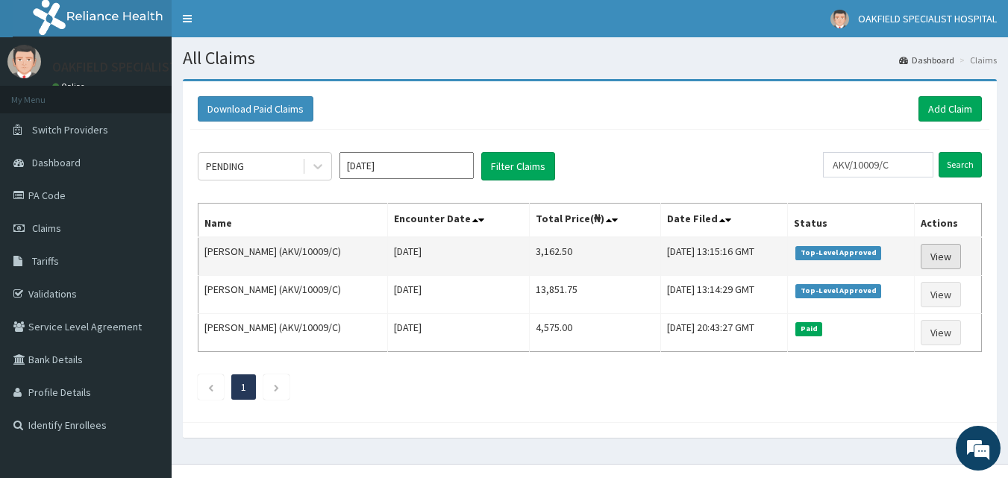
click at [935, 266] on link "View" at bounding box center [940, 256] width 40 height 25
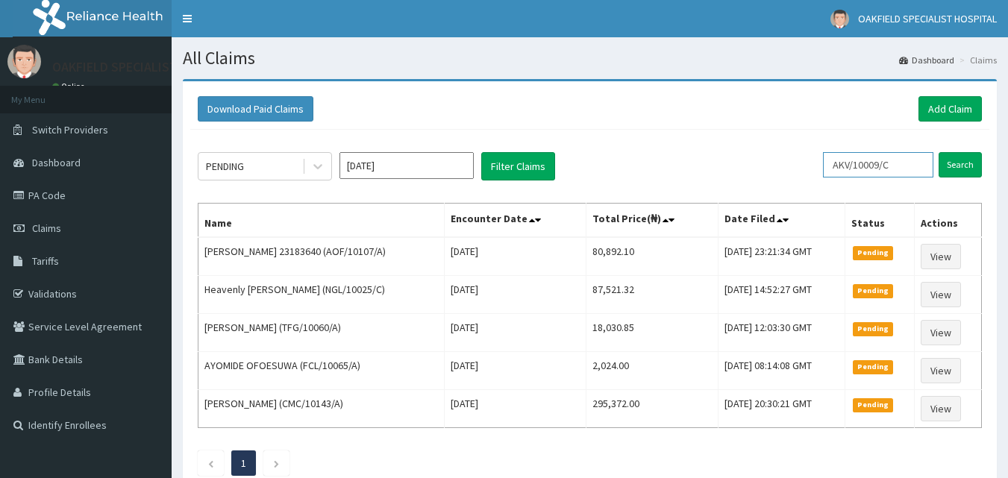
click at [917, 175] on input "AKV/10009/C" at bounding box center [878, 164] width 110 height 25
type input "A"
paste input "TLR/10031/A"
click at [952, 157] on input "Search" at bounding box center [959, 164] width 43 height 25
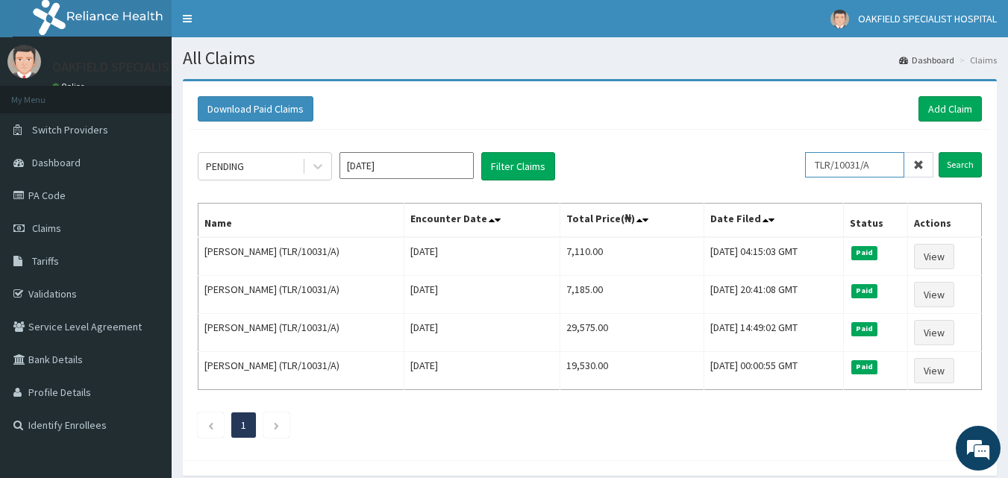
click at [884, 160] on input "TLR/10031/A" at bounding box center [854, 164] width 99 height 25
type input "T"
paste input "TLR/10031/B"
type input "TLR/10031/B"
click at [938, 152] on input "Search" at bounding box center [959, 164] width 43 height 25
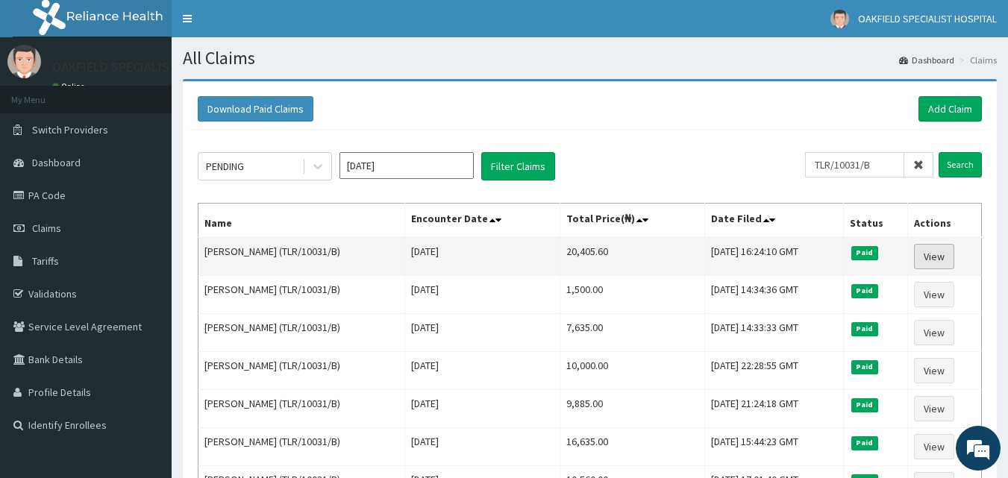
click at [940, 257] on link "View" at bounding box center [934, 256] width 40 height 25
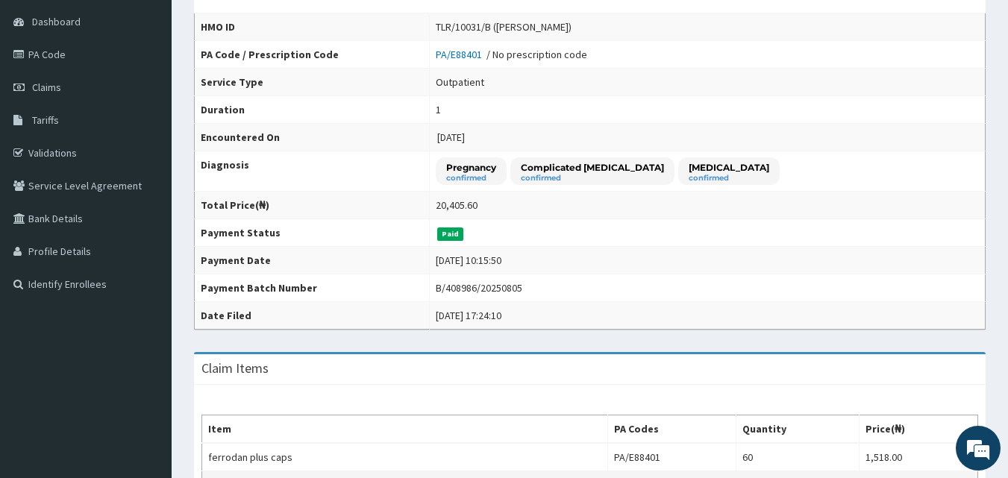
scroll to position [125, 0]
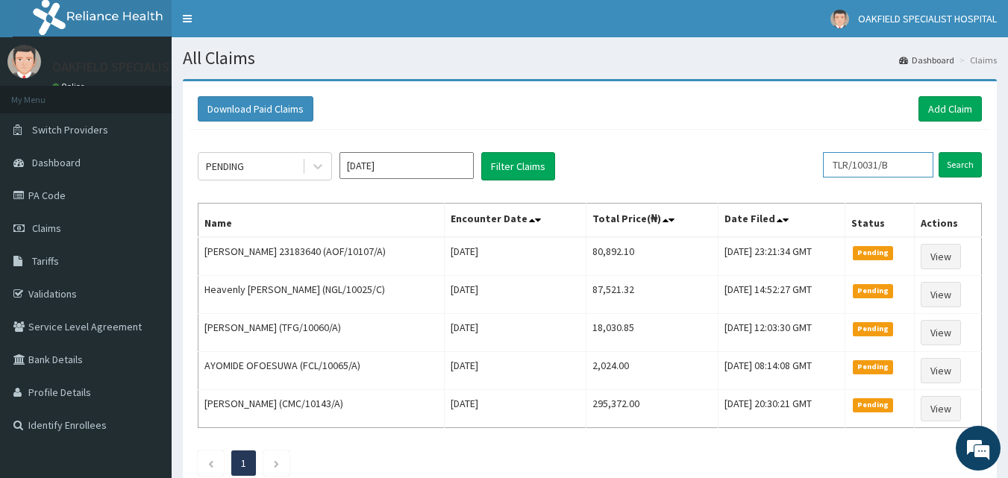
click at [911, 172] on input "TLR/10031/B" at bounding box center [878, 164] width 110 height 25
type input "T"
paste input "TLR/10031/C"
type input "T"
paste input "TLR/10031/C"
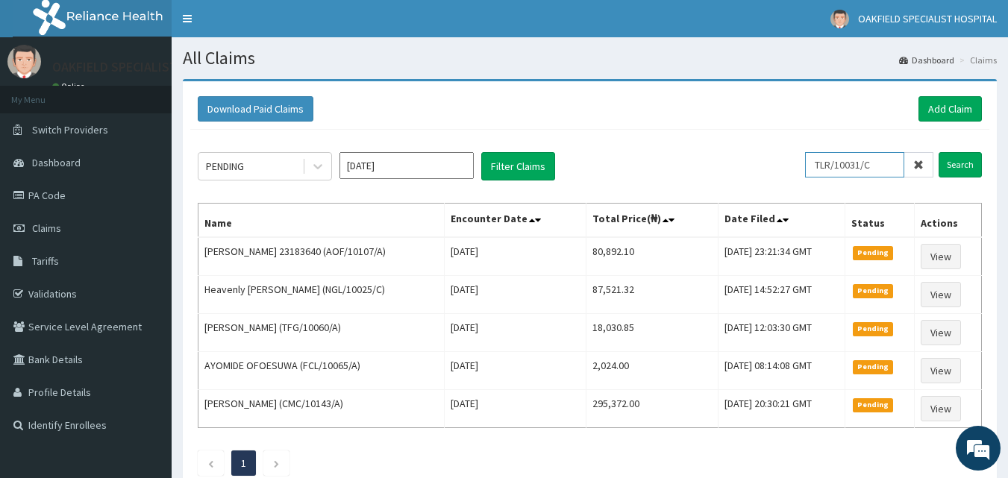
click at [938, 152] on input "Search" at bounding box center [959, 164] width 43 height 25
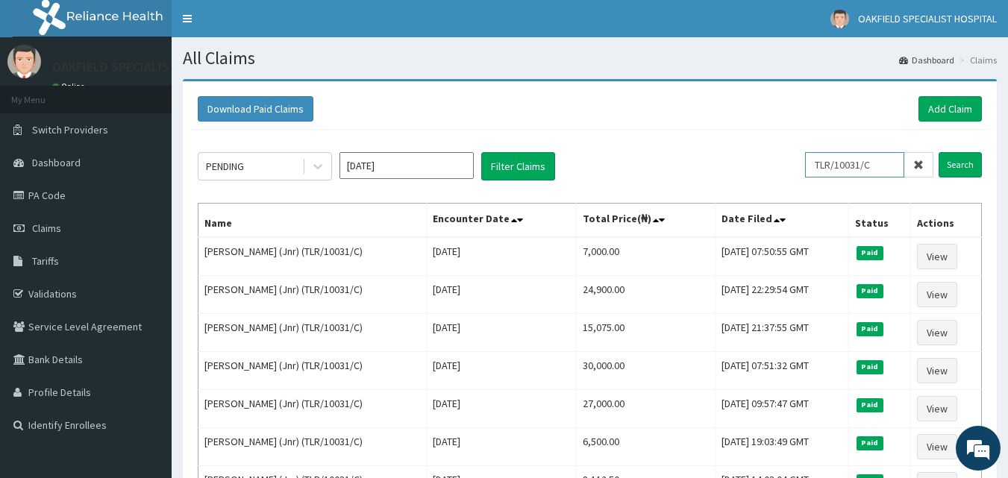
click at [831, 165] on input "TLR/10031/C" at bounding box center [854, 164] width 99 height 25
type input "TLR/10031/C"
click at [938, 152] on input "Search" at bounding box center [959, 164] width 43 height 25
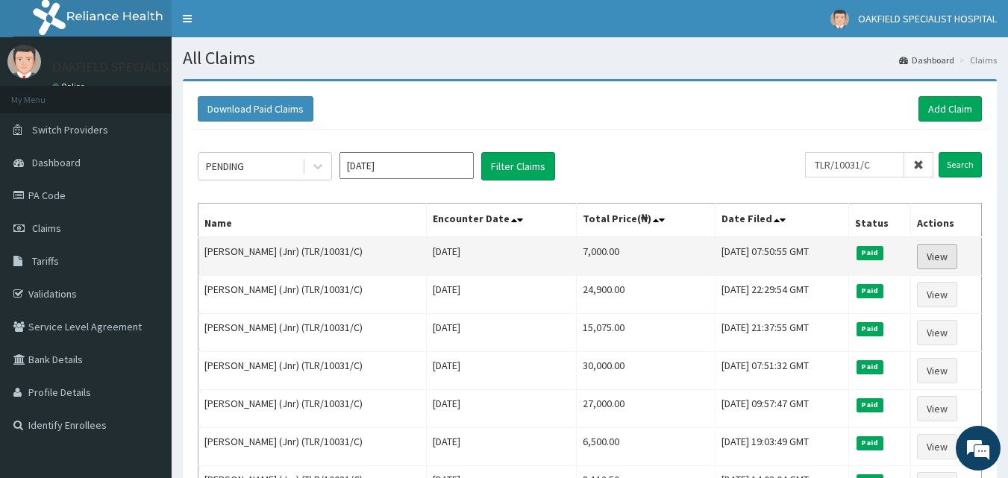
click at [937, 251] on link "View" at bounding box center [937, 256] width 40 height 25
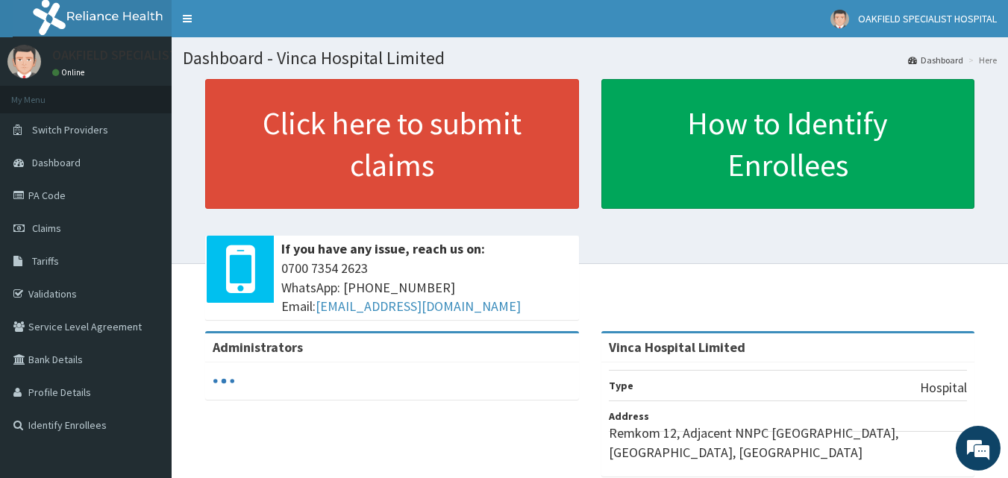
click at [92, 189] on link "PA Code" at bounding box center [86, 195] width 172 height 33
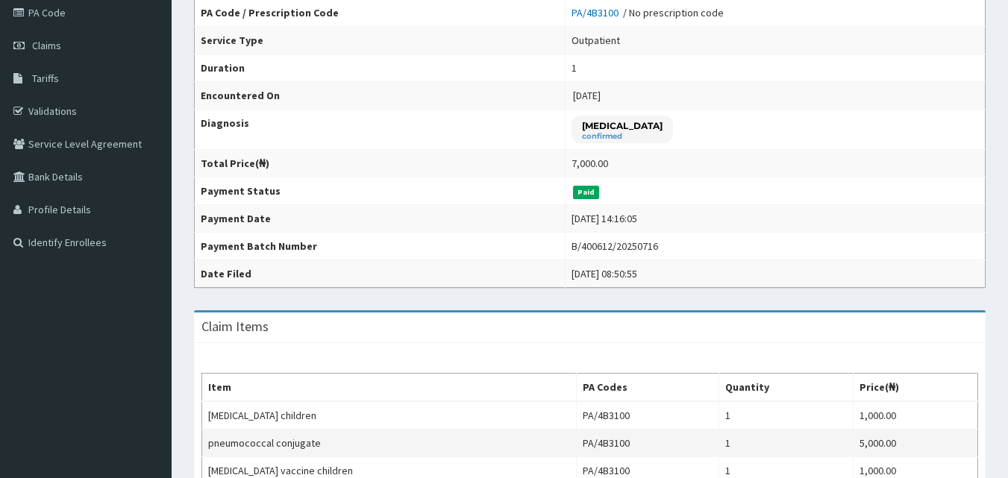
scroll to position [373, 0]
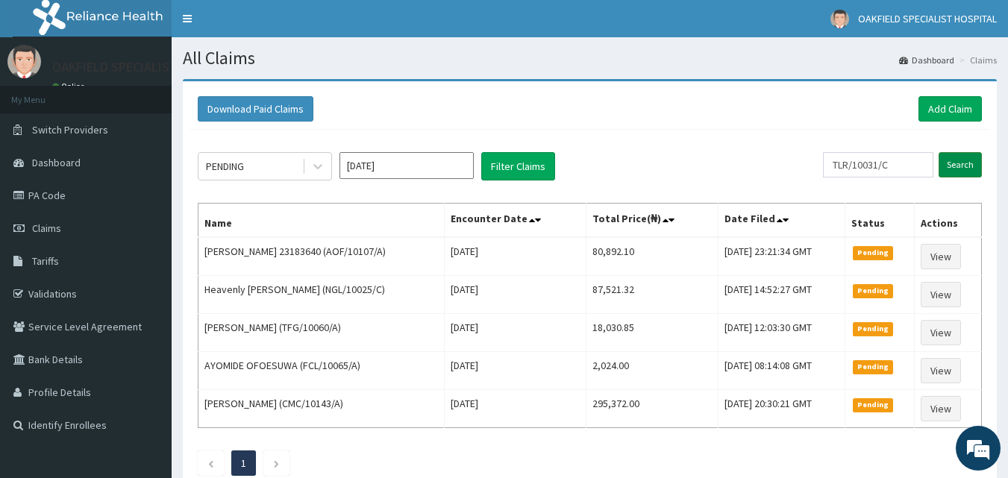
click at [961, 170] on input "Search" at bounding box center [959, 164] width 43 height 25
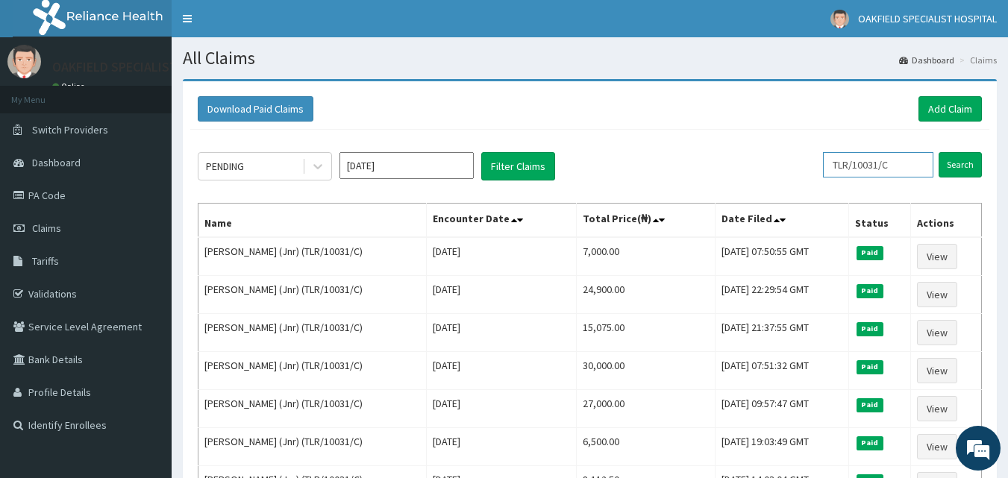
click at [921, 166] on input "TLR/10031/C" at bounding box center [878, 164] width 110 height 25
type input "T"
paste input "CIL/10021/G"
type input "CIL/10021/G"
click at [938, 152] on input "Search" at bounding box center [959, 164] width 43 height 25
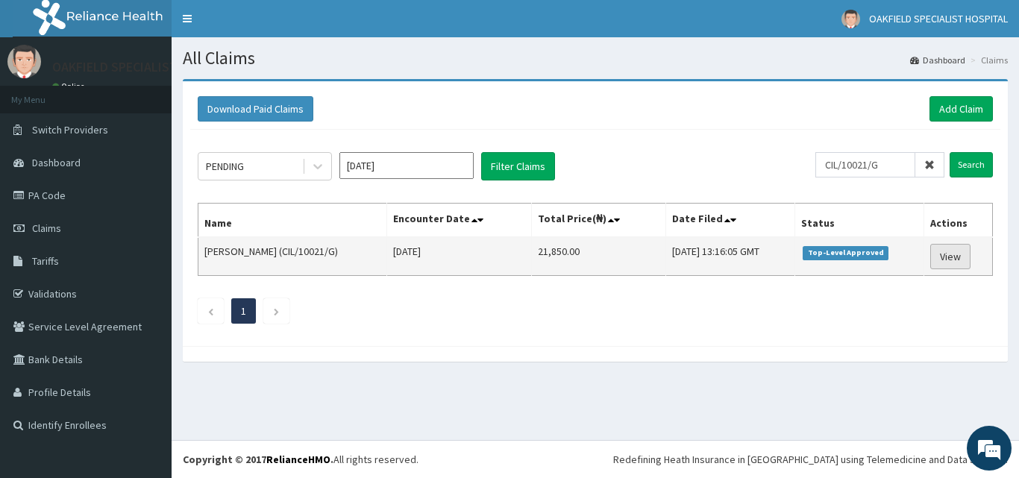
click at [936, 248] on link "View" at bounding box center [950, 256] width 40 height 25
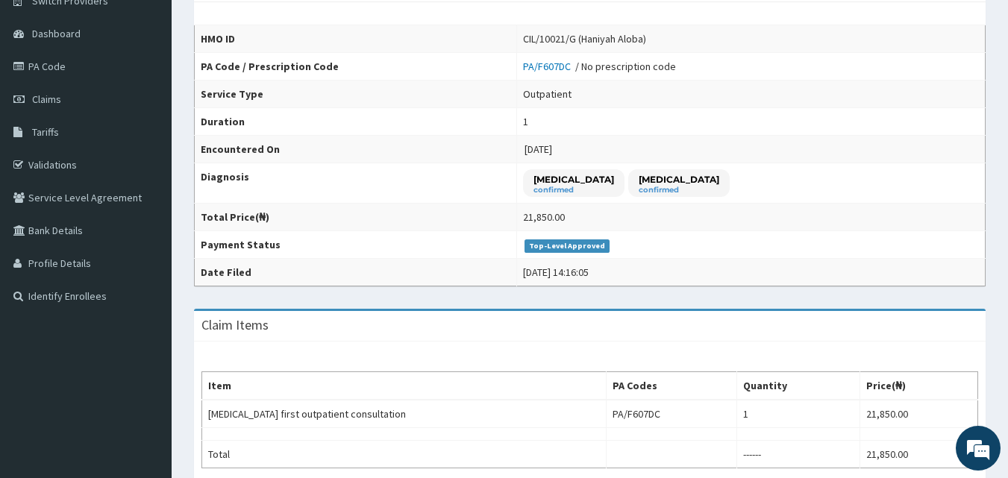
scroll to position [4, 0]
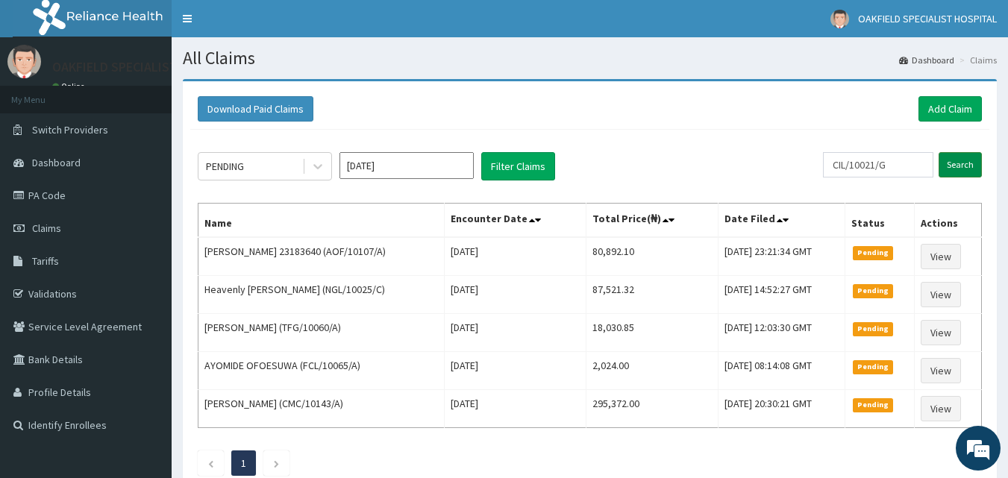
click at [944, 165] on input "Search" at bounding box center [959, 164] width 43 height 25
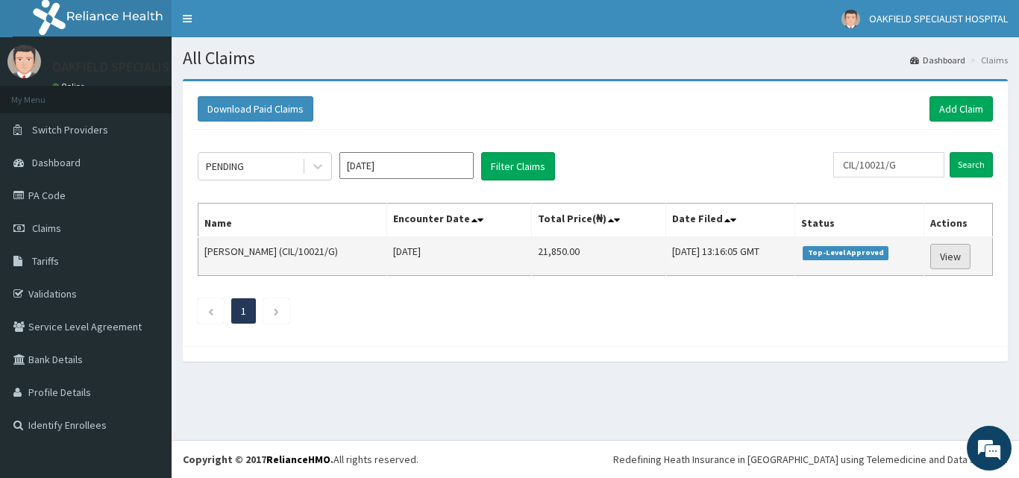
click at [957, 255] on link "View" at bounding box center [950, 256] width 40 height 25
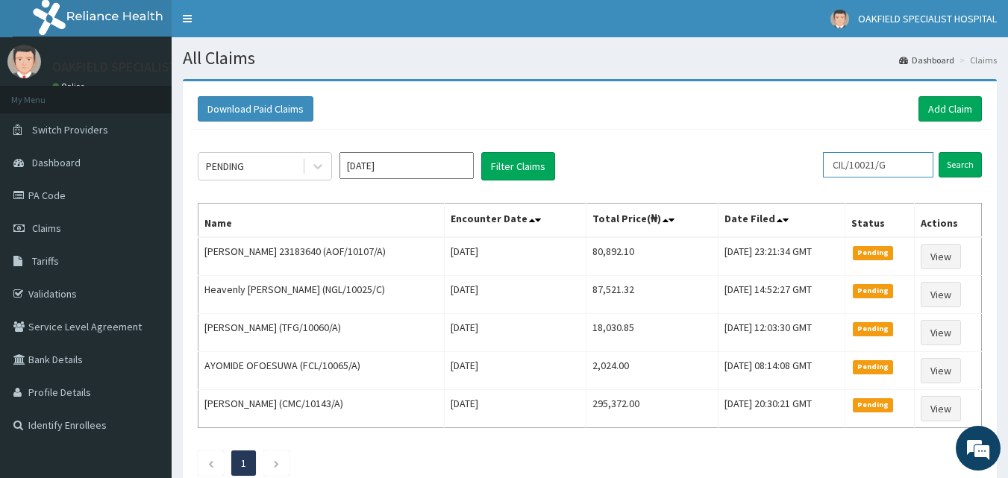
click at [902, 161] on input "CIL/10021/G" at bounding box center [878, 164] width 110 height 25
type input "C"
paste input "CIL/10021/F"
type input "CIL/10021/F"
click at [968, 170] on input "Search" at bounding box center [959, 164] width 43 height 25
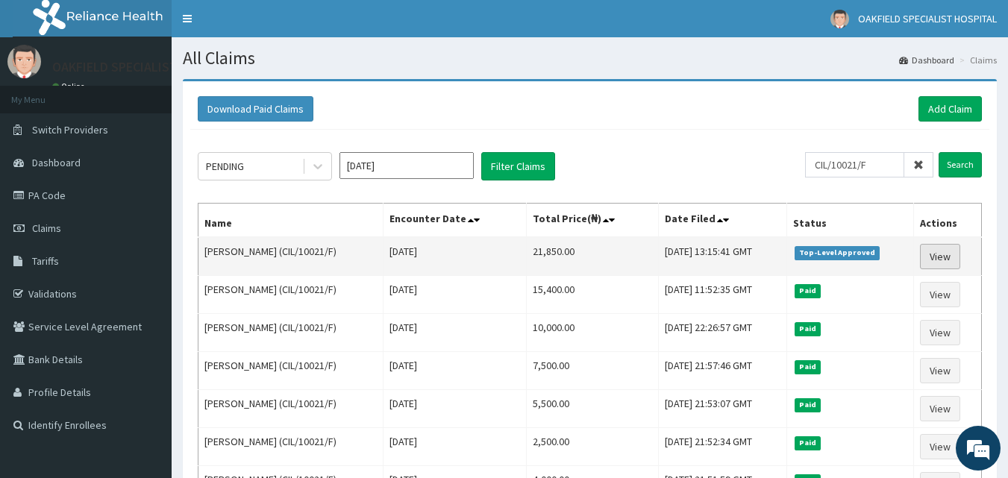
click at [934, 255] on link "View" at bounding box center [940, 256] width 40 height 25
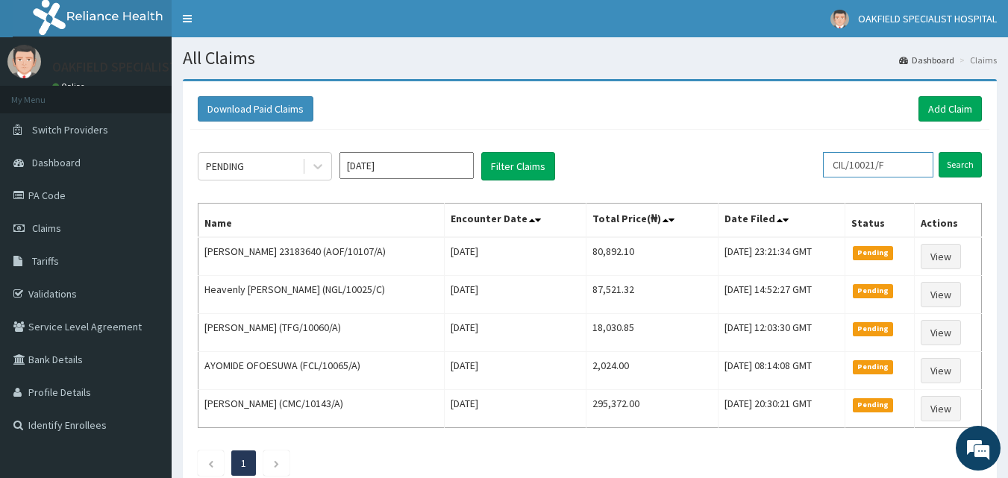
click at [914, 157] on input "CIL/10021/F" at bounding box center [878, 164] width 110 height 25
type input "C"
paste input "ENP/12046/A"
type input "ENP/12046/A"
click at [950, 171] on input "Search" at bounding box center [959, 164] width 43 height 25
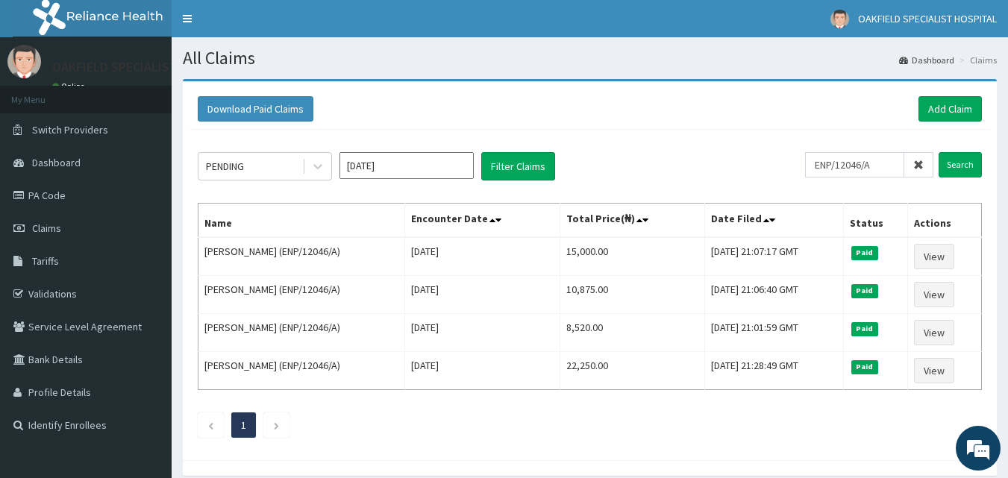
click at [911, 167] on span at bounding box center [918, 164] width 29 height 25
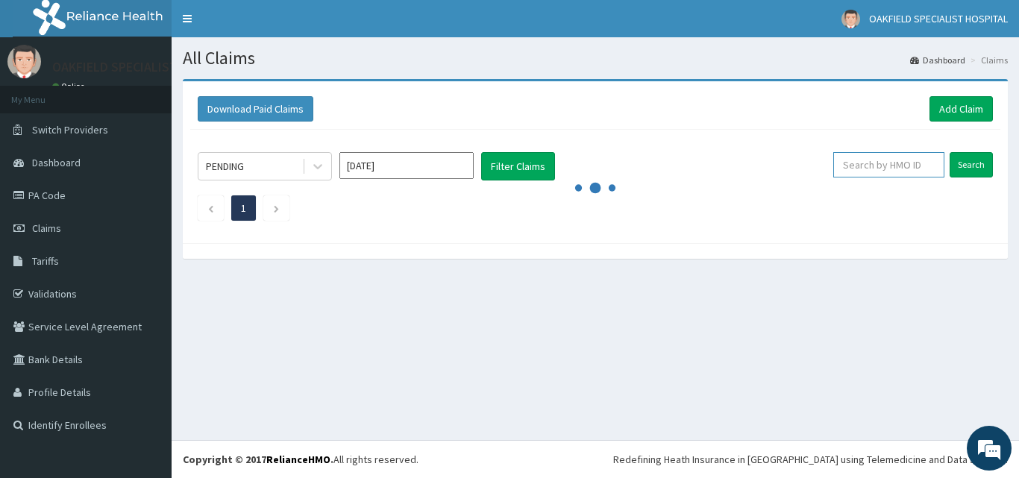
click at [868, 160] on input "text" at bounding box center [888, 164] width 111 height 25
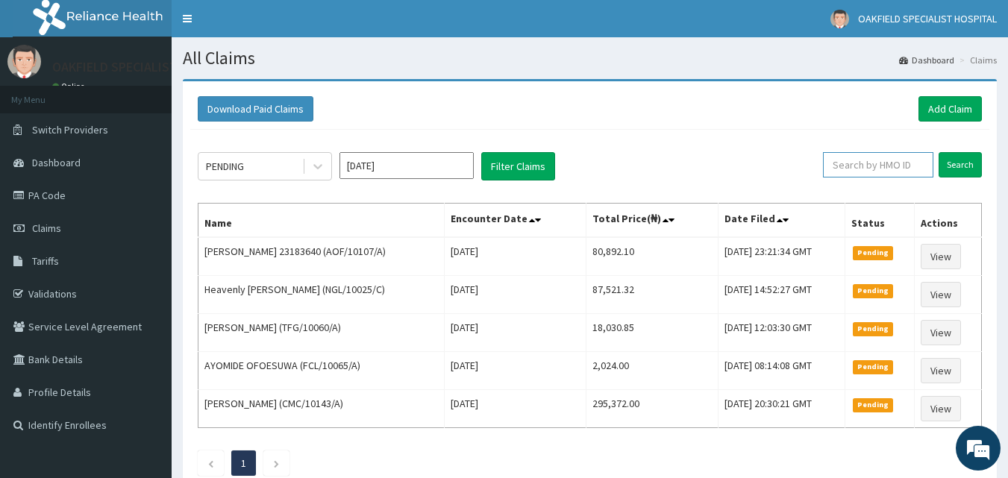
paste input "SBL/10373/C"
type input "SBL/10373/C"
click at [938, 152] on input "Search" at bounding box center [959, 164] width 43 height 25
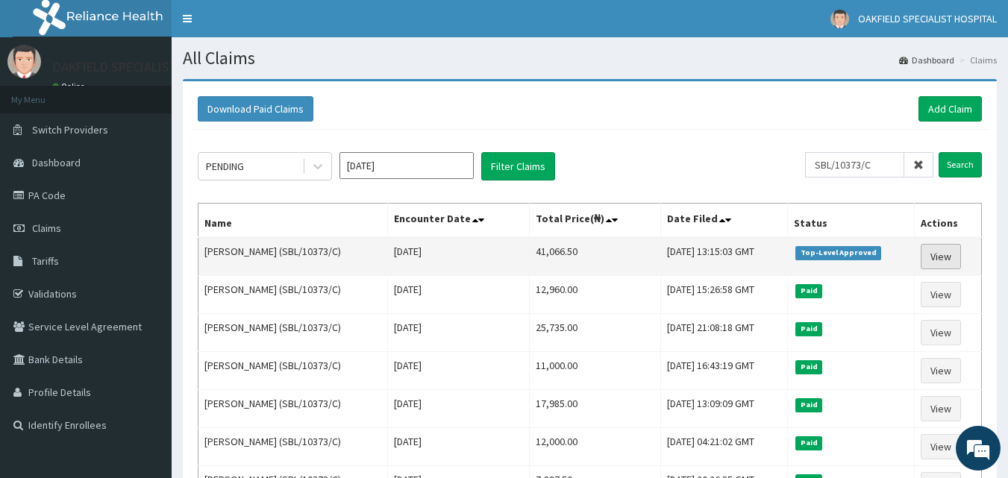
click at [937, 252] on link "View" at bounding box center [940, 256] width 40 height 25
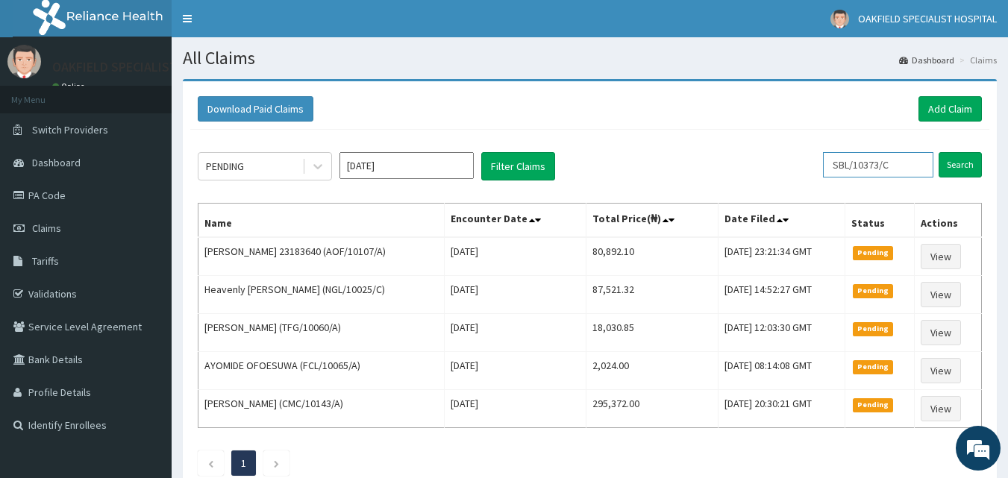
click at [925, 166] on input "SBL/10373/C" at bounding box center [878, 164] width 110 height 25
type input "S"
paste input "NTD/10012/G"
type input "NTD/10012/G"
click at [938, 152] on input "Search" at bounding box center [959, 164] width 43 height 25
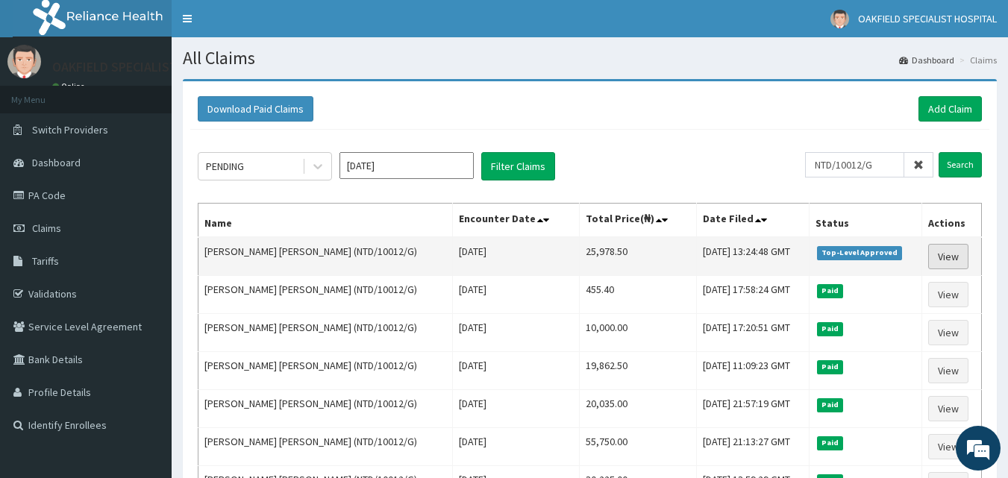
click at [954, 257] on link "View" at bounding box center [948, 256] width 40 height 25
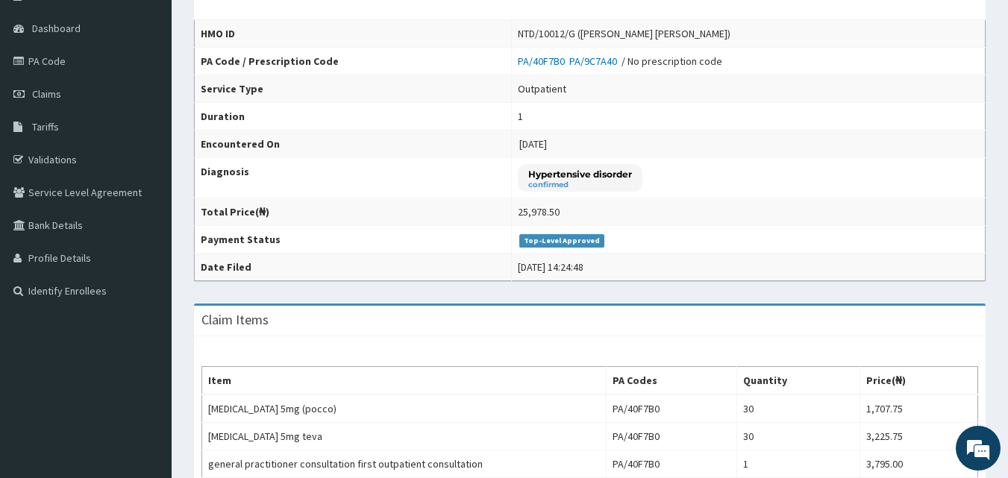
scroll to position [248, 0]
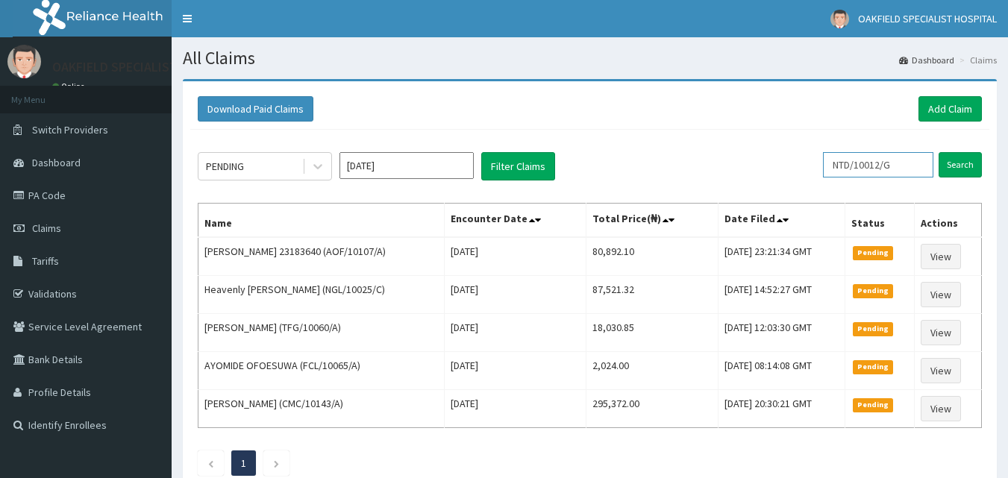
click at [900, 160] on input "NTD/10012/G" at bounding box center [878, 164] width 110 height 25
type input "N"
paste input "FMC/11646/A"
type input "FMC/11646/A"
click at [938, 152] on input "Search" at bounding box center [959, 164] width 43 height 25
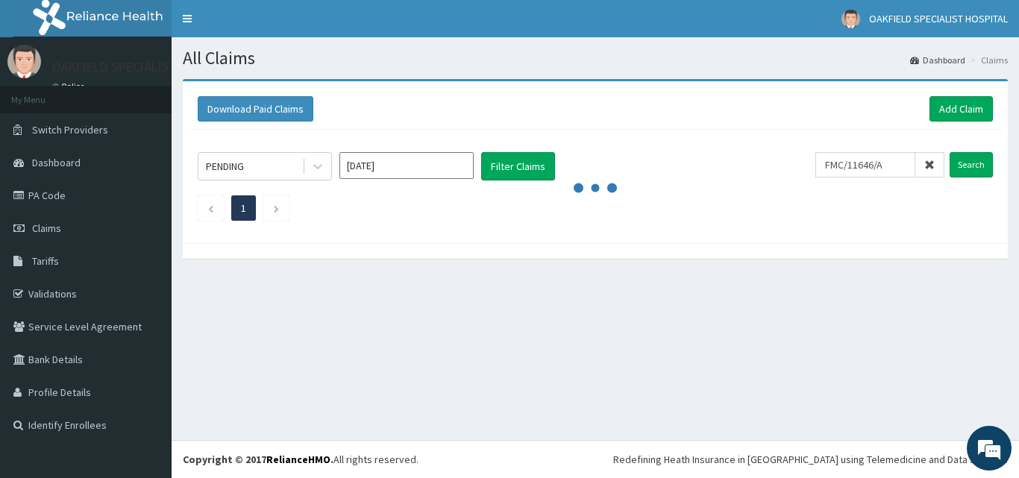
click at [935, 174] on span at bounding box center [929, 164] width 29 height 25
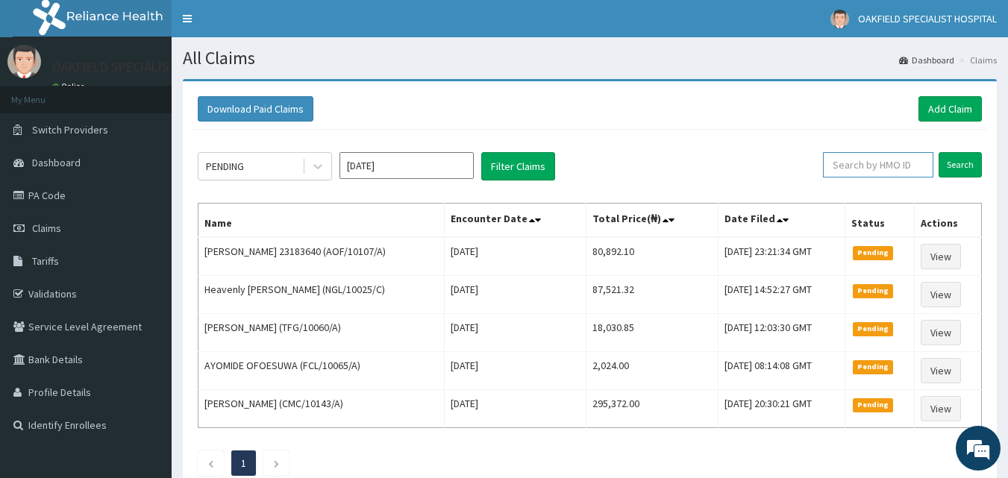
click at [872, 164] on input "text" at bounding box center [878, 164] width 110 height 25
paste input "FMC/11646/A"
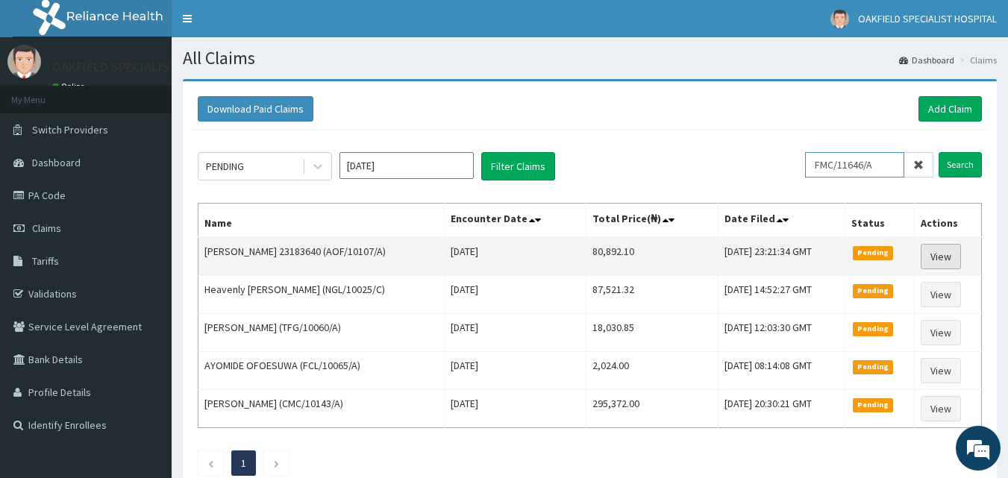
click at [938, 152] on input "Search" at bounding box center [959, 164] width 43 height 25
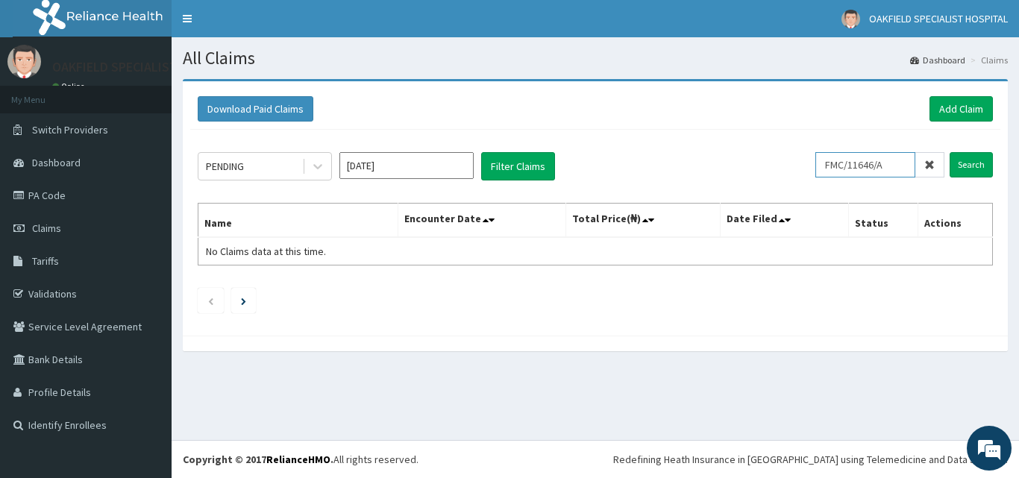
click at [838, 167] on input "FMC/11646/A" at bounding box center [865, 164] width 100 height 25
click at [949, 152] on input "Search" at bounding box center [970, 164] width 43 height 25
type input "FMC/11646/A"
click at [949, 152] on input "Search" at bounding box center [970, 164] width 43 height 25
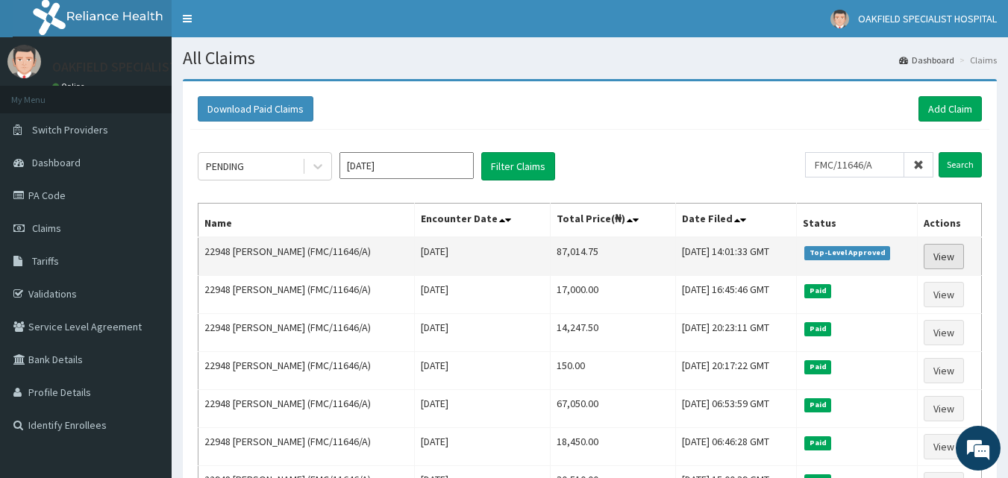
click at [955, 259] on link "View" at bounding box center [943, 256] width 40 height 25
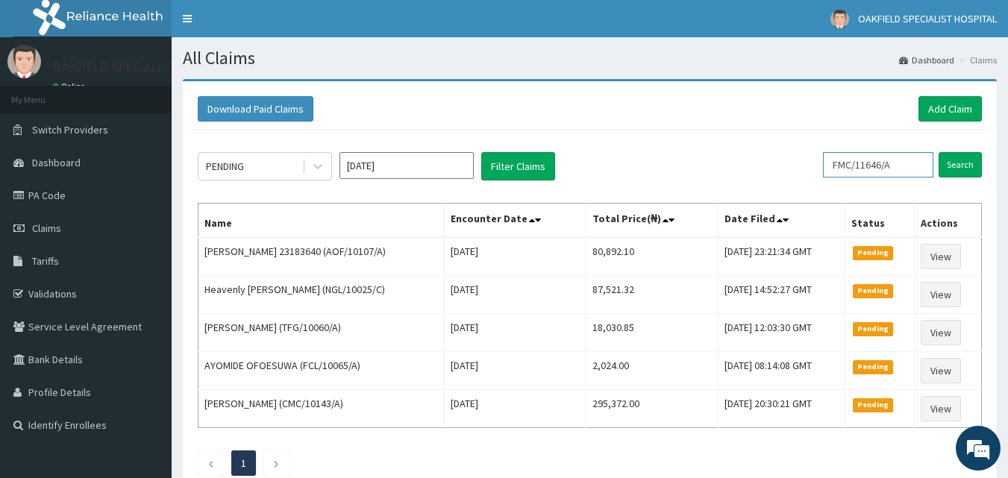
click at [923, 169] on input "FMC/11646/A" at bounding box center [878, 164] width 110 height 25
type input "F"
paste input "SFA/13796/A"
type input "SFA/13796/A"
click at [938, 152] on input "Search" at bounding box center [959, 164] width 43 height 25
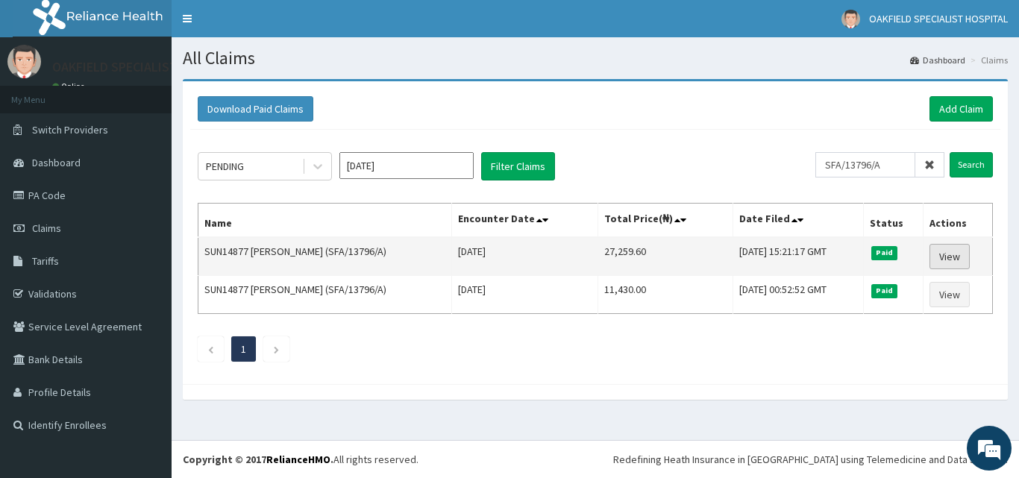
click at [944, 251] on link "View" at bounding box center [949, 256] width 40 height 25
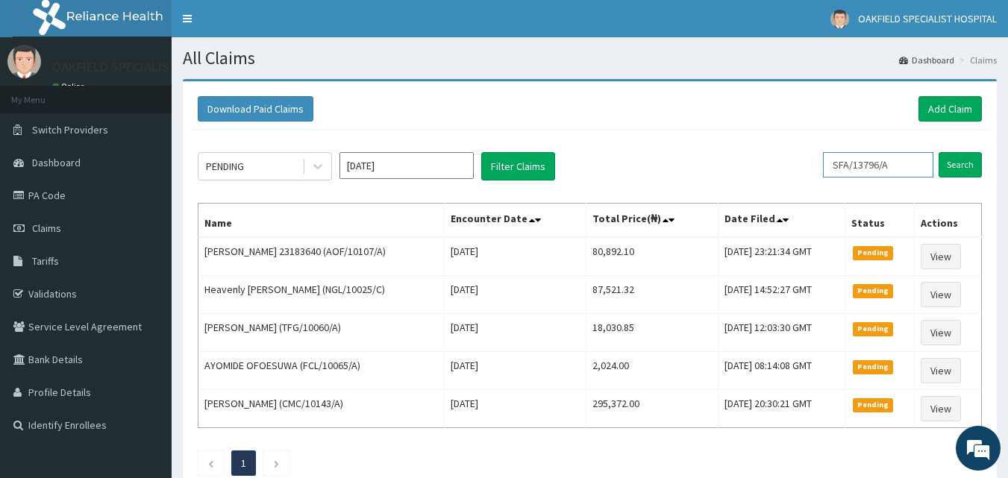
click at [906, 160] on input "SFA/13796/A" at bounding box center [878, 164] width 110 height 25
type input "S"
paste input "SFA/13802/A"
type input "SFA/13802/A"
click at [938, 152] on input "Search" at bounding box center [959, 164] width 43 height 25
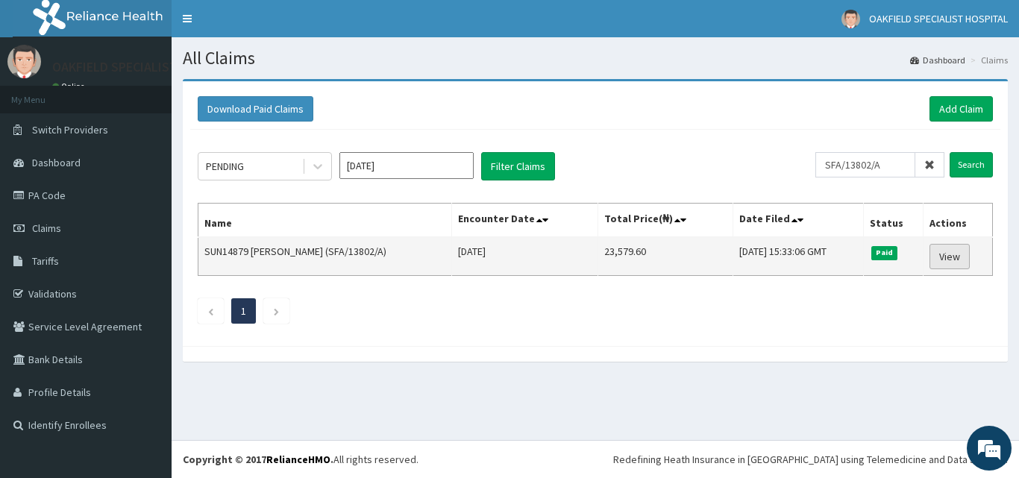
click at [958, 249] on link "View" at bounding box center [949, 256] width 40 height 25
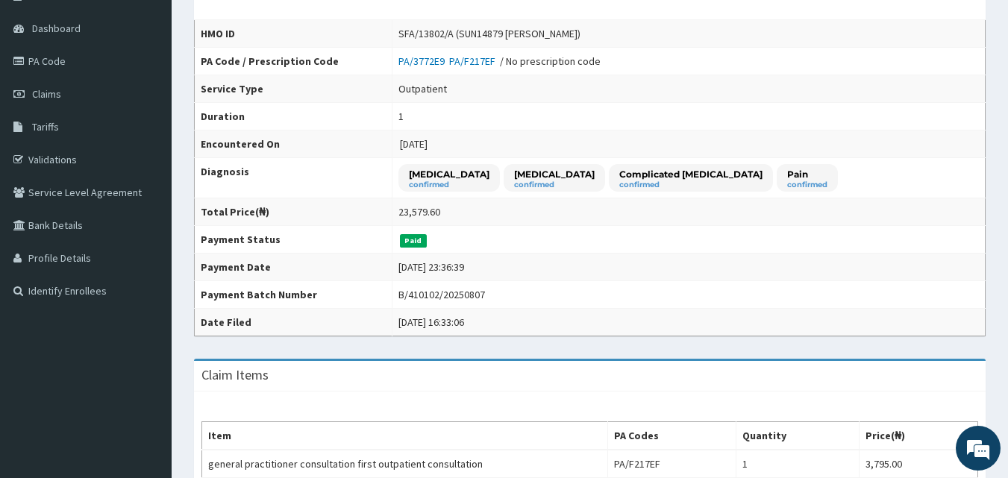
scroll to position [61, 0]
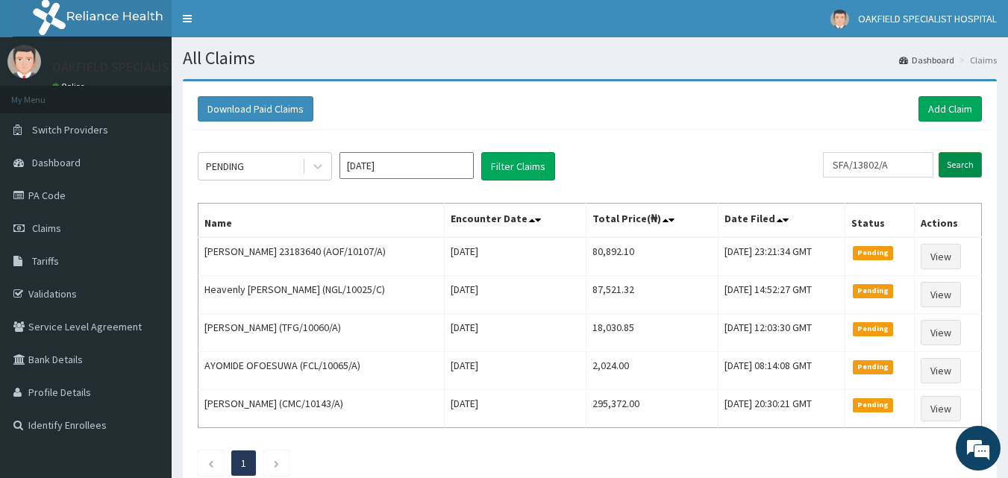
click at [958, 165] on input "Search" at bounding box center [959, 164] width 43 height 25
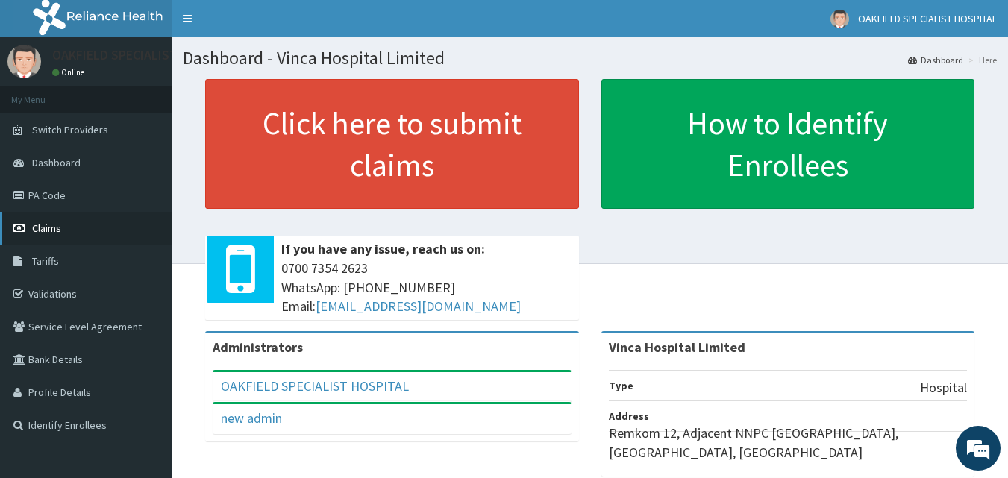
click at [132, 221] on link "Claims" at bounding box center [86, 228] width 172 height 33
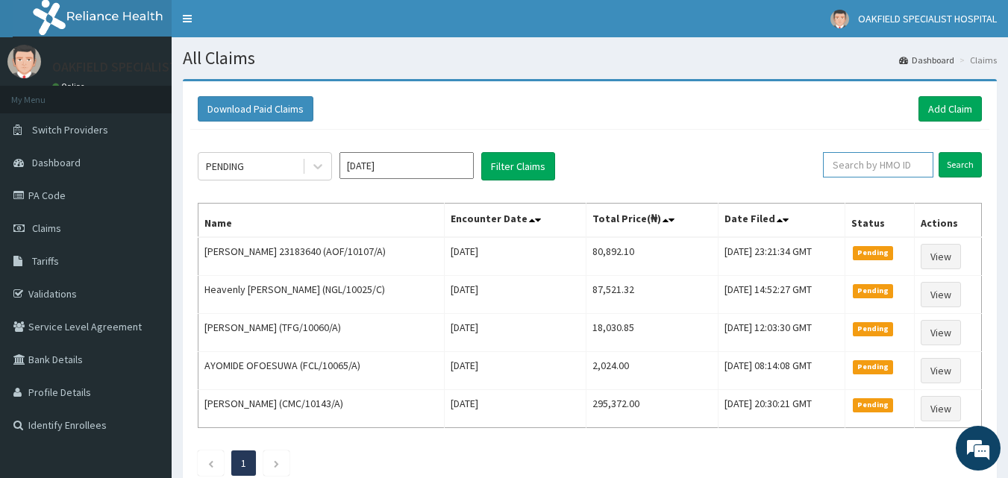
click at [882, 166] on input "text" at bounding box center [878, 164] width 110 height 25
paste input "GPD/10003/D"
type input "GPD/10003/D"
click at [964, 170] on input "Search" at bounding box center [959, 164] width 43 height 25
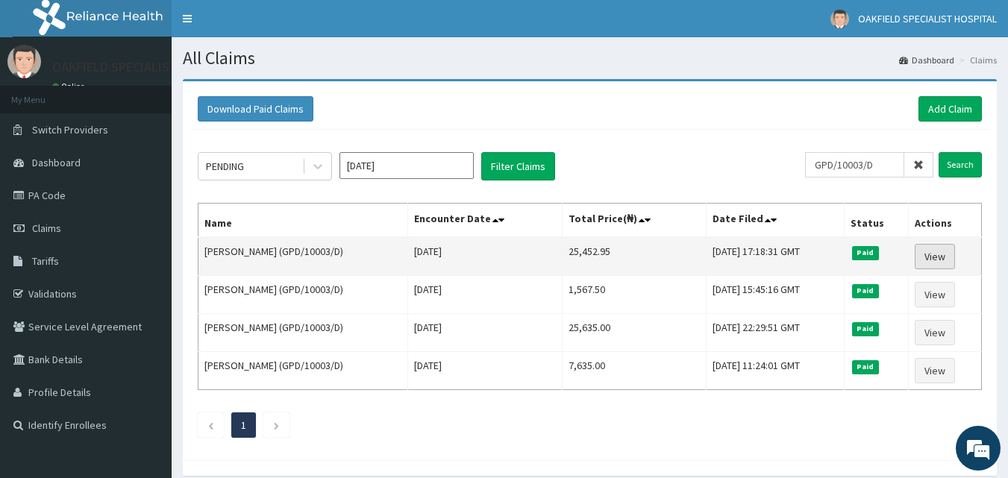
click at [948, 252] on link "View" at bounding box center [934, 256] width 40 height 25
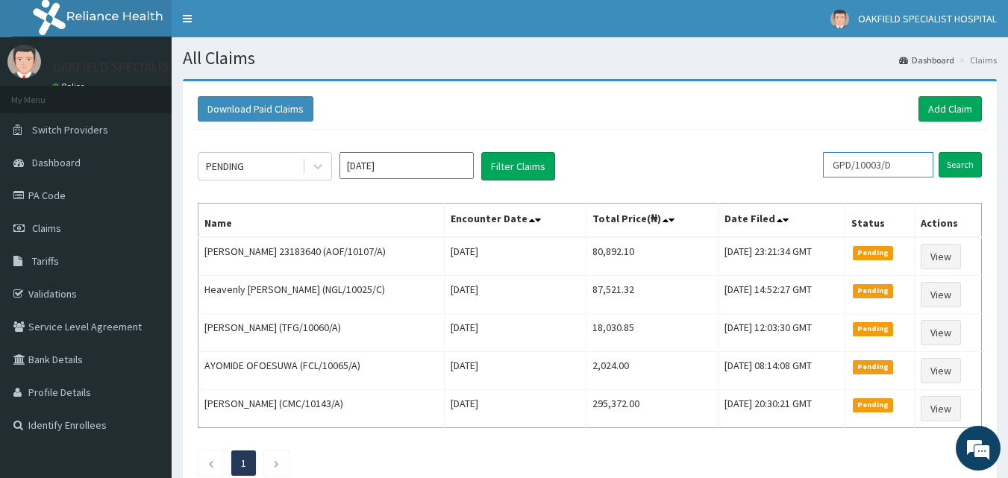
click at [917, 163] on input "GPD/10003/D" at bounding box center [878, 164] width 110 height 25
type input "G"
paste input "FCC/12737/A"
type input "FCC/12737/A"
click at [938, 152] on input "Search" at bounding box center [959, 164] width 43 height 25
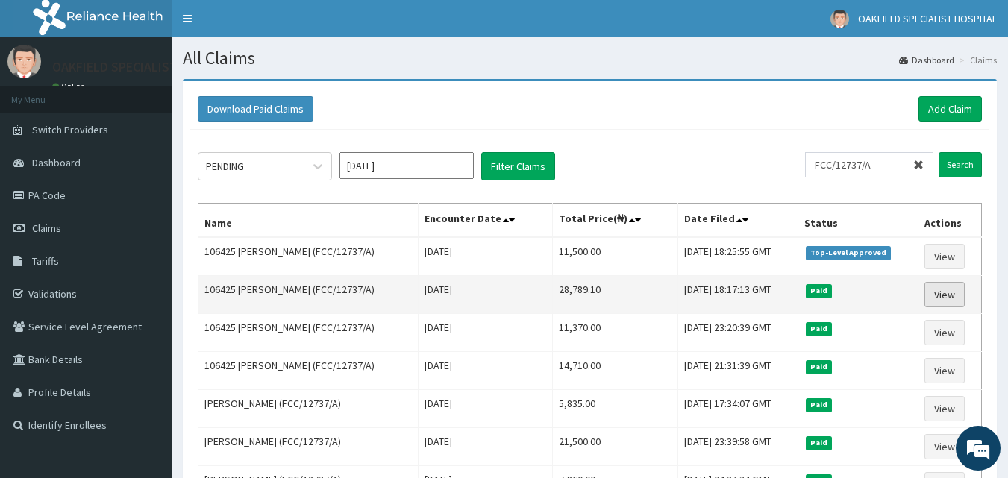
click at [936, 298] on link "View" at bounding box center [944, 294] width 40 height 25
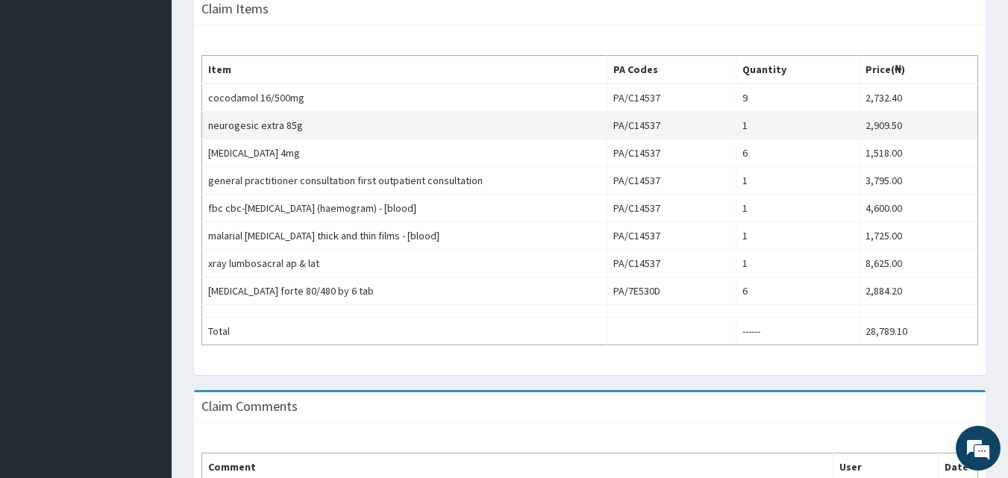
scroll to position [625, 0]
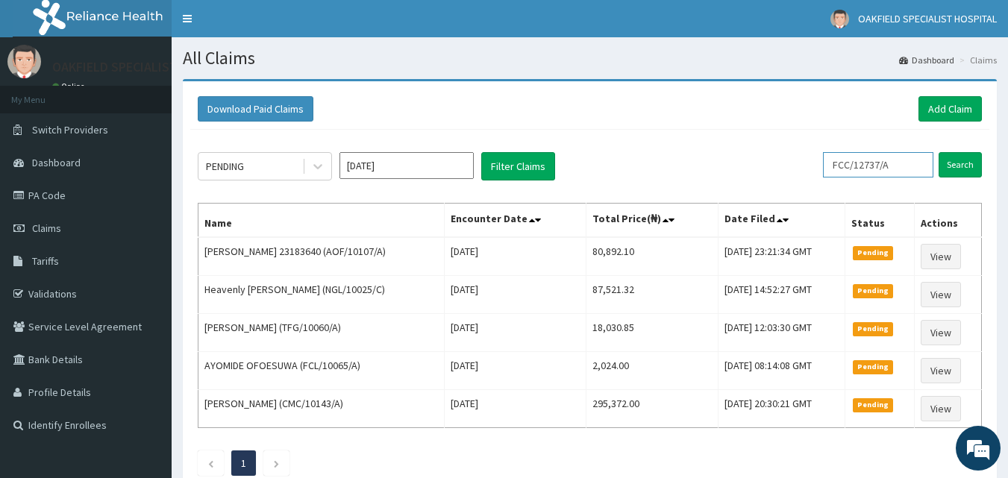
click at [907, 169] on input "FCC/12737/A" at bounding box center [878, 164] width 110 height 25
type input "F"
paste input "FCC/12737/A"
type input "FCC/12737/A"
click at [938, 152] on input "Search" at bounding box center [959, 164] width 43 height 25
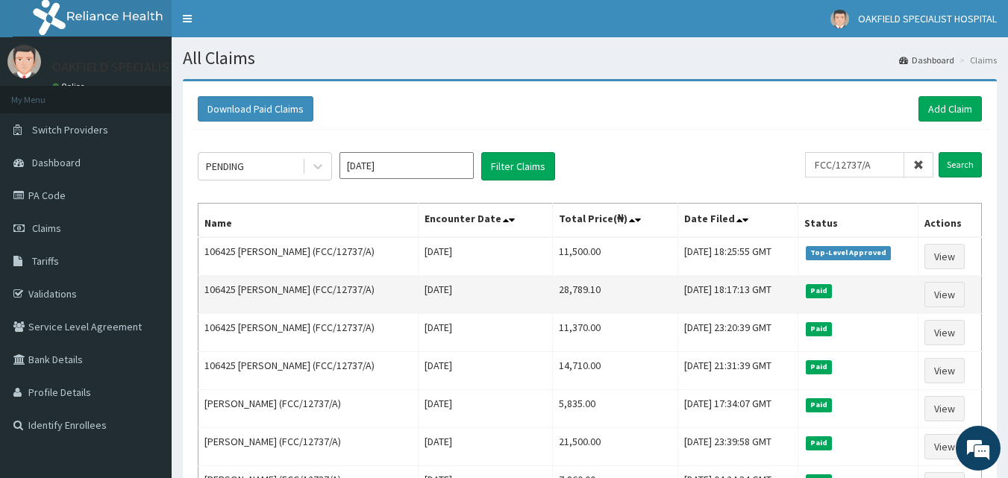
click at [923, 295] on td "View" at bounding box center [948, 295] width 63 height 38
click at [951, 300] on link "View" at bounding box center [944, 294] width 40 height 25
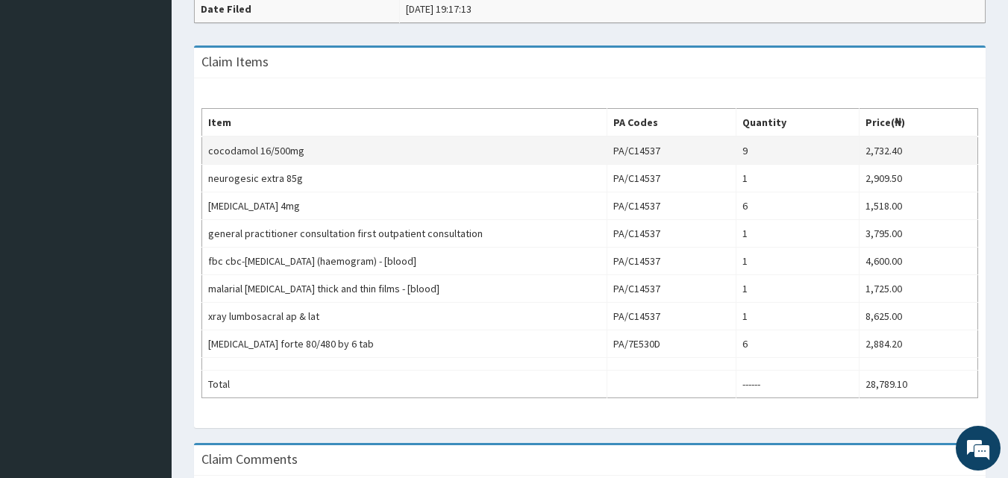
scroll to position [497, 0]
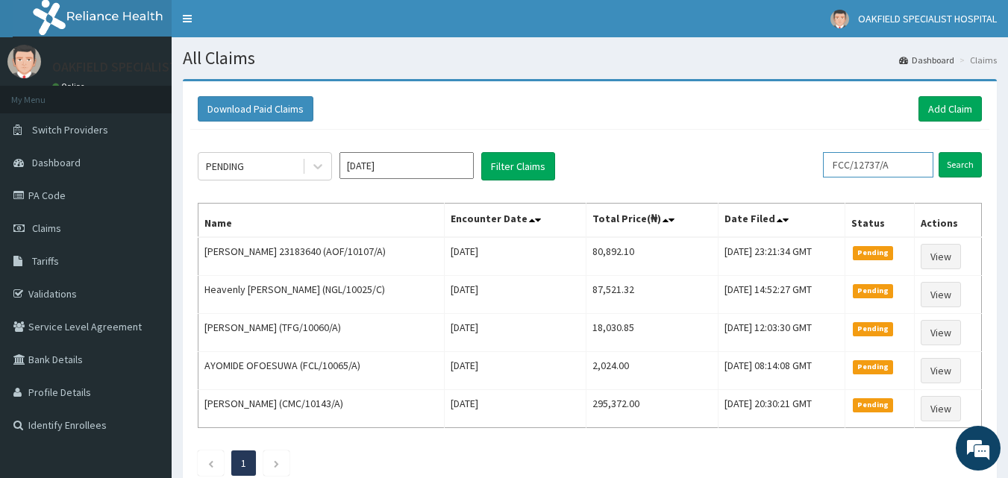
click at [916, 172] on input "FCC/12737/A" at bounding box center [878, 164] width 110 height 25
click at [938, 152] on input "Search" at bounding box center [959, 164] width 43 height 25
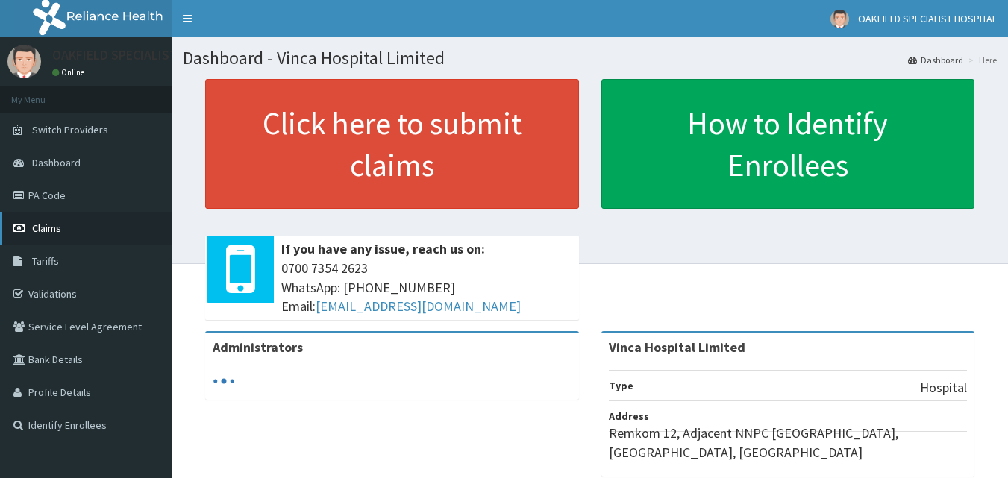
click at [66, 236] on link "Claims" at bounding box center [86, 228] width 172 height 33
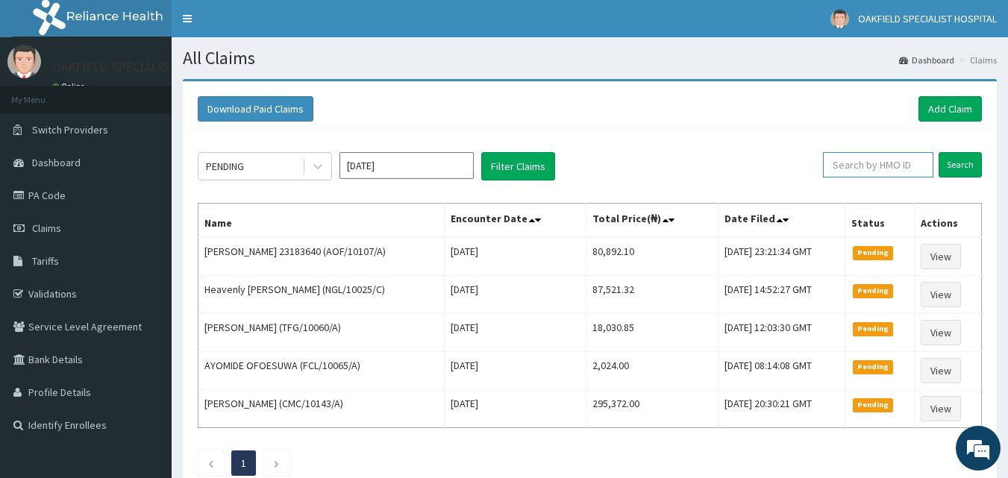
click at [854, 175] on input "text" at bounding box center [878, 164] width 110 height 25
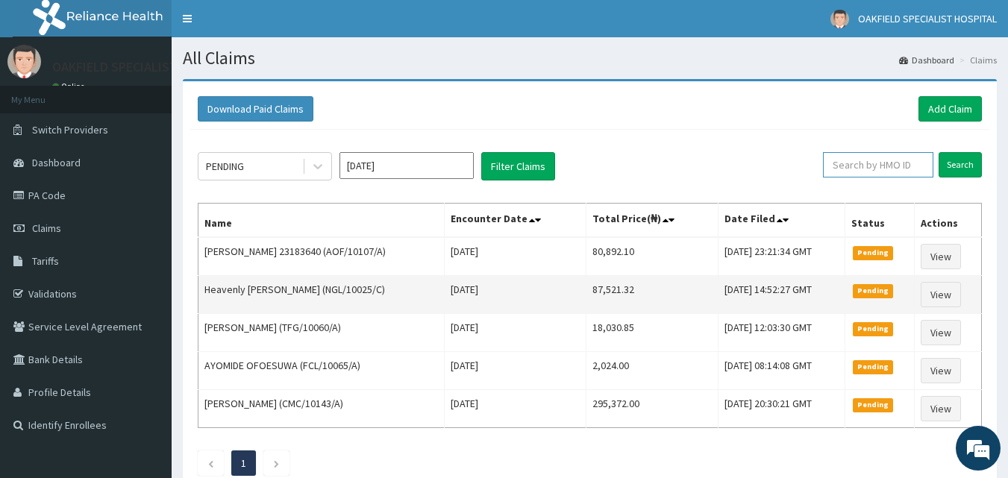
paste input "FCC/12737/A"
type input "FCC/12737/A"
click at [938, 152] on input "Search" at bounding box center [959, 164] width 43 height 25
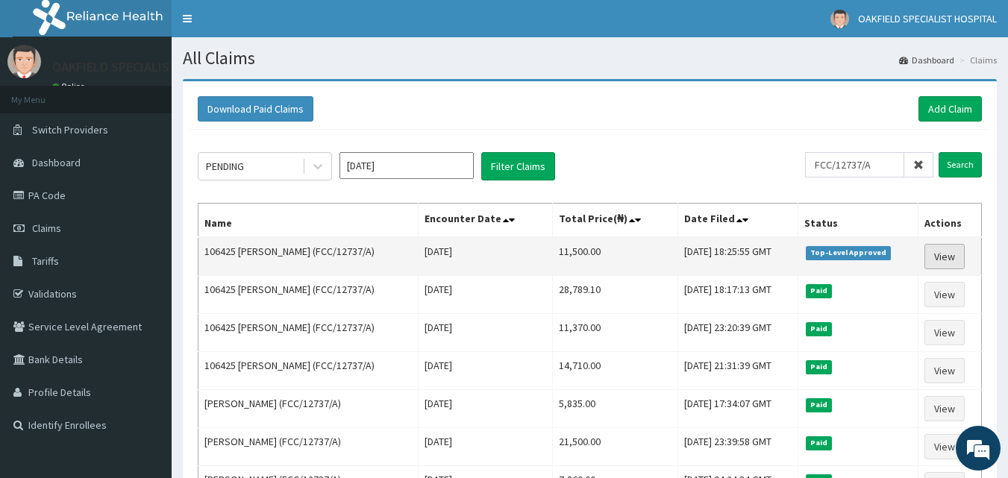
click at [935, 254] on link "View" at bounding box center [944, 256] width 40 height 25
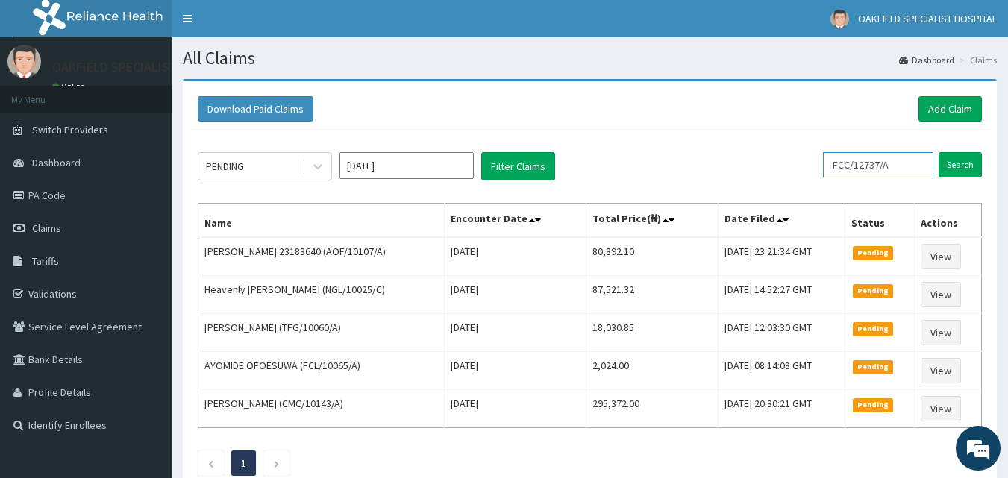
click at [914, 173] on input "FCC/12737/A" at bounding box center [878, 164] width 110 height 25
type input "F"
paste input "HSO/10032/B"
type input "HSO/10032/B"
click at [938, 152] on input "Search" at bounding box center [959, 164] width 43 height 25
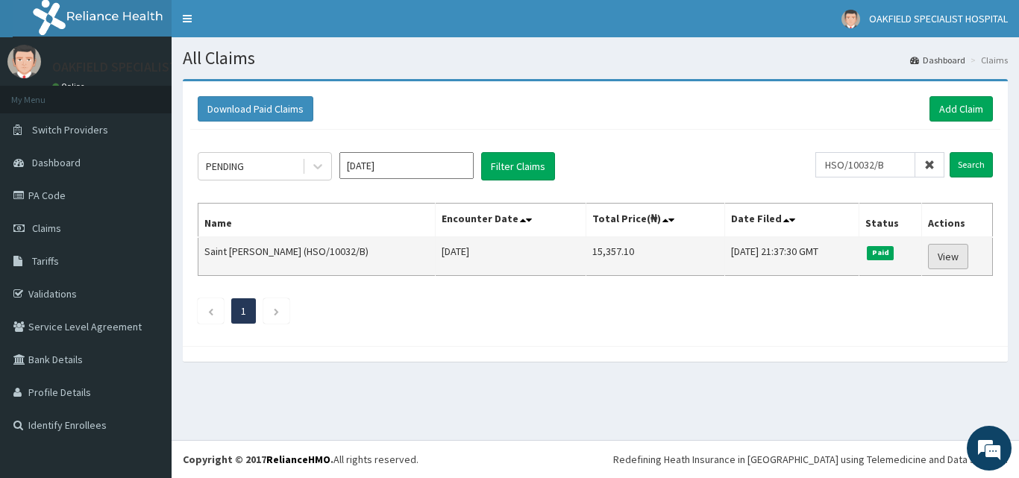
click at [947, 253] on link "View" at bounding box center [948, 256] width 40 height 25
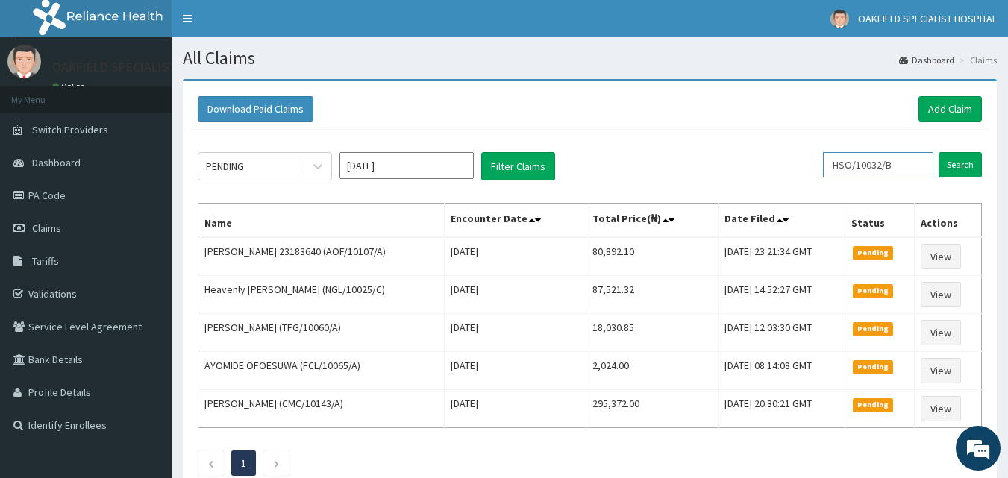
click at [908, 169] on input "HSO/10032/B" at bounding box center [878, 164] width 110 height 25
type input "H"
paste input "ANS/10040/C"
click at [938, 152] on input "Search" at bounding box center [959, 164] width 43 height 25
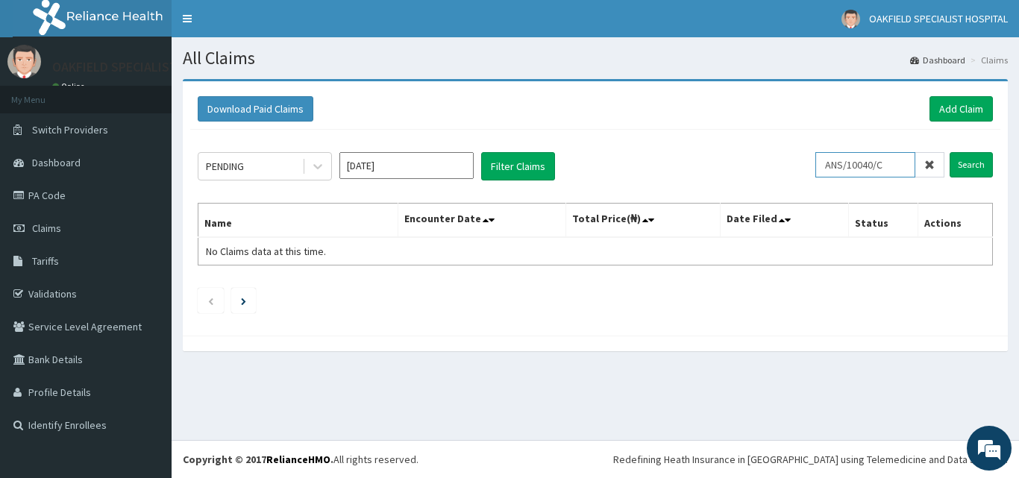
click at [843, 168] on input "ANS/10040/C" at bounding box center [865, 164] width 100 height 25
type input "ANS/10040/C"
click at [949, 152] on input "Search" at bounding box center [970, 164] width 43 height 25
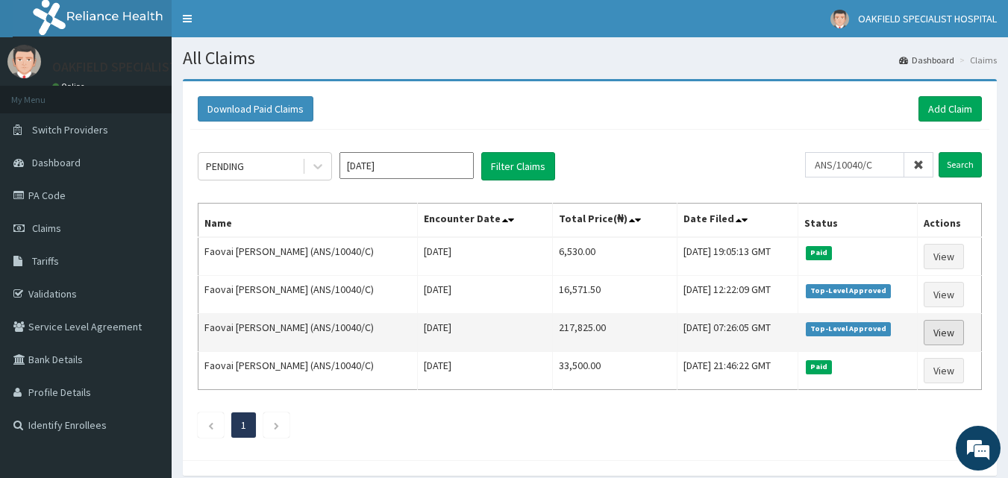
click at [931, 325] on link "View" at bounding box center [943, 332] width 40 height 25
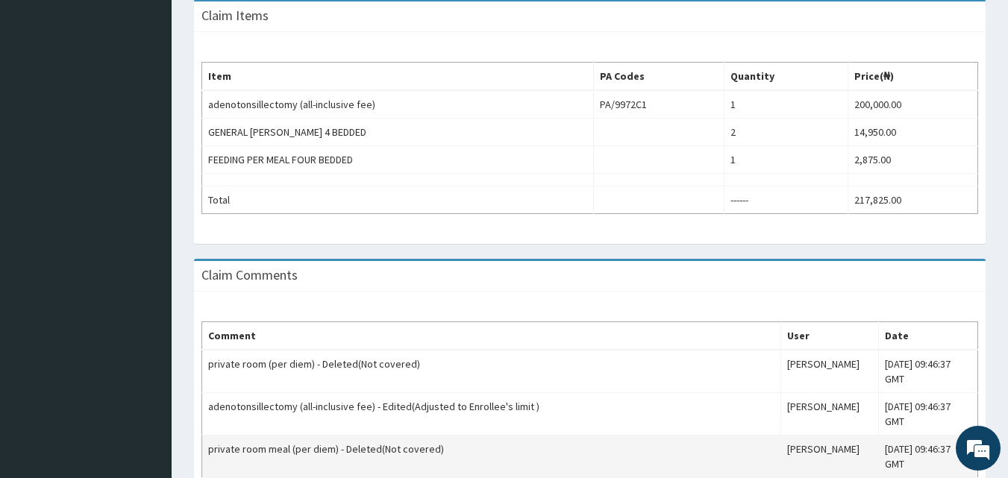
scroll to position [570, 0]
